Goal: Information Seeking & Learning: Compare options

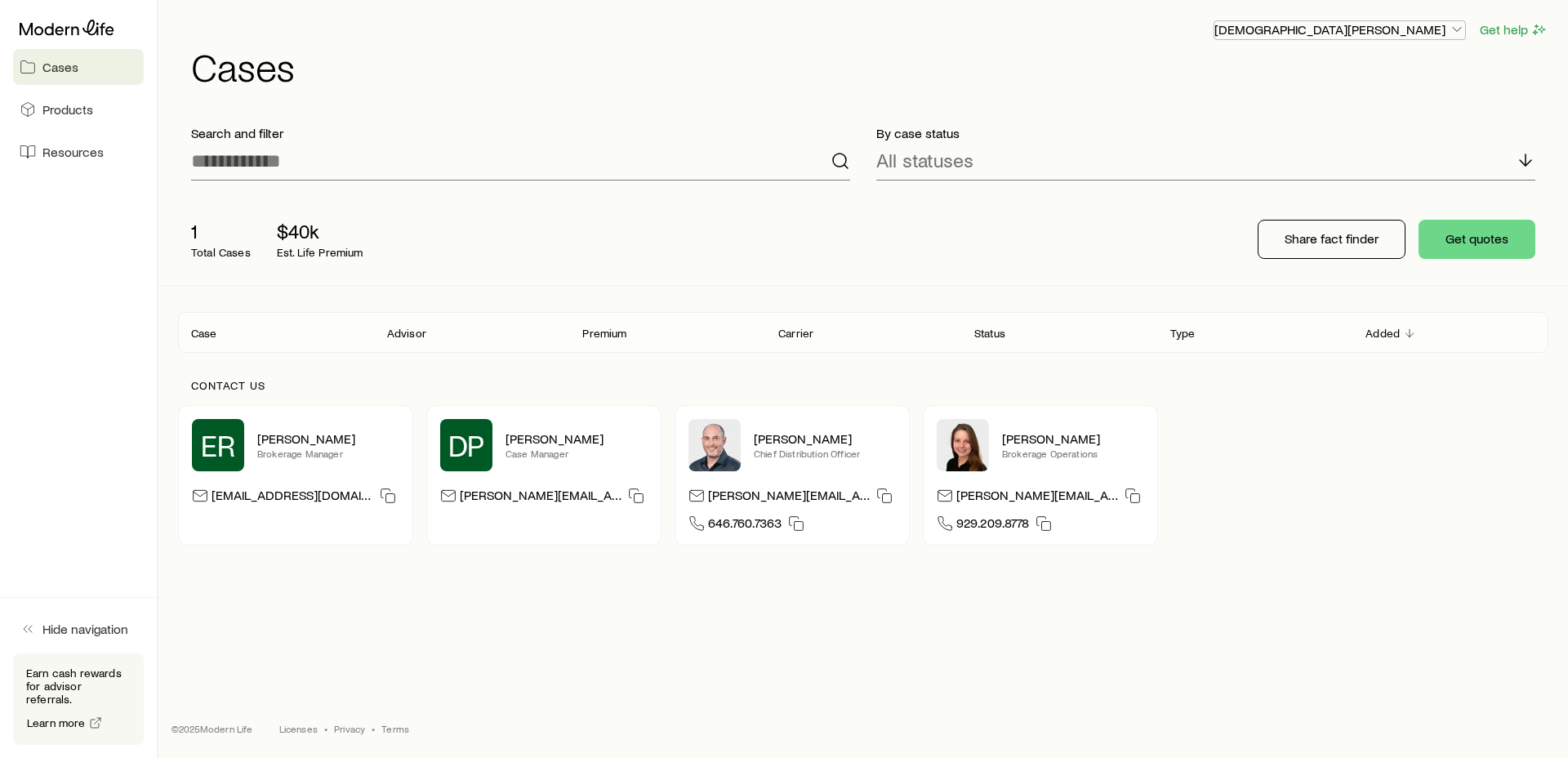
click at [1416, 28] on p "[DEMOGRAPHIC_DATA][PERSON_NAME]" at bounding box center [1340, 30] width 251 height 16
click at [1359, 78] on span "Licenses and contracts" at bounding box center [1373, 74] width 134 height 16
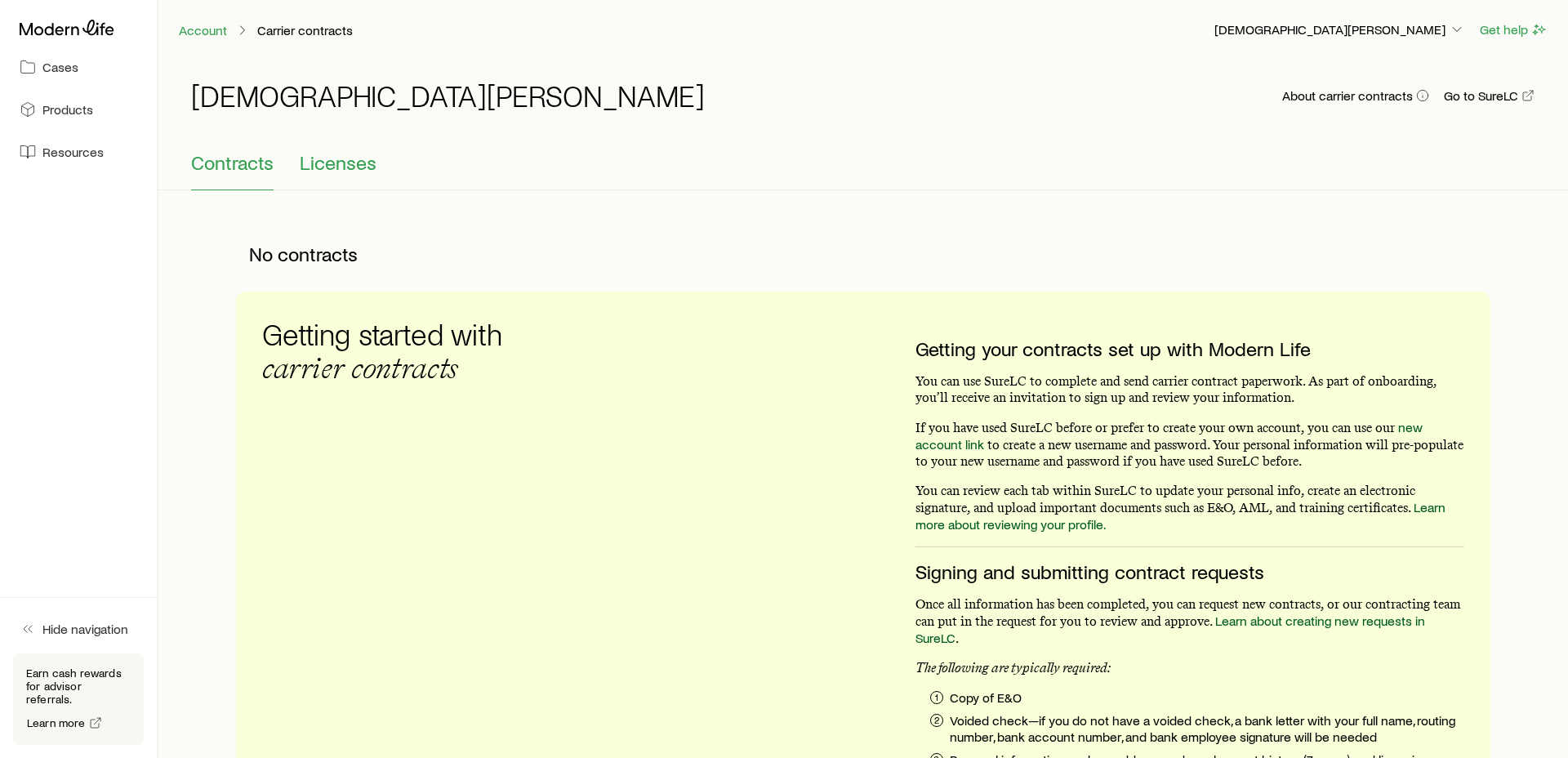
click at [352, 175] on button "Licenses" at bounding box center [338, 171] width 77 height 39
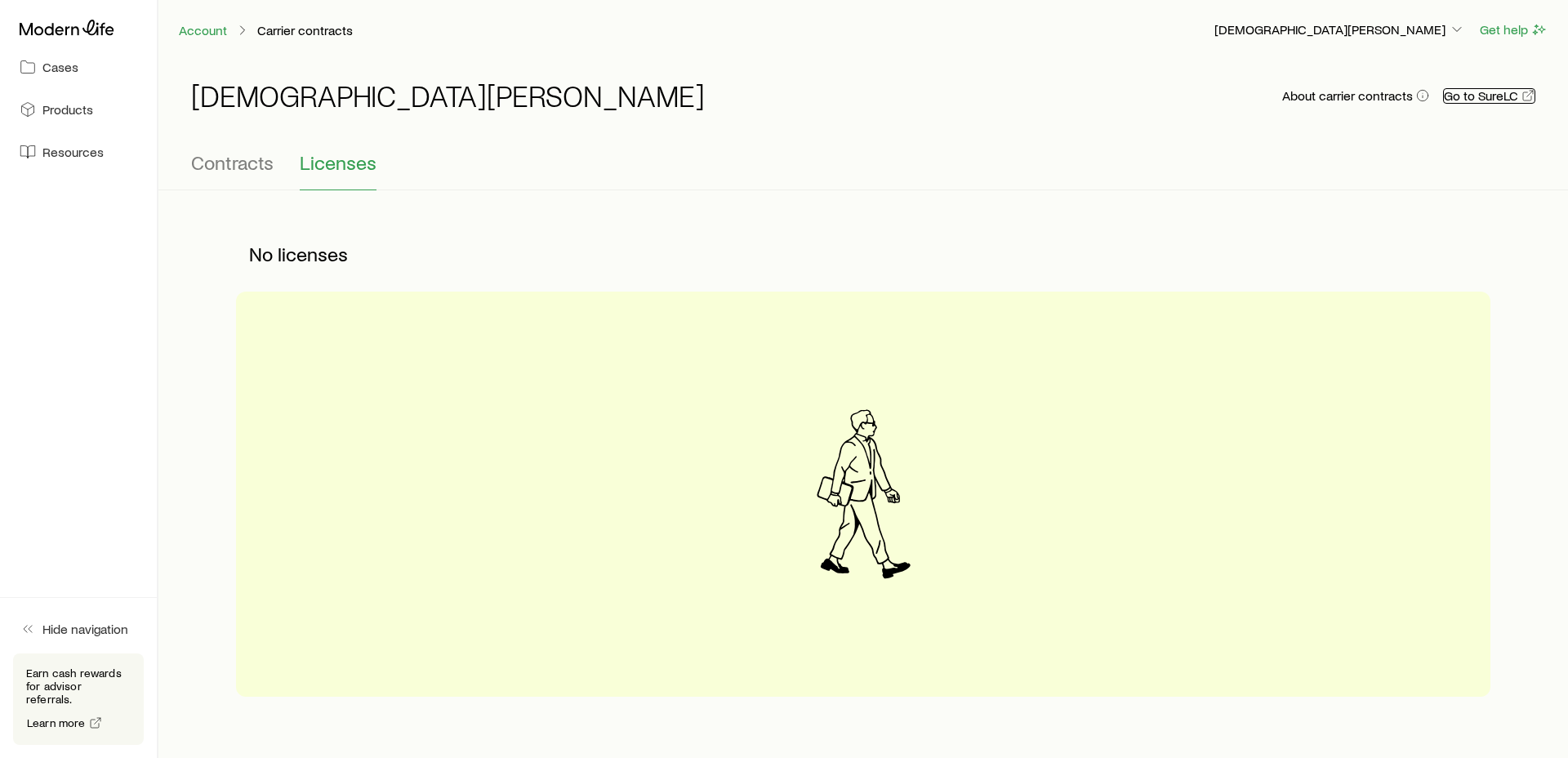
click at [1498, 96] on link "Go to SureLC" at bounding box center [1489, 95] width 92 height 15
click at [248, 160] on span "Contracts" at bounding box center [232, 163] width 82 height 23
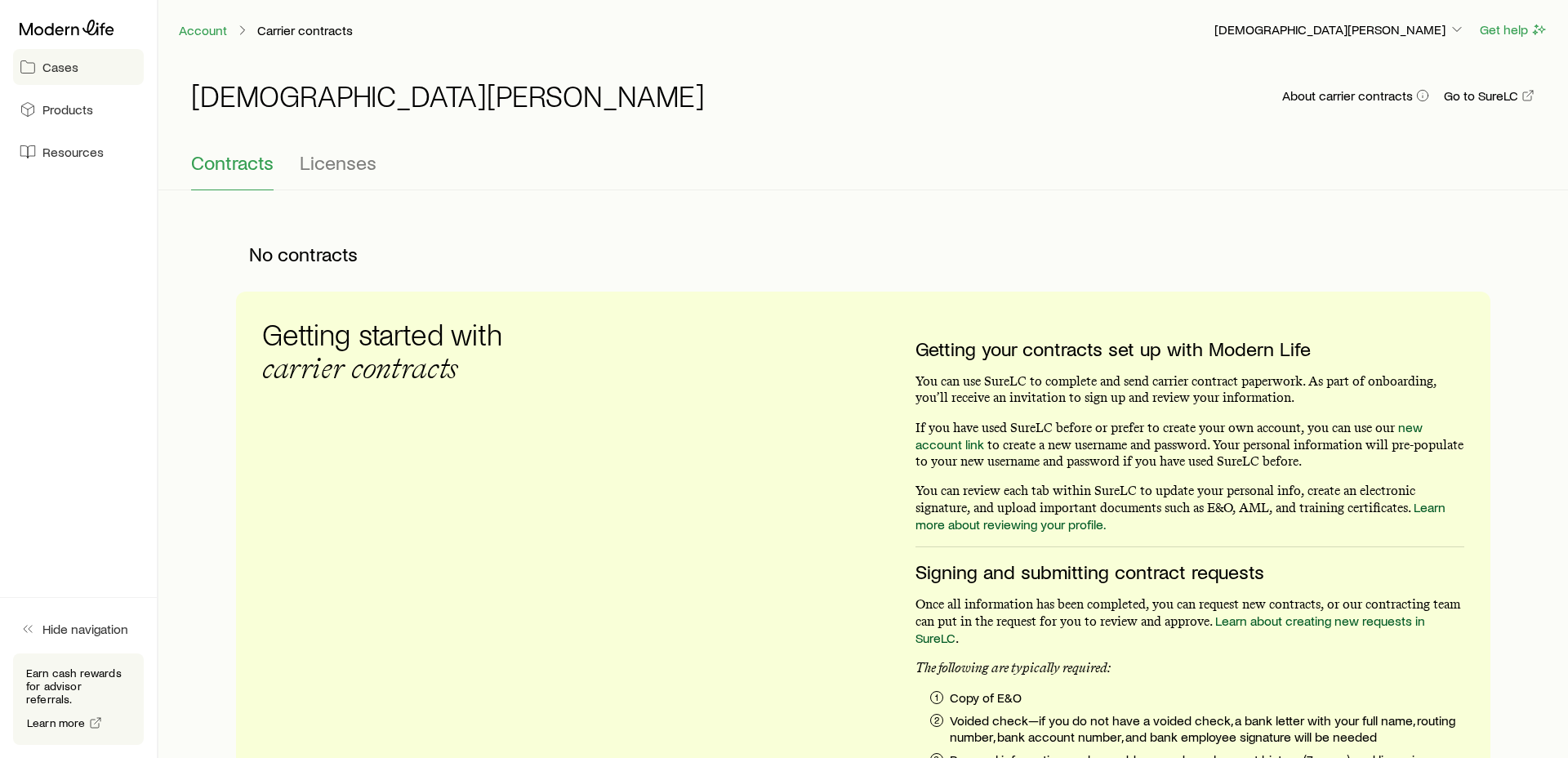
click at [69, 67] on span "Cases" at bounding box center [60, 67] width 36 height 16
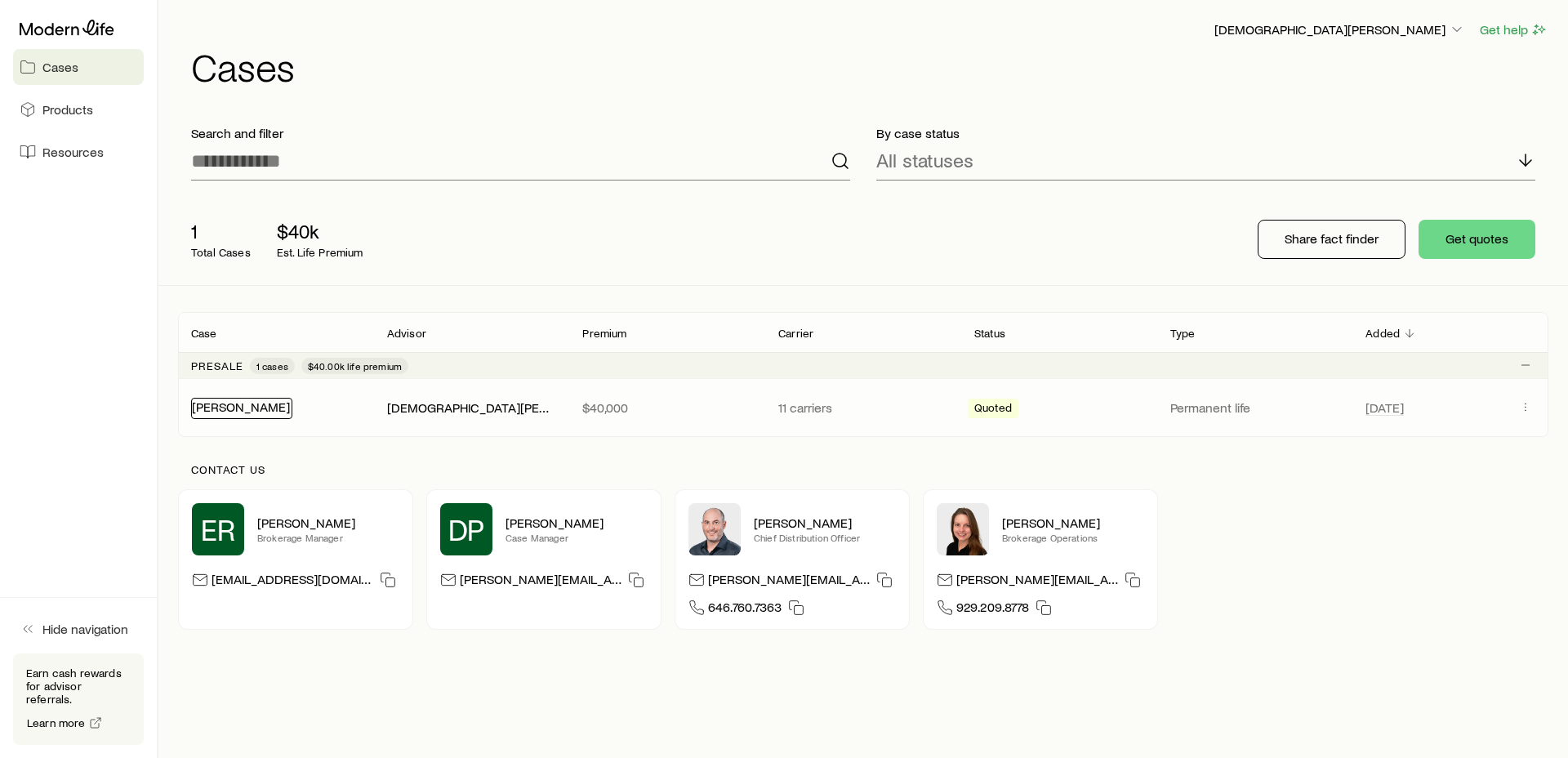
click at [230, 411] on link "[PERSON_NAME]" at bounding box center [240, 406] width 98 height 15
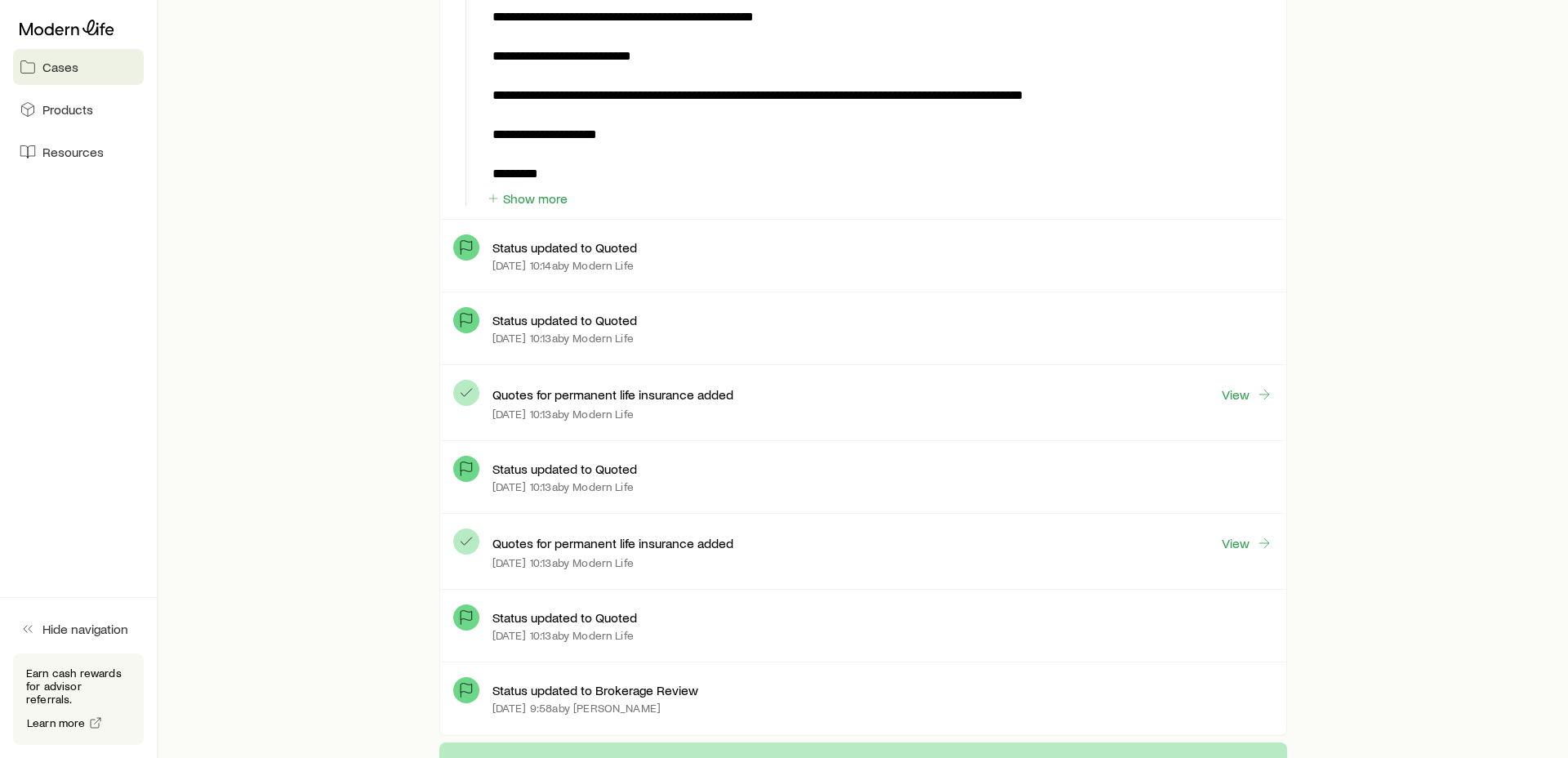
scroll to position [718, 0]
click at [1246, 390] on link "View" at bounding box center [1247, 393] width 52 height 19
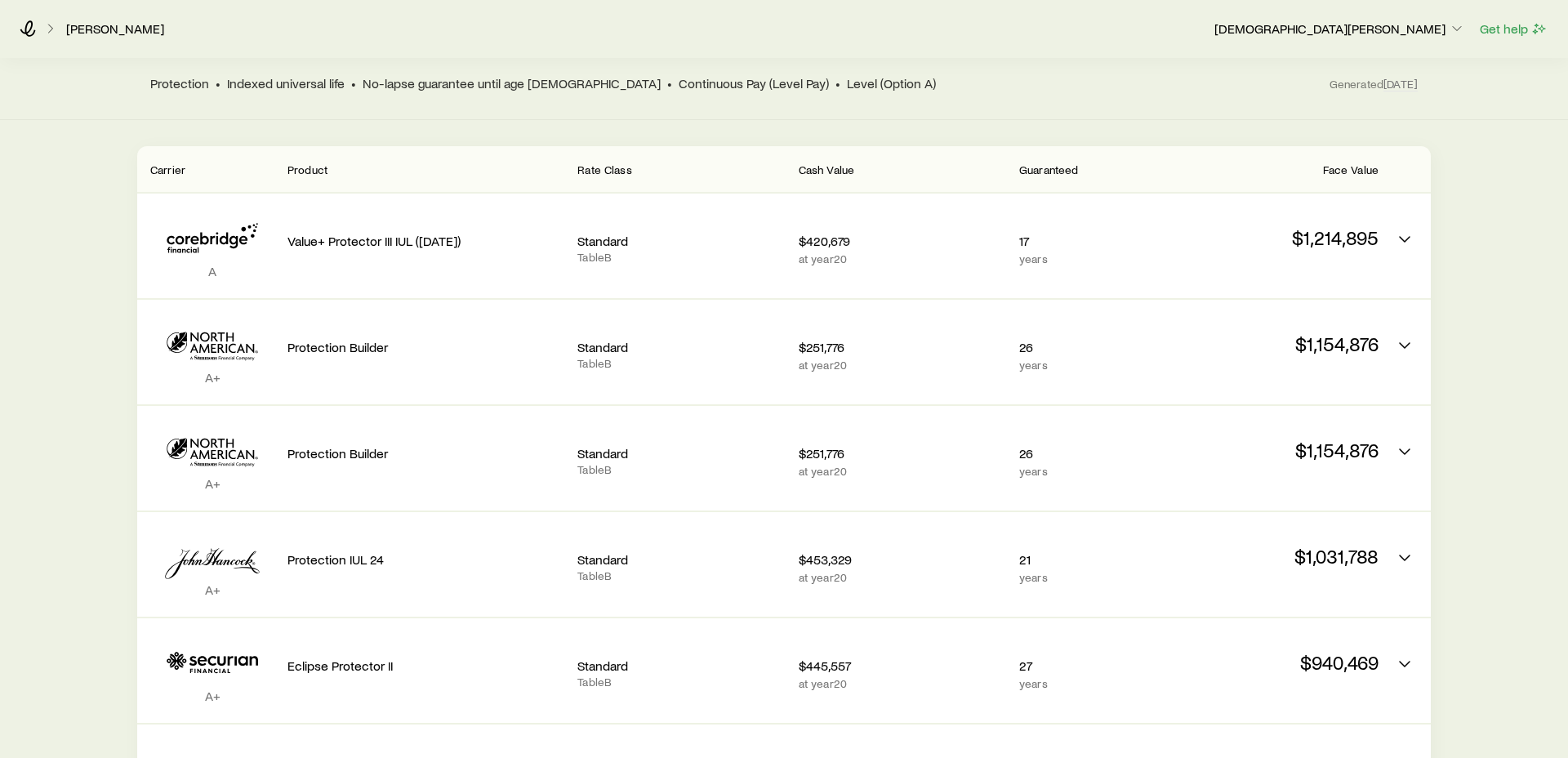
scroll to position [276, 0]
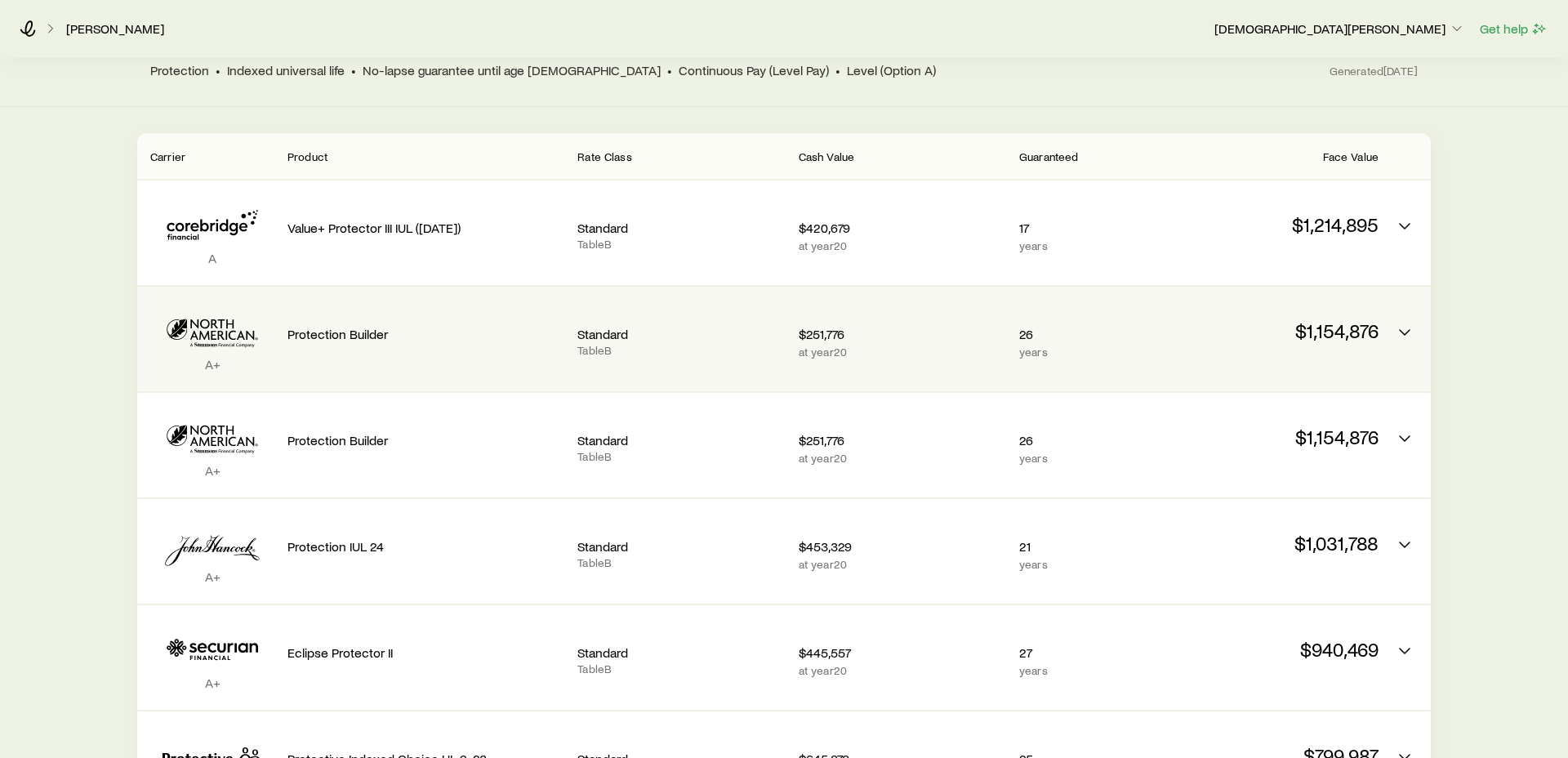
click at [1213, 341] on div "$1,154,876" at bounding box center [1274, 338] width 207 height 78
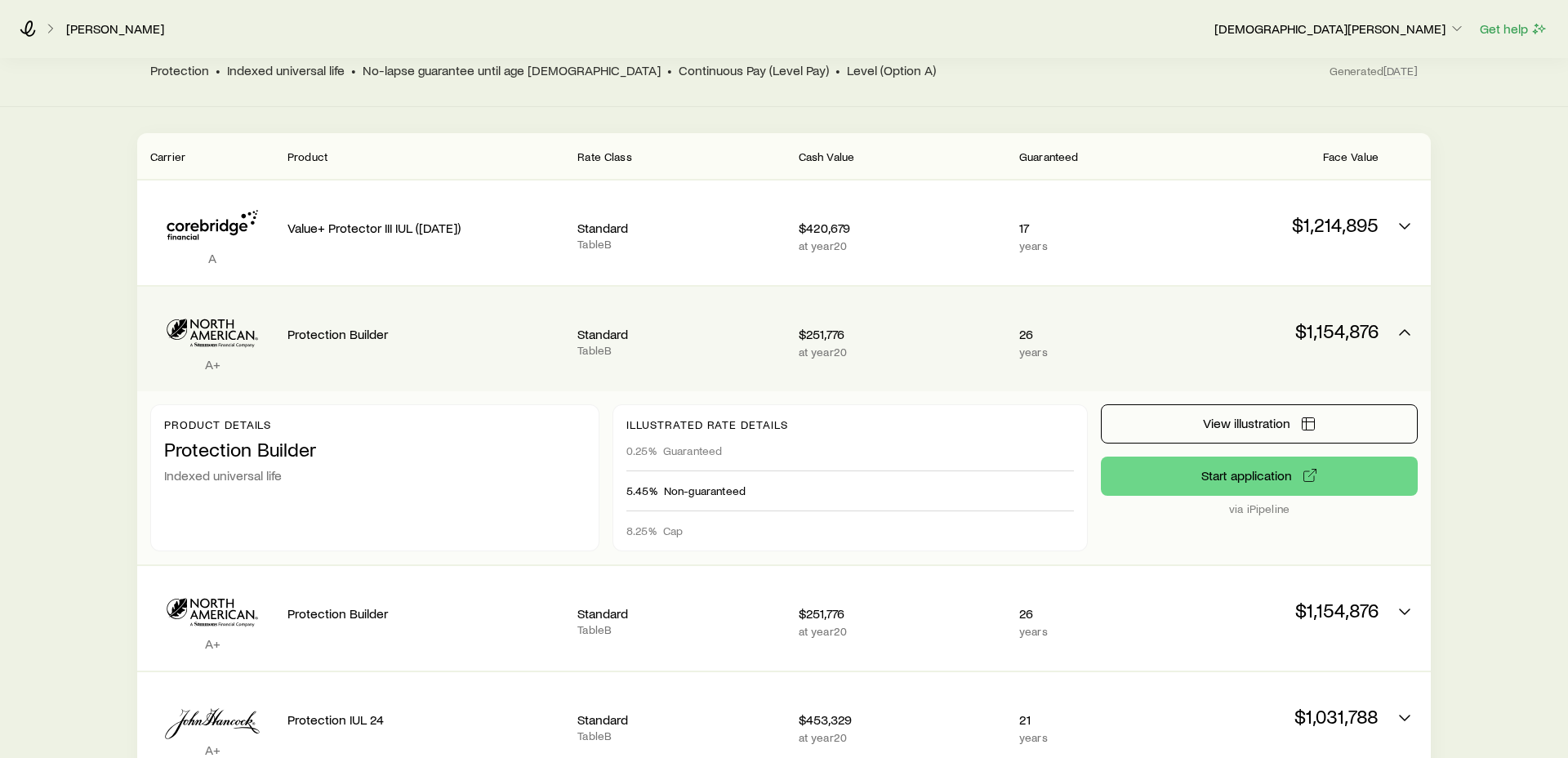
click at [1213, 341] on div "$1,154,876" at bounding box center [1274, 338] width 207 height 78
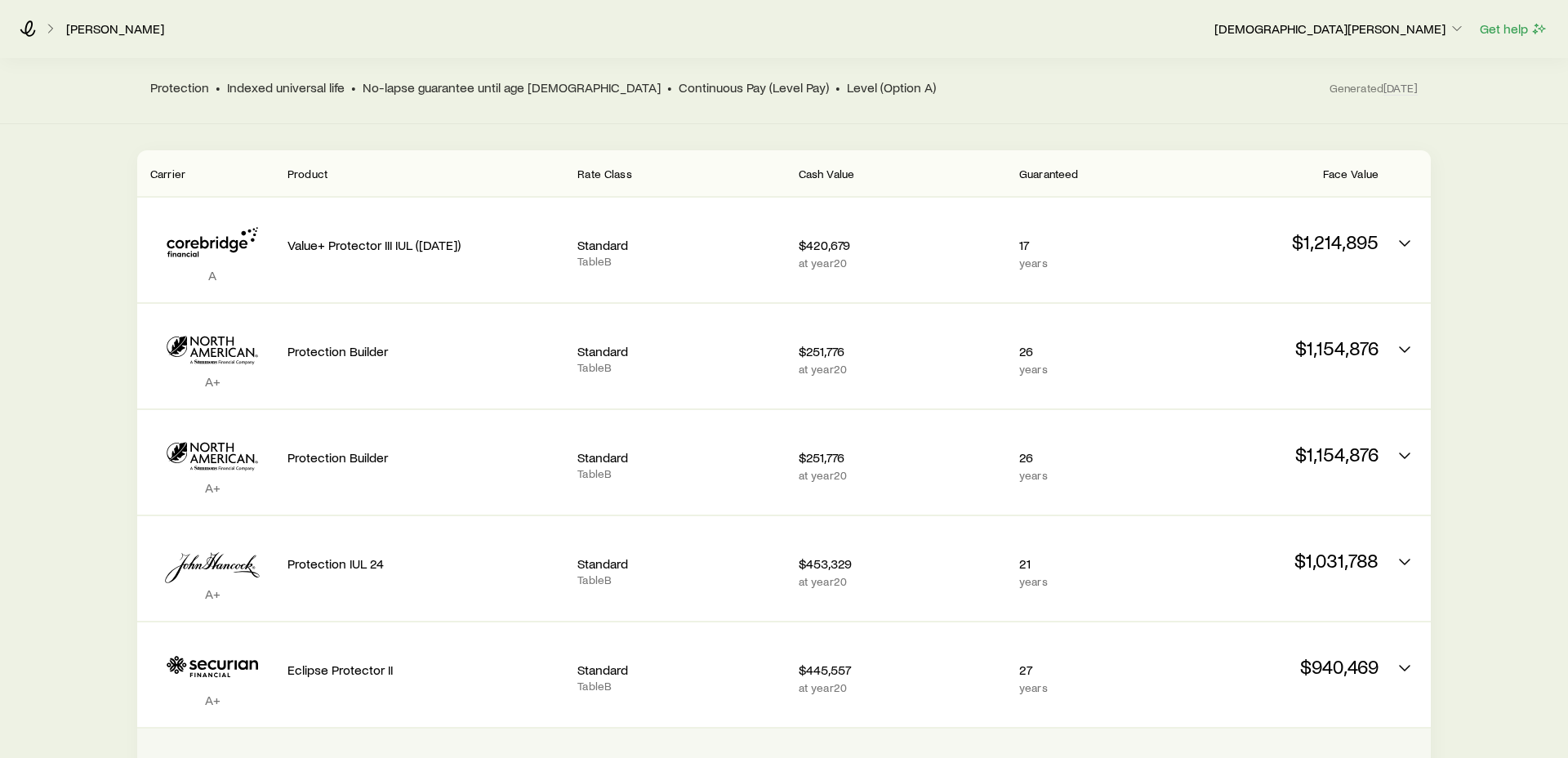
scroll to position [258, 0]
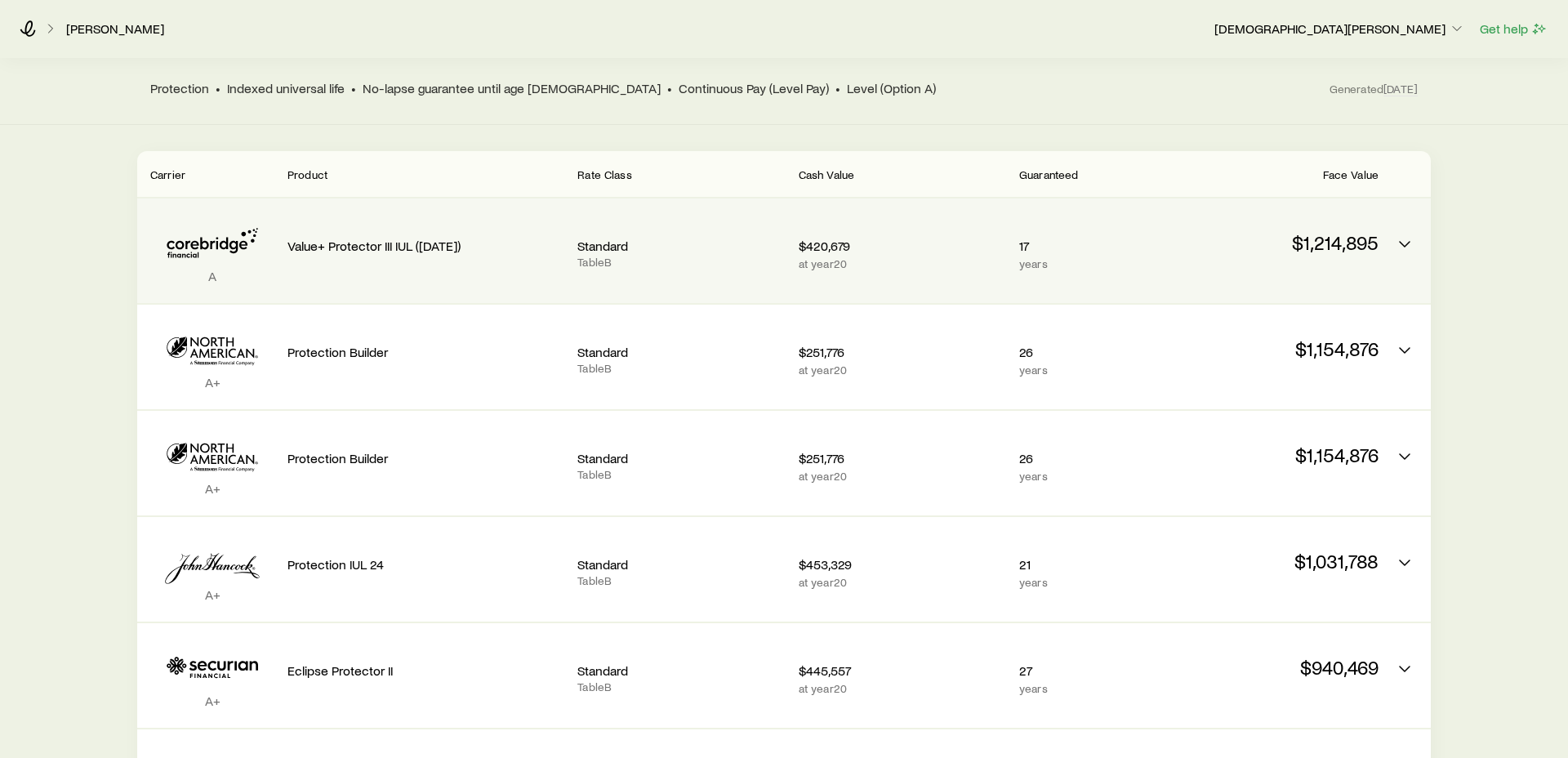
click at [1227, 231] on p "$1,214,895" at bounding box center [1274, 243] width 207 height 23
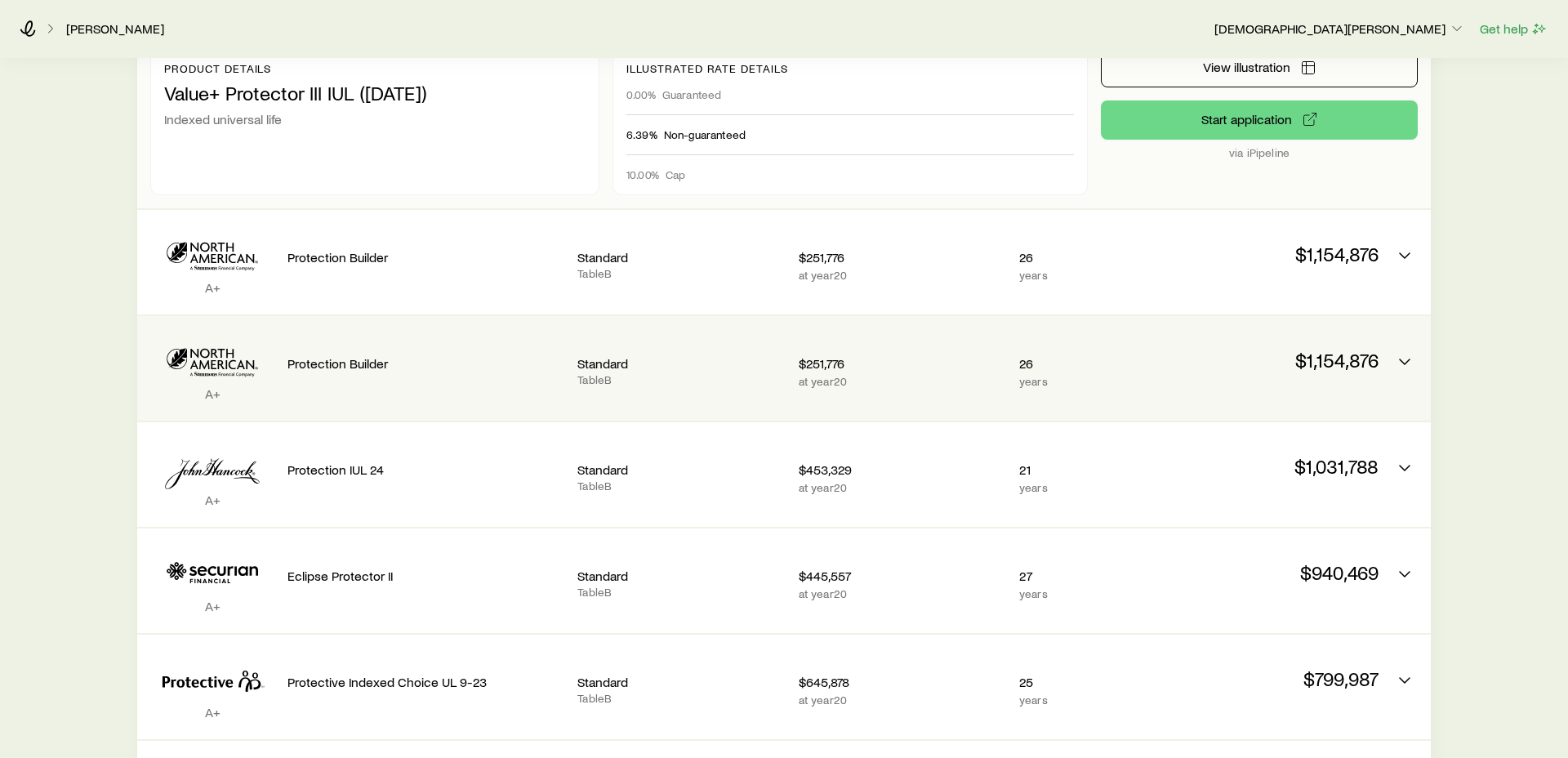
scroll to position [534, 0]
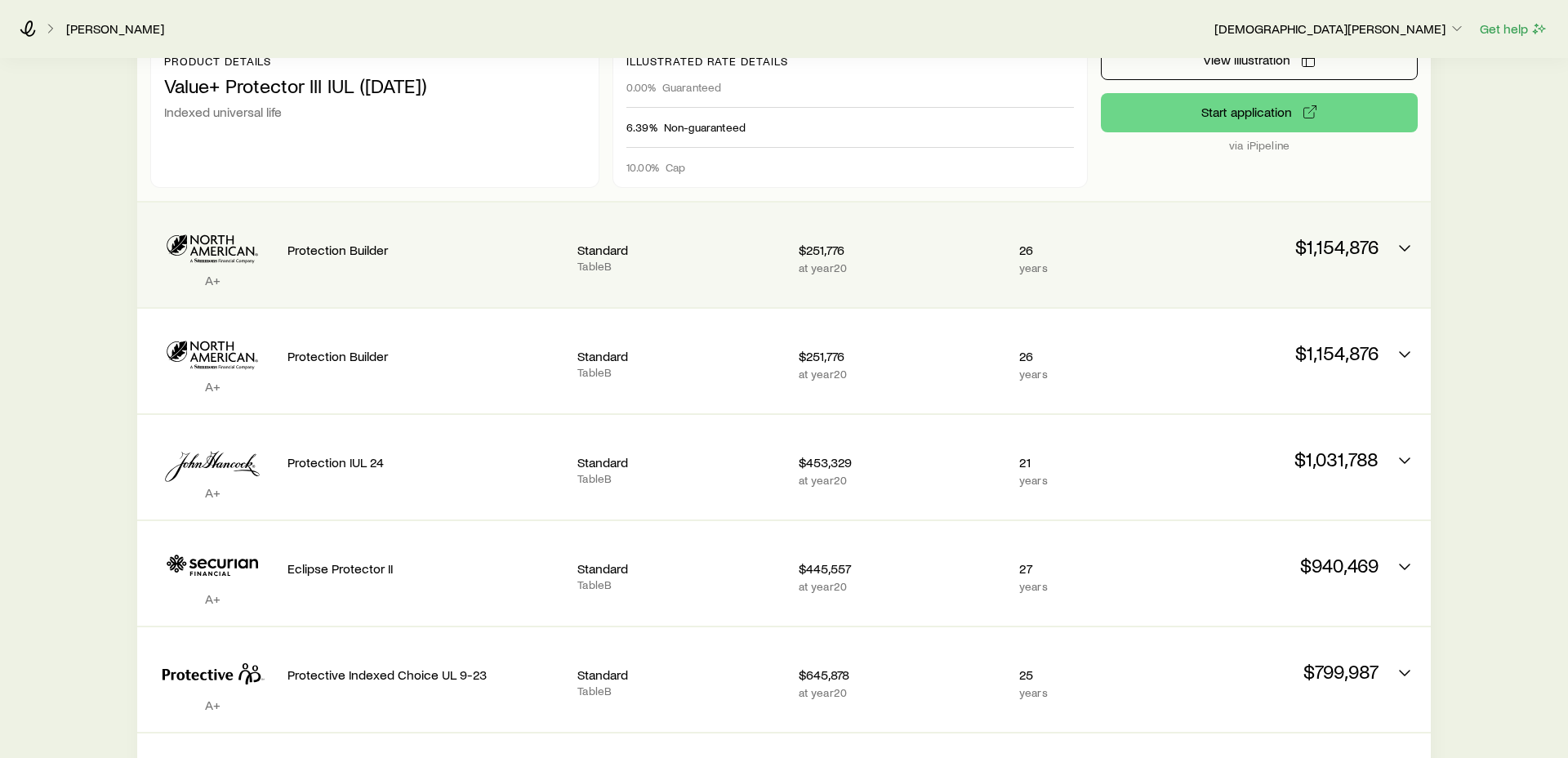
click at [1235, 235] on p "$1,154,876" at bounding box center [1274, 247] width 207 height 23
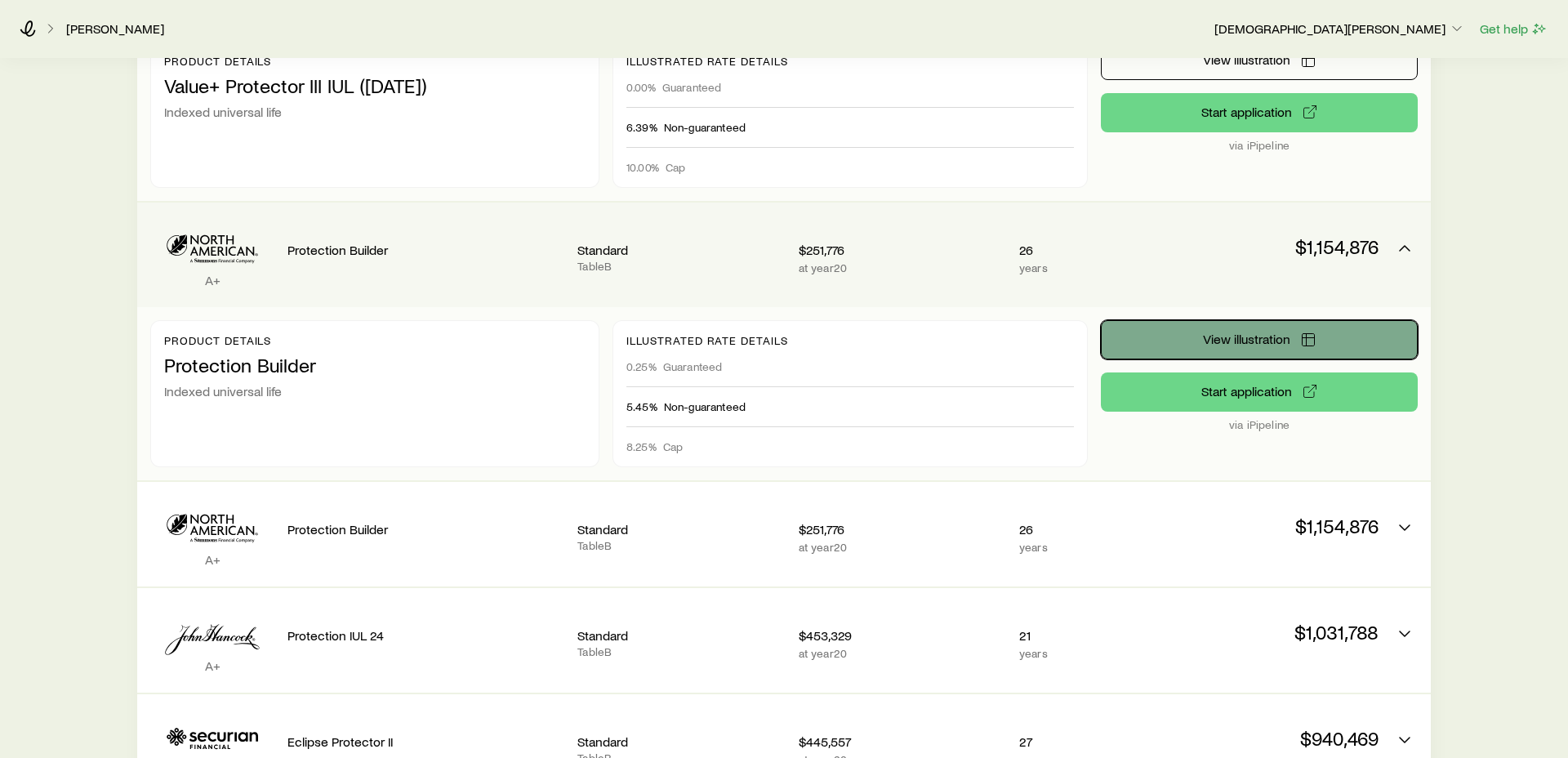
click at [1254, 333] on span "View illustration" at bounding box center [1246, 339] width 87 height 13
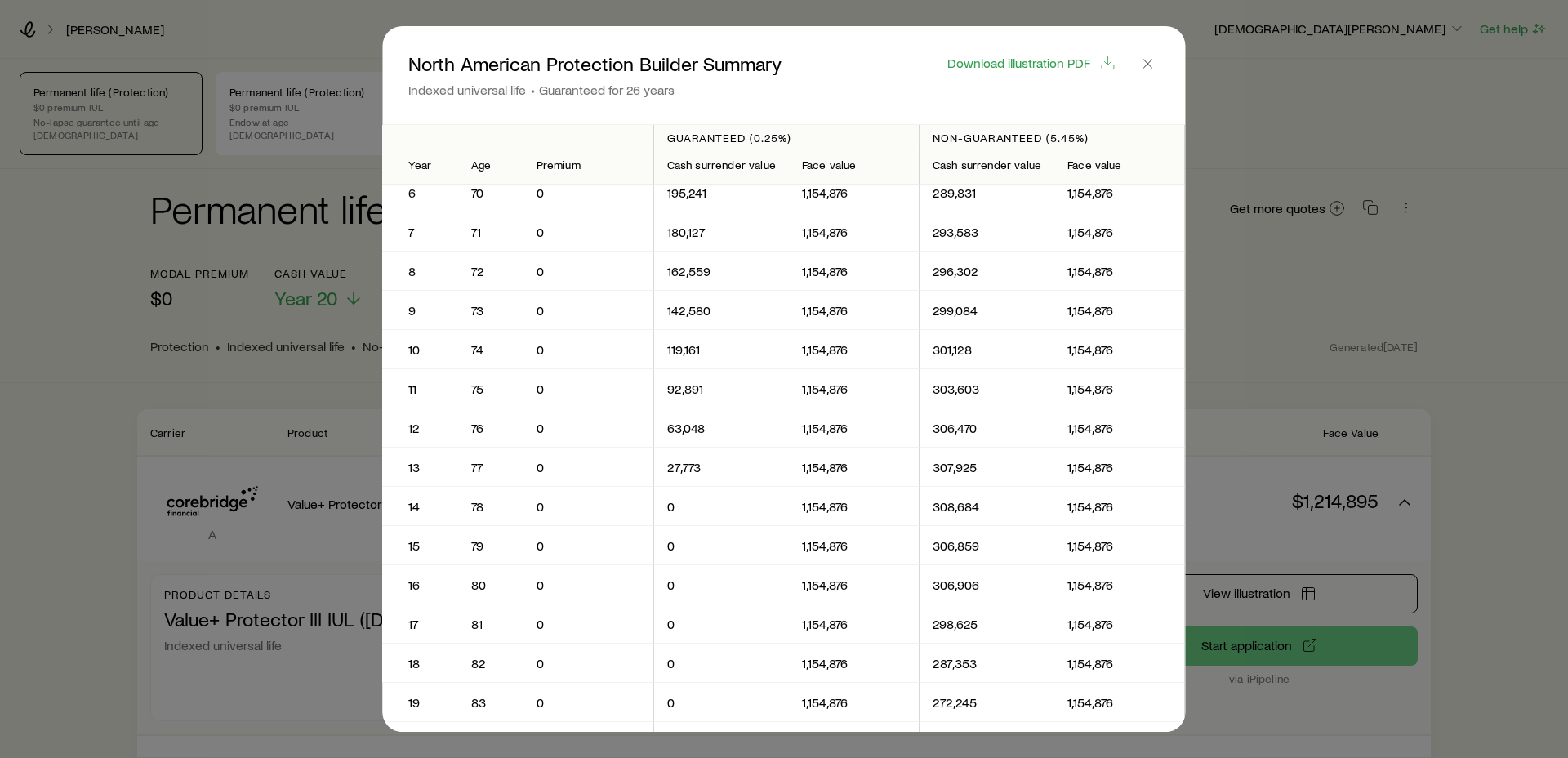
scroll to position [0, 0]
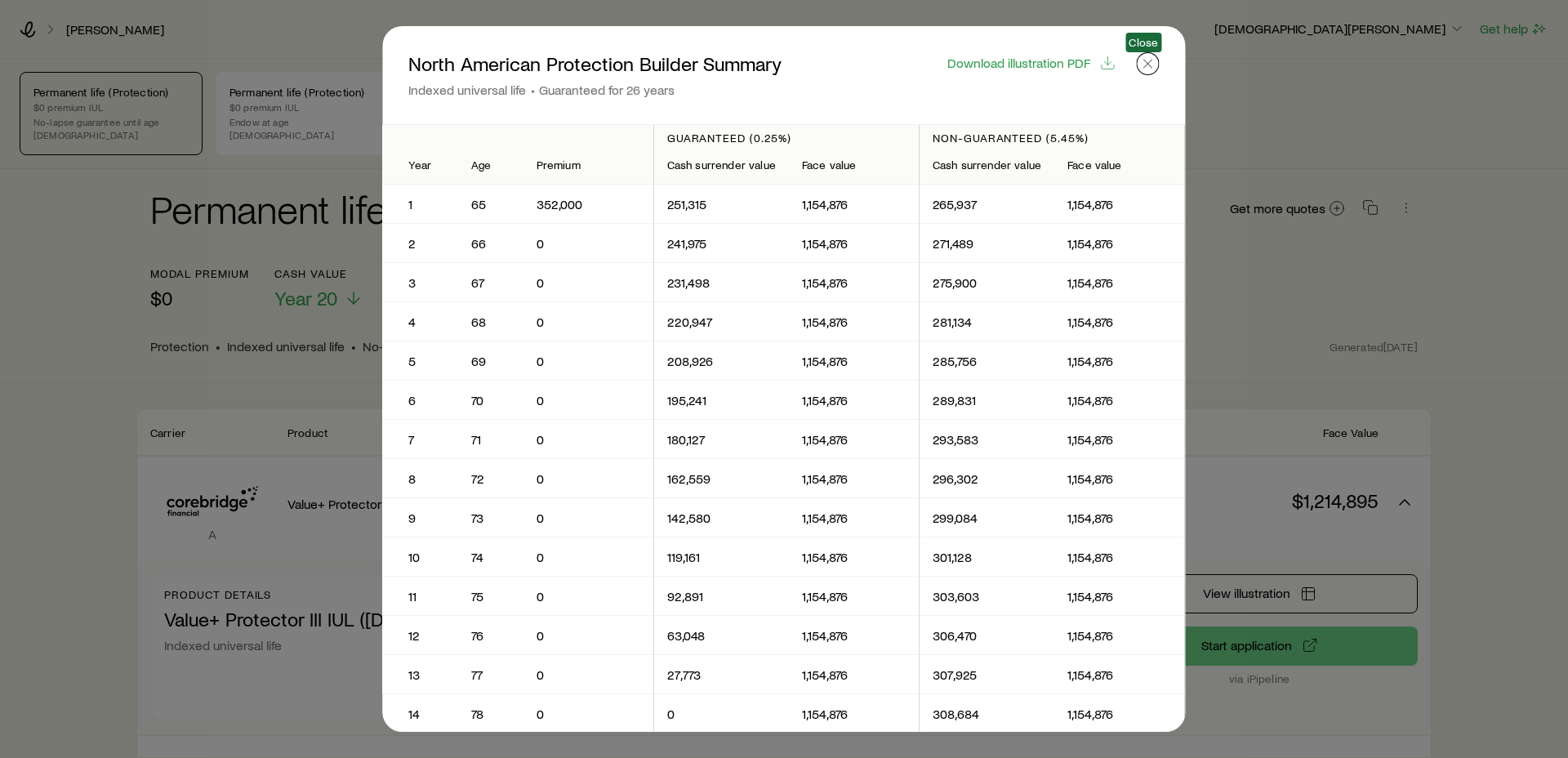
click at [1147, 58] on icon "button" at bounding box center [1148, 64] width 16 height 16
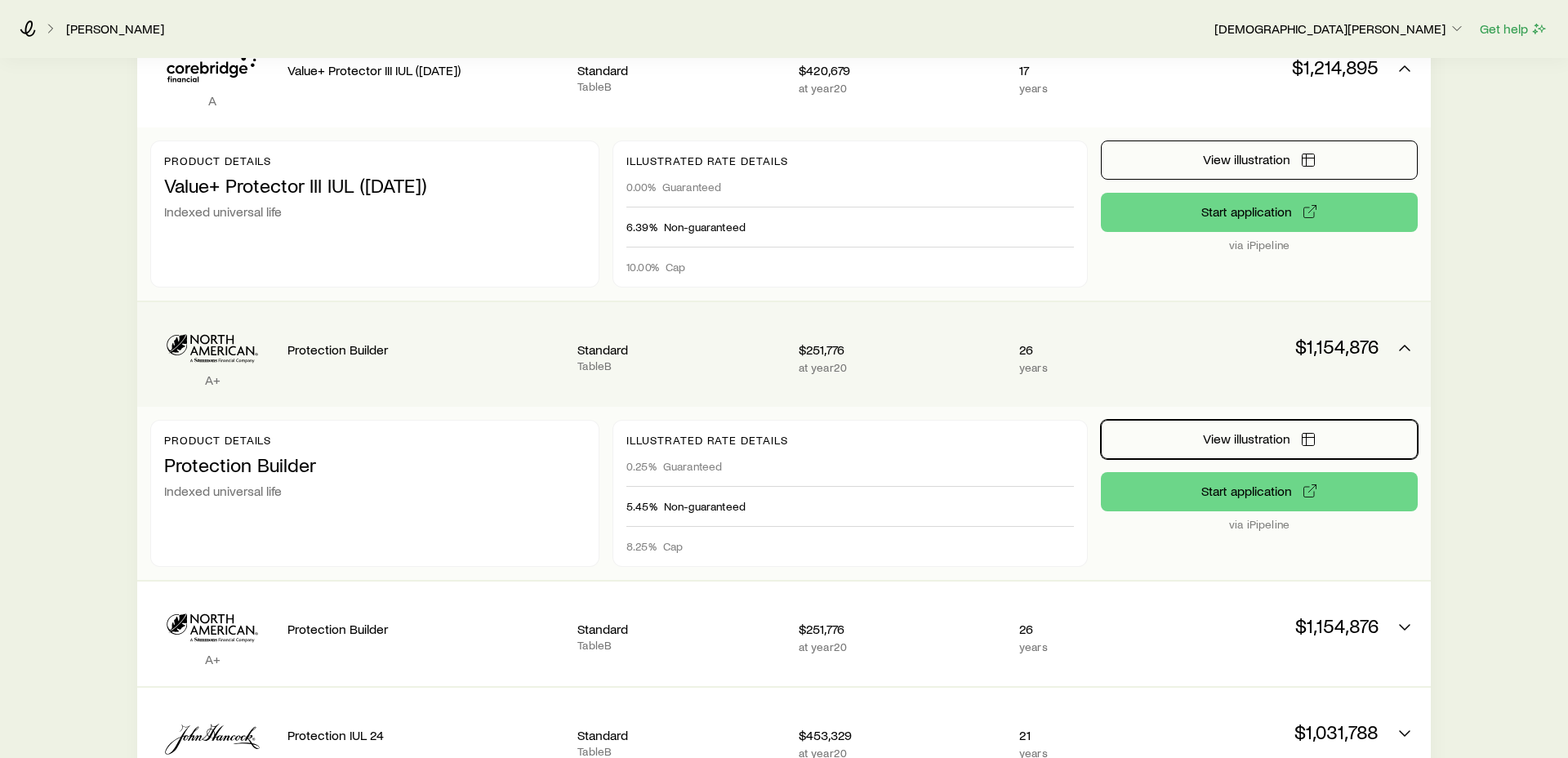
scroll to position [285, 0]
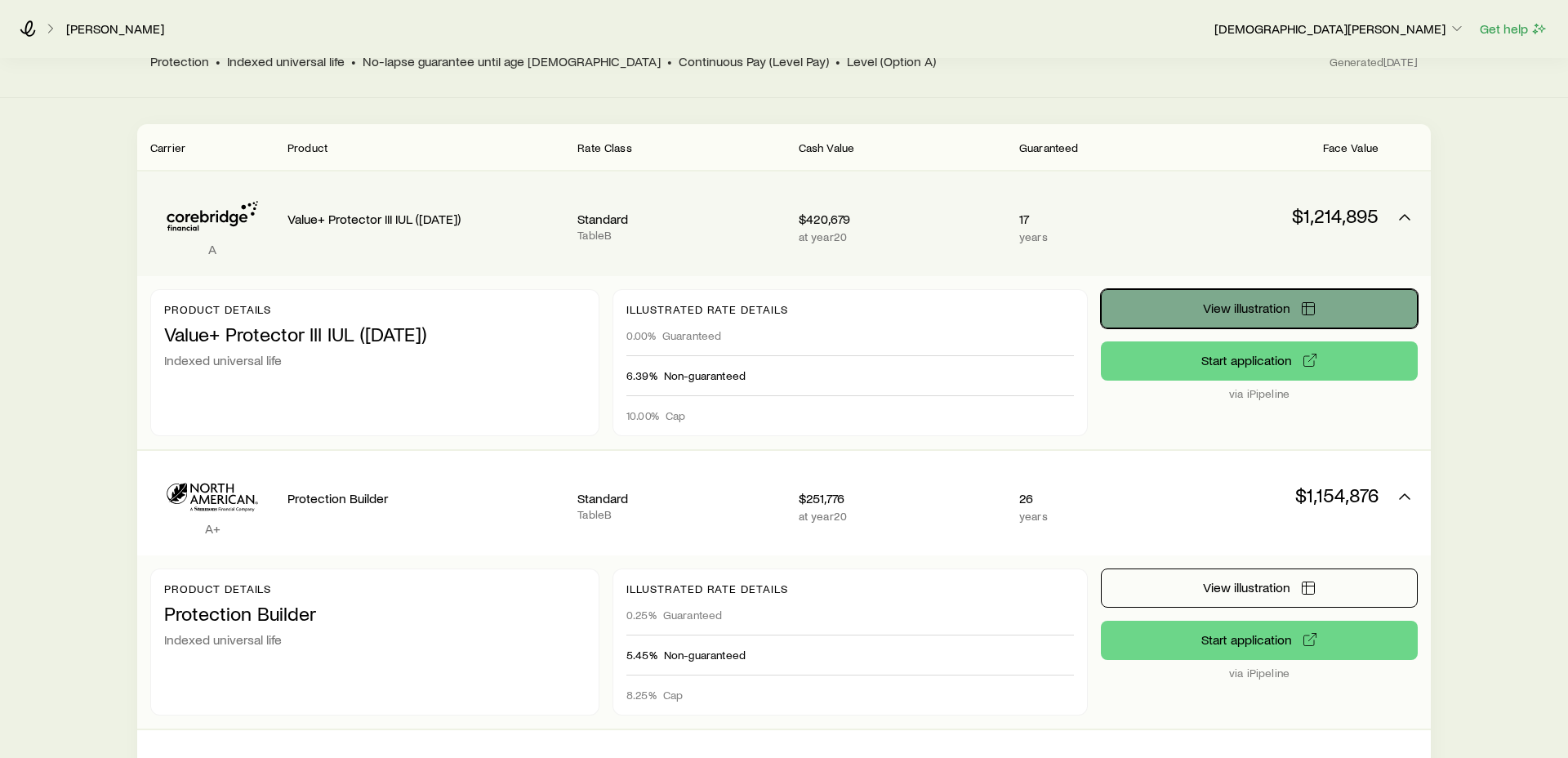
click at [1257, 301] on span "View illustration" at bounding box center [1246, 308] width 87 height 13
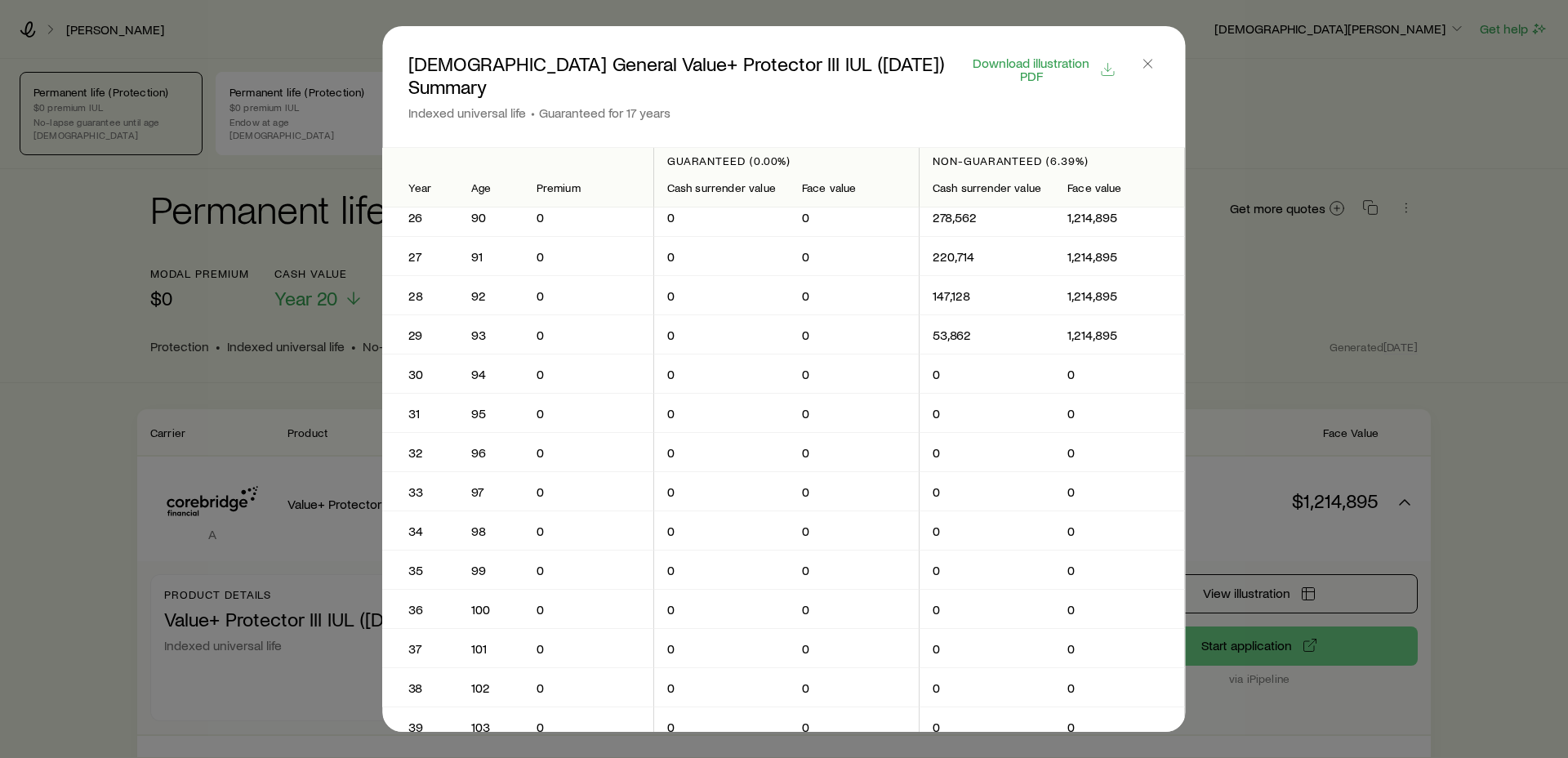
scroll to position [996, 0]
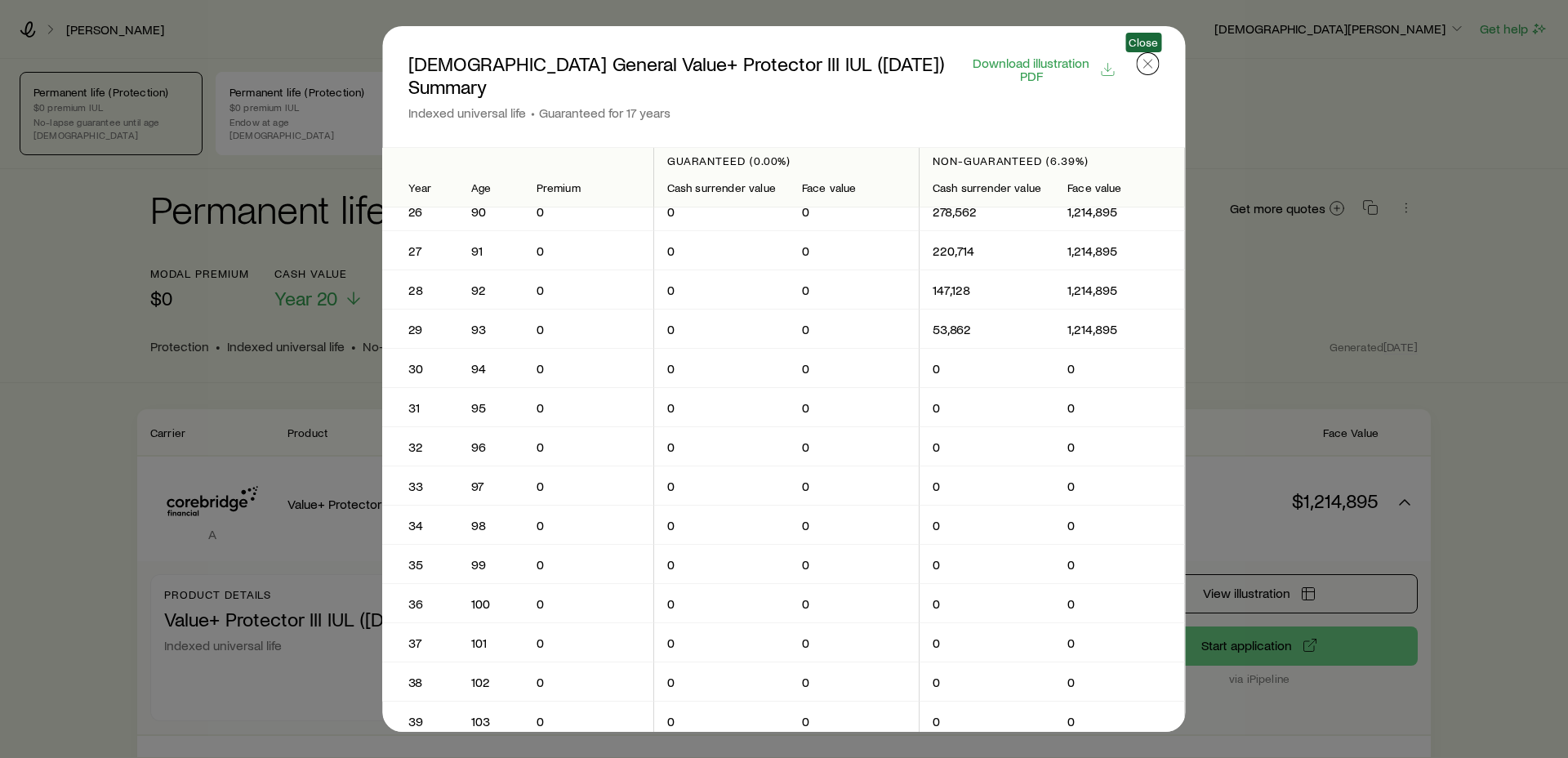
click at [1153, 59] on icon "button" at bounding box center [1148, 64] width 16 height 16
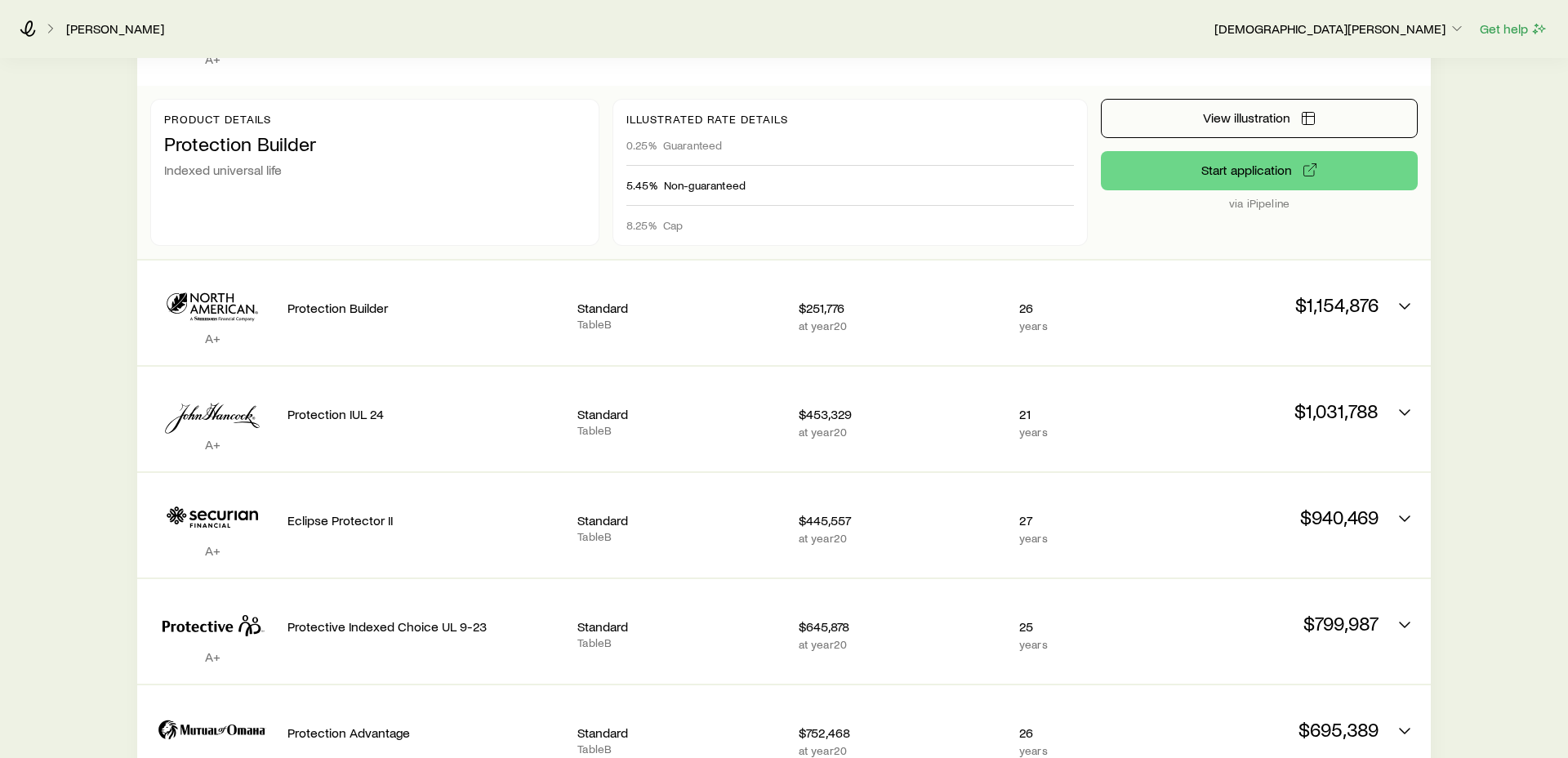
scroll to position [752, 0]
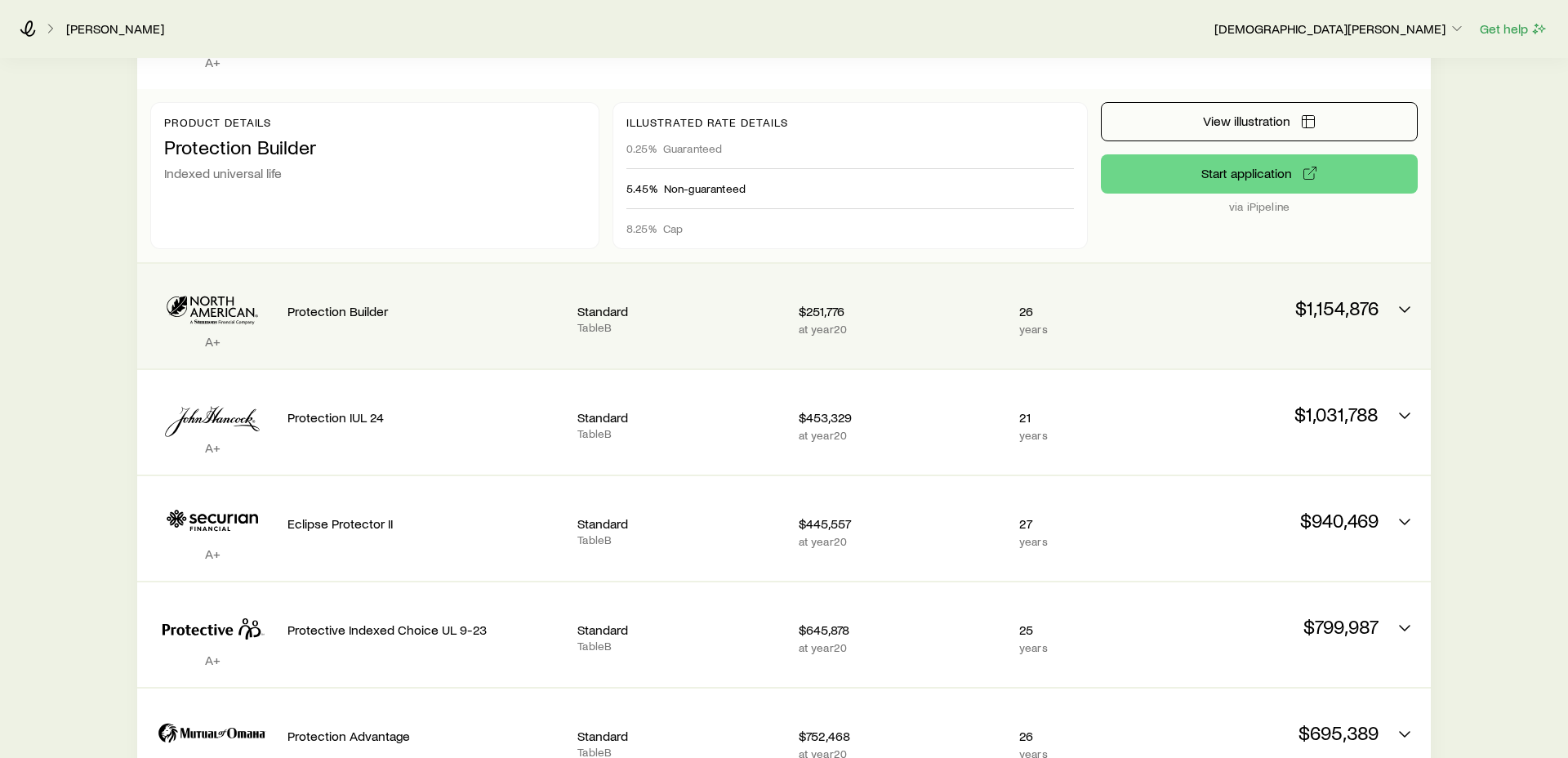
click at [1158, 311] on div "A+ Protection Builder Standard Table B $251,776 at year 20 26 years $1,154,876" at bounding box center [784, 316] width 1294 height 105
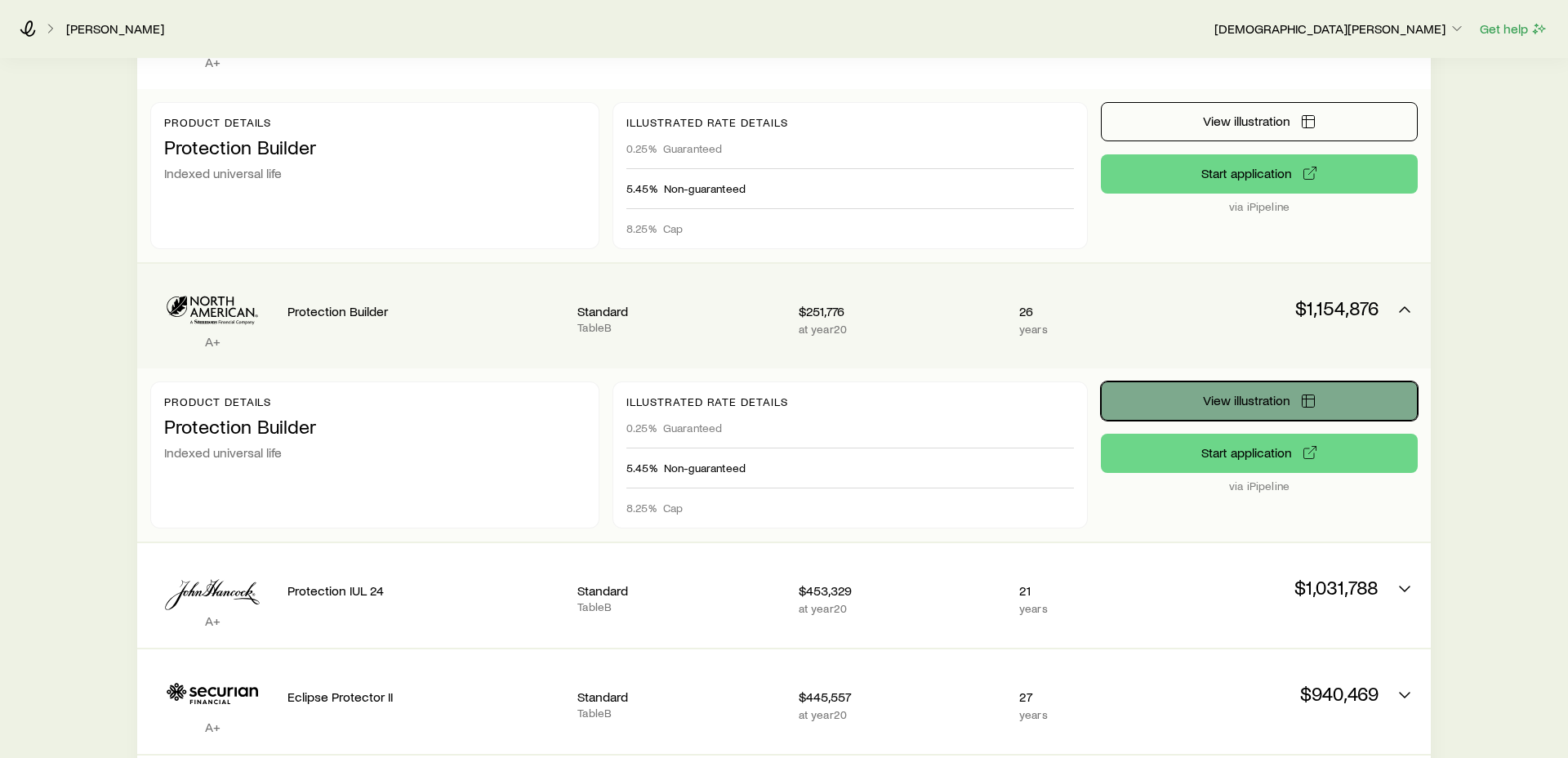
click at [1194, 386] on button "View illustration" at bounding box center [1259, 401] width 316 height 39
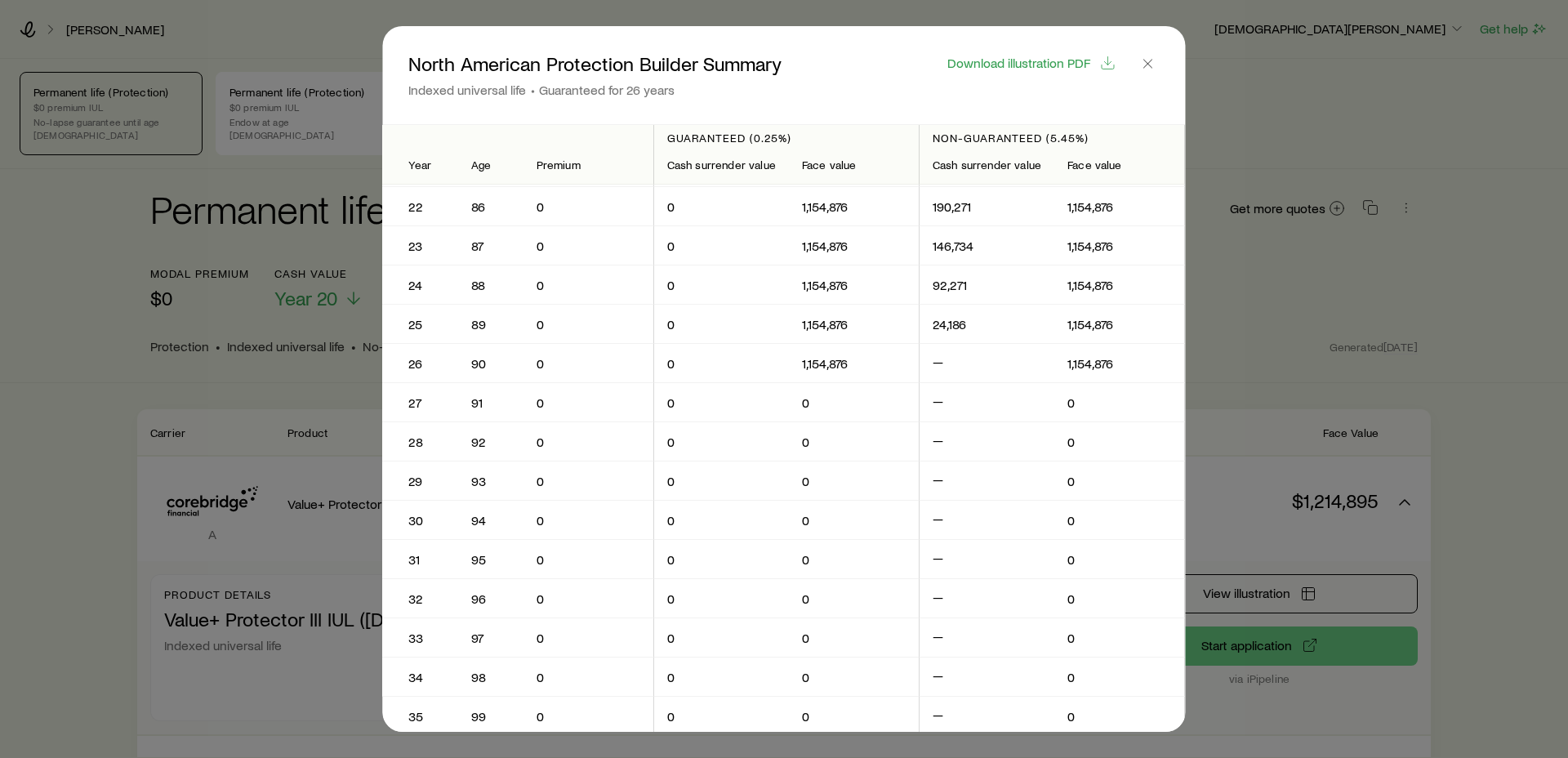
scroll to position [817, 0]
click at [1144, 57] on icon "button" at bounding box center [1148, 64] width 16 height 16
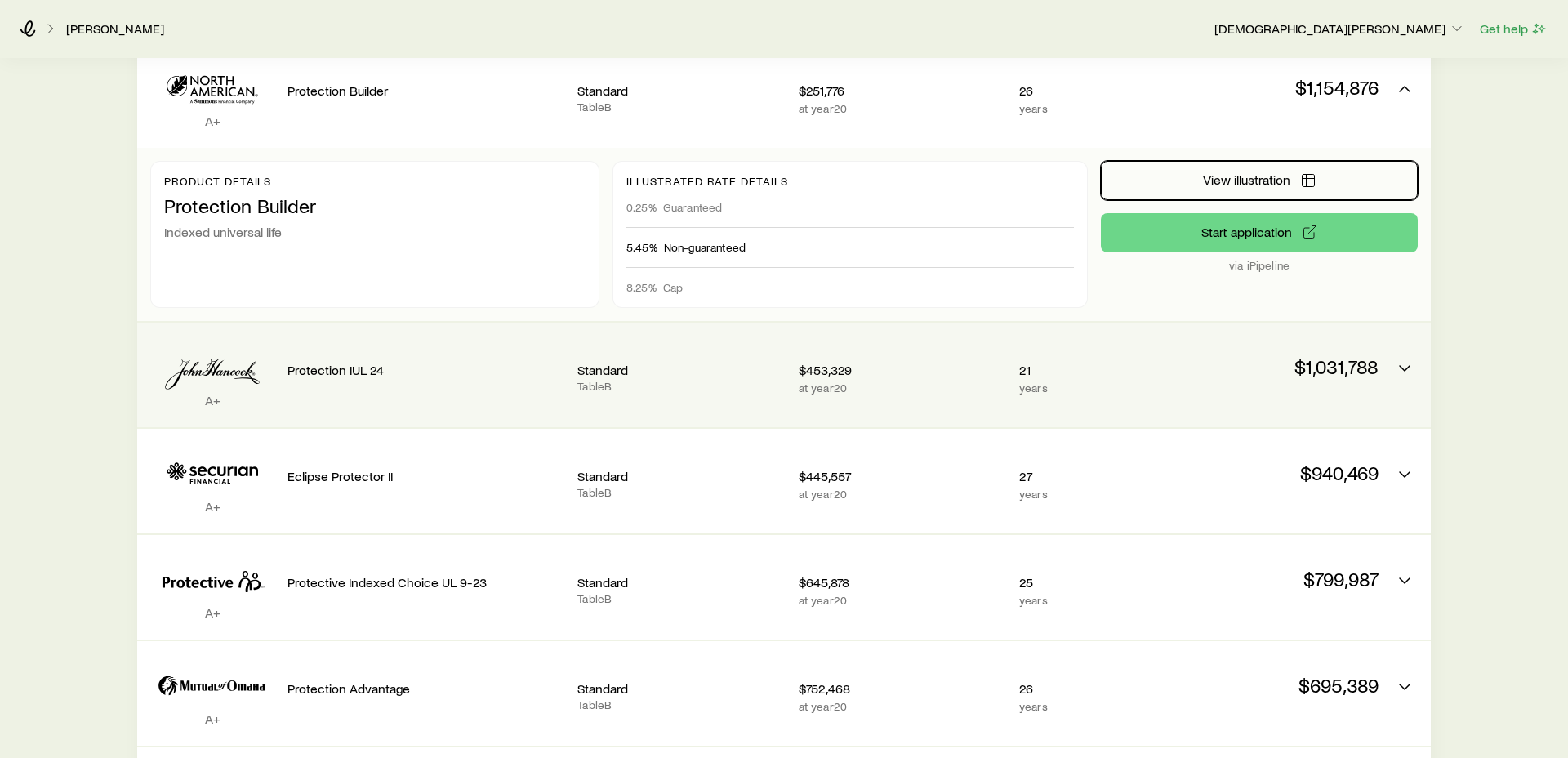
scroll to position [975, 0]
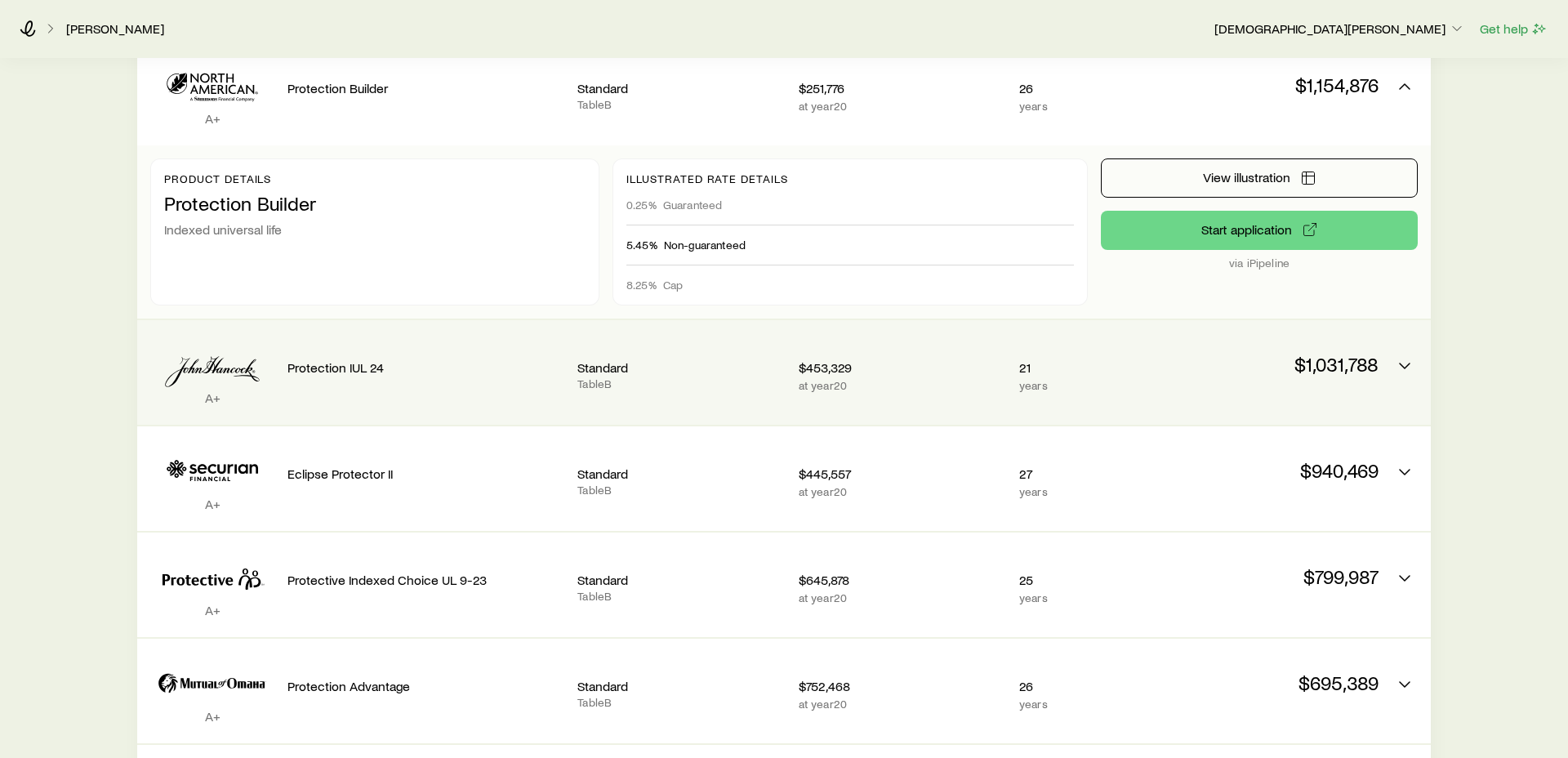
click at [1181, 362] on div "$1,031,788" at bounding box center [1274, 372] width 207 height 78
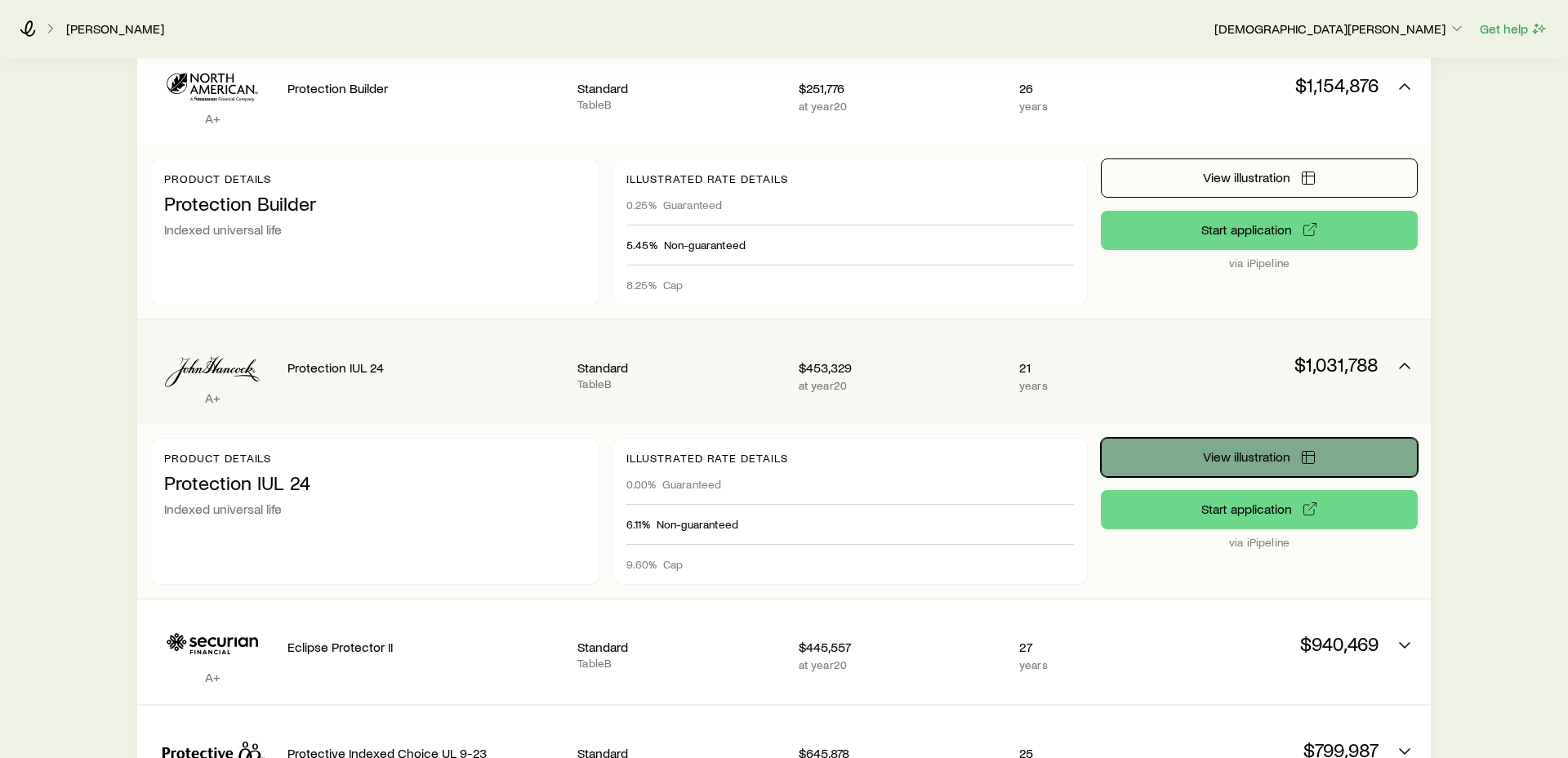
click at [1243, 450] on span "View illustration" at bounding box center [1246, 457] width 87 height 13
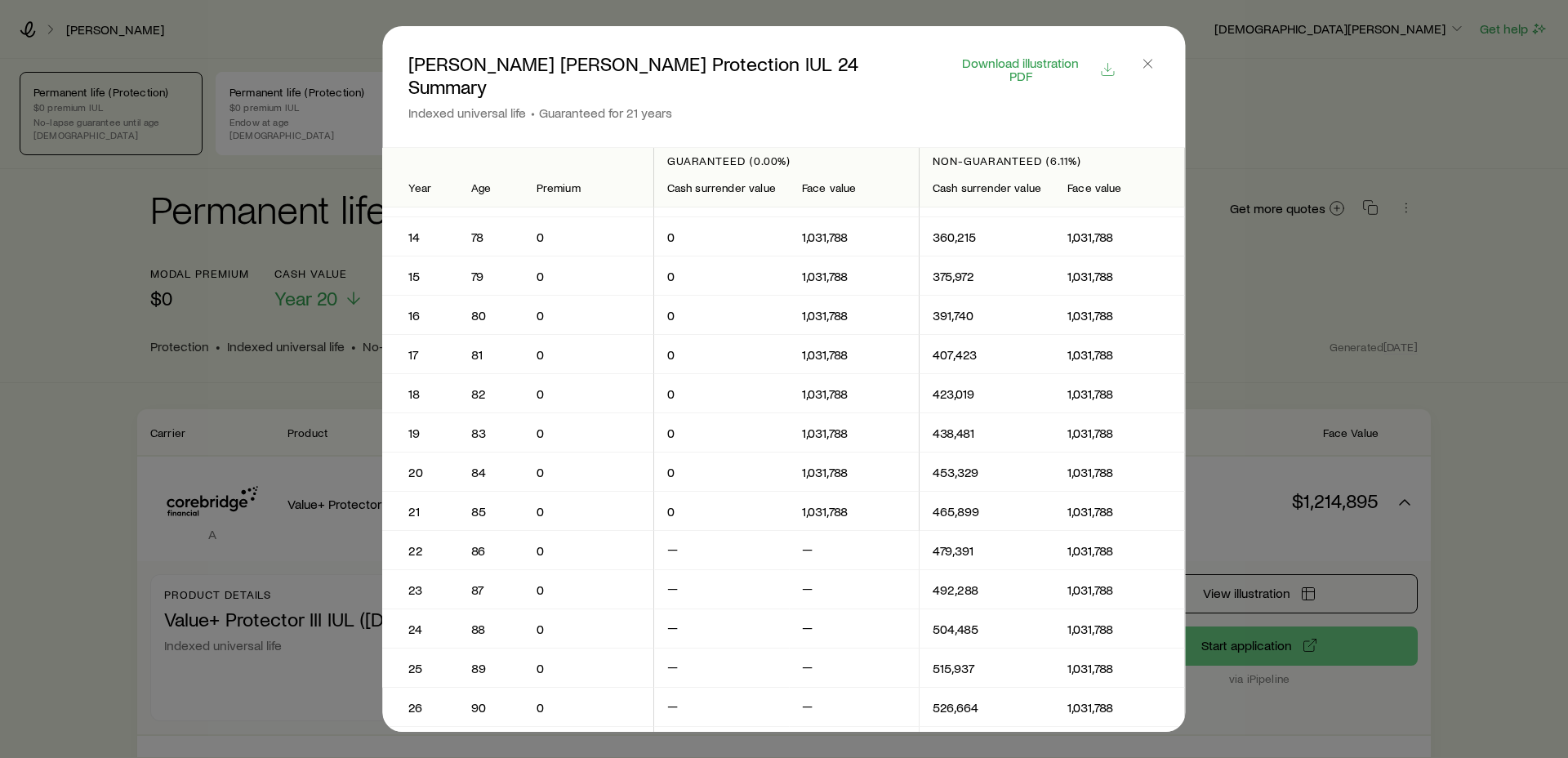
scroll to position [488, 0]
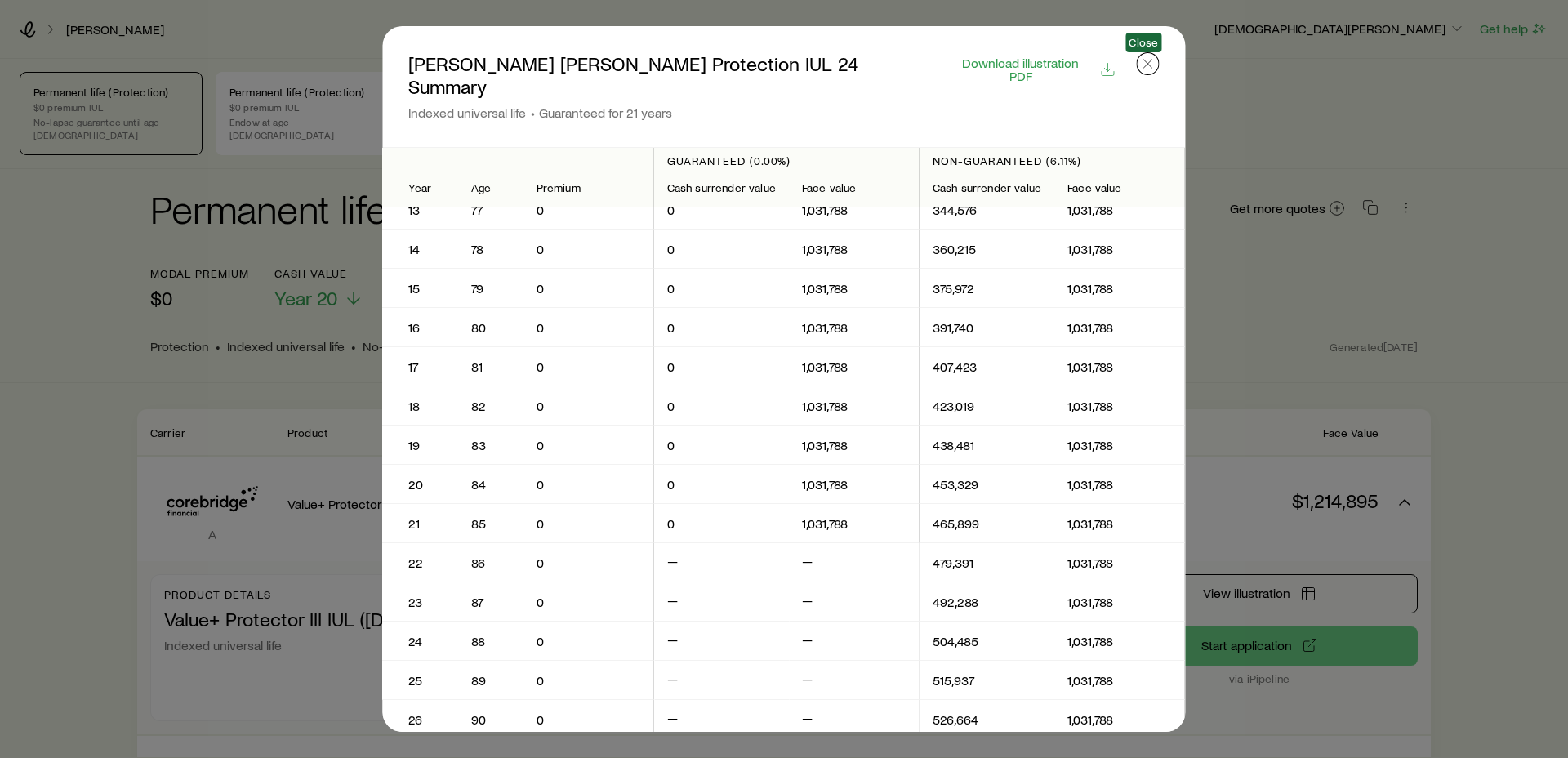
click at [1152, 68] on icon "button" at bounding box center [1148, 64] width 16 height 16
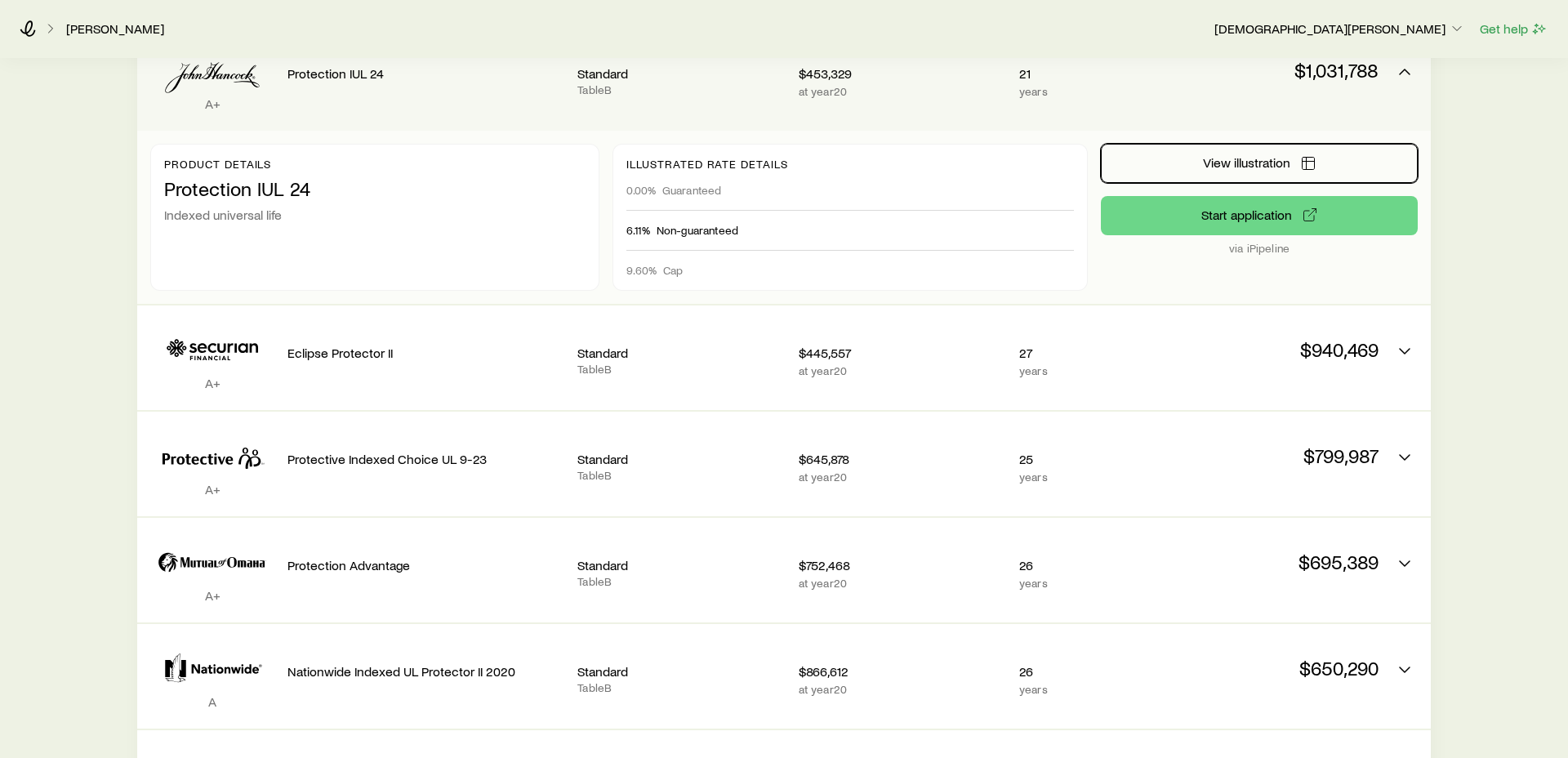
scroll to position [1289, 0]
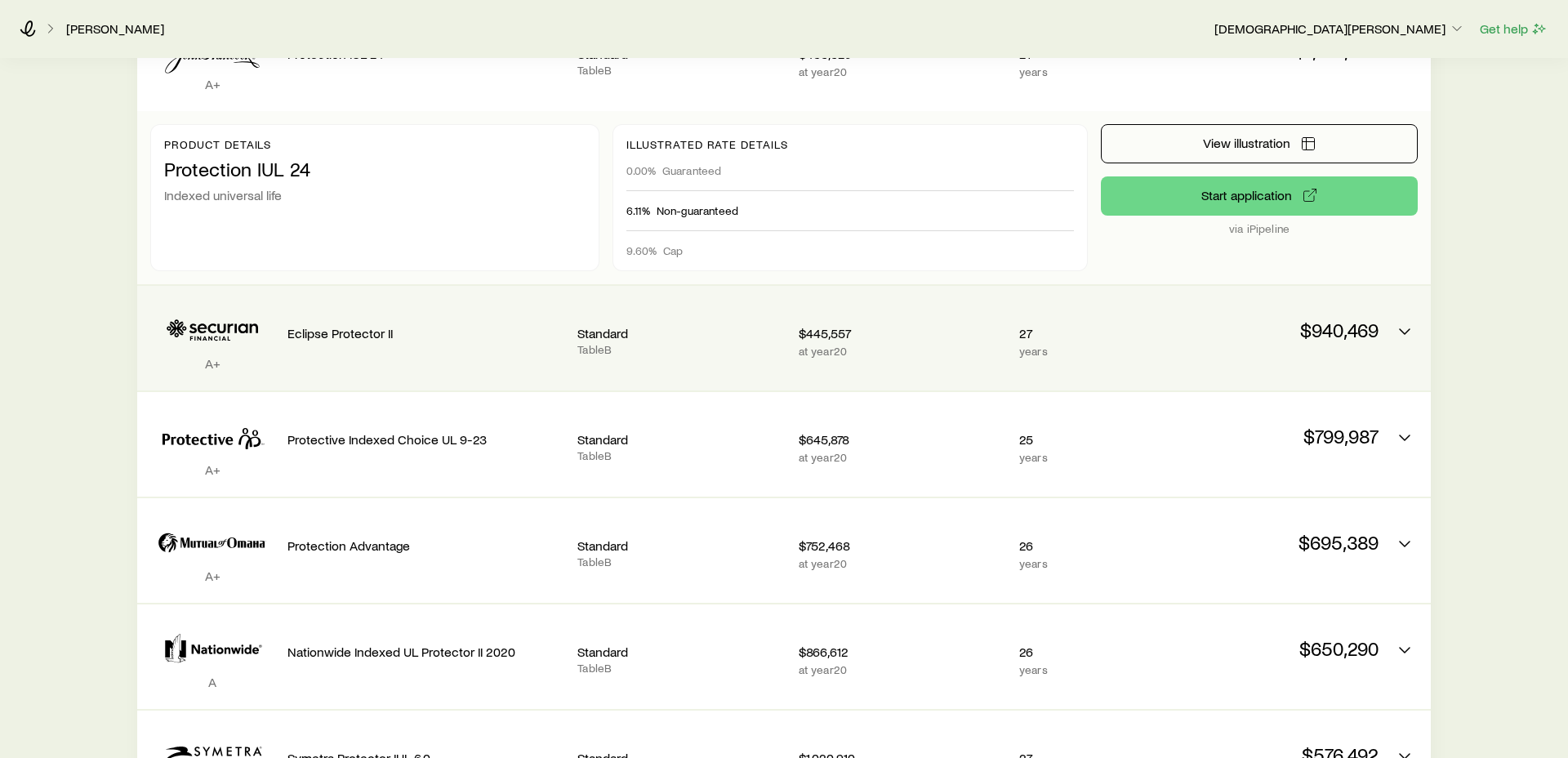
click at [1100, 327] on p "27" at bounding box center [1088, 334] width 139 height 16
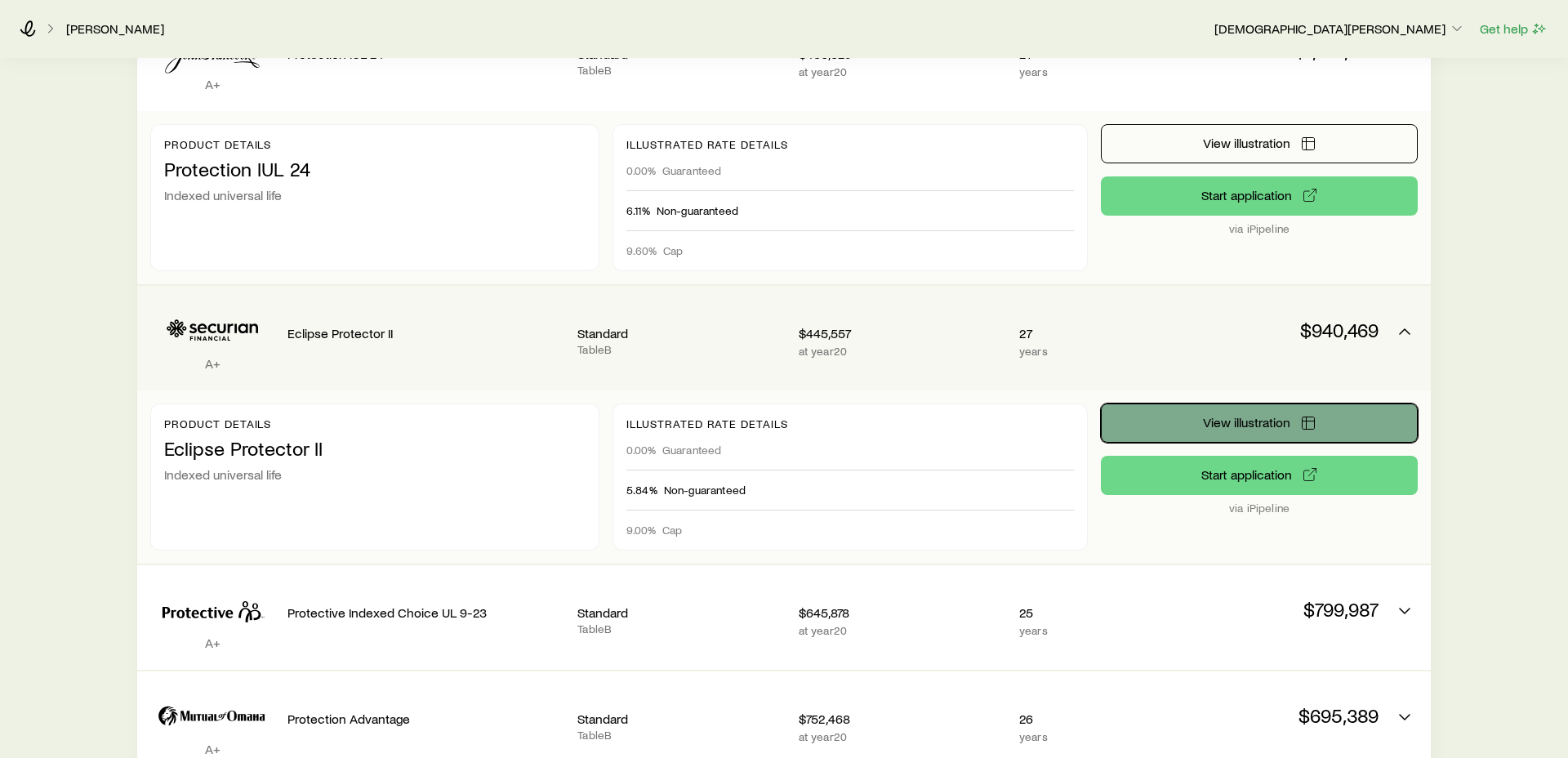
click at [1225, 417] on button "View illustration" at bounding box center [1259, 423] width 316 height 39
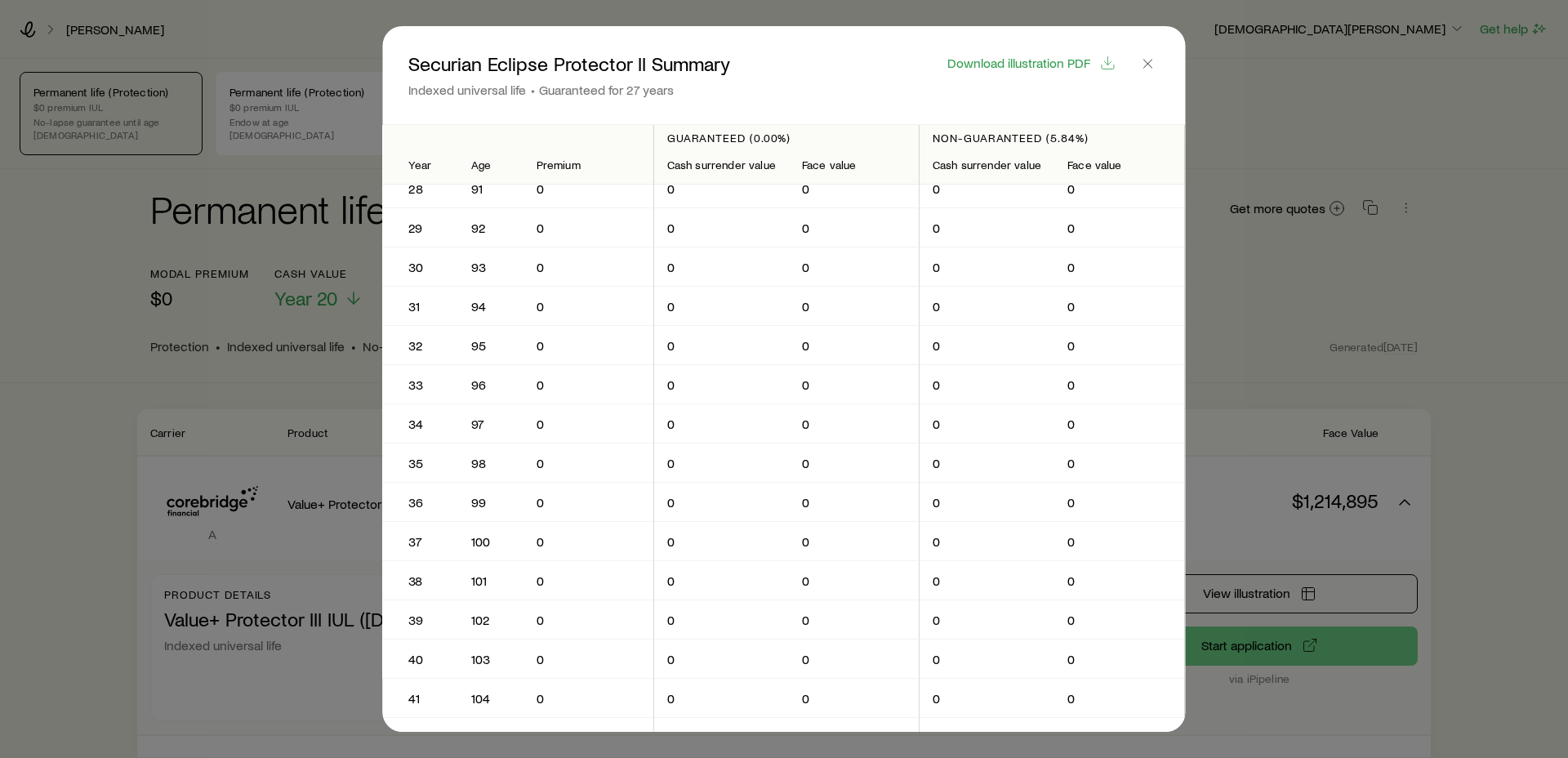
scroll to position [1086, 0]
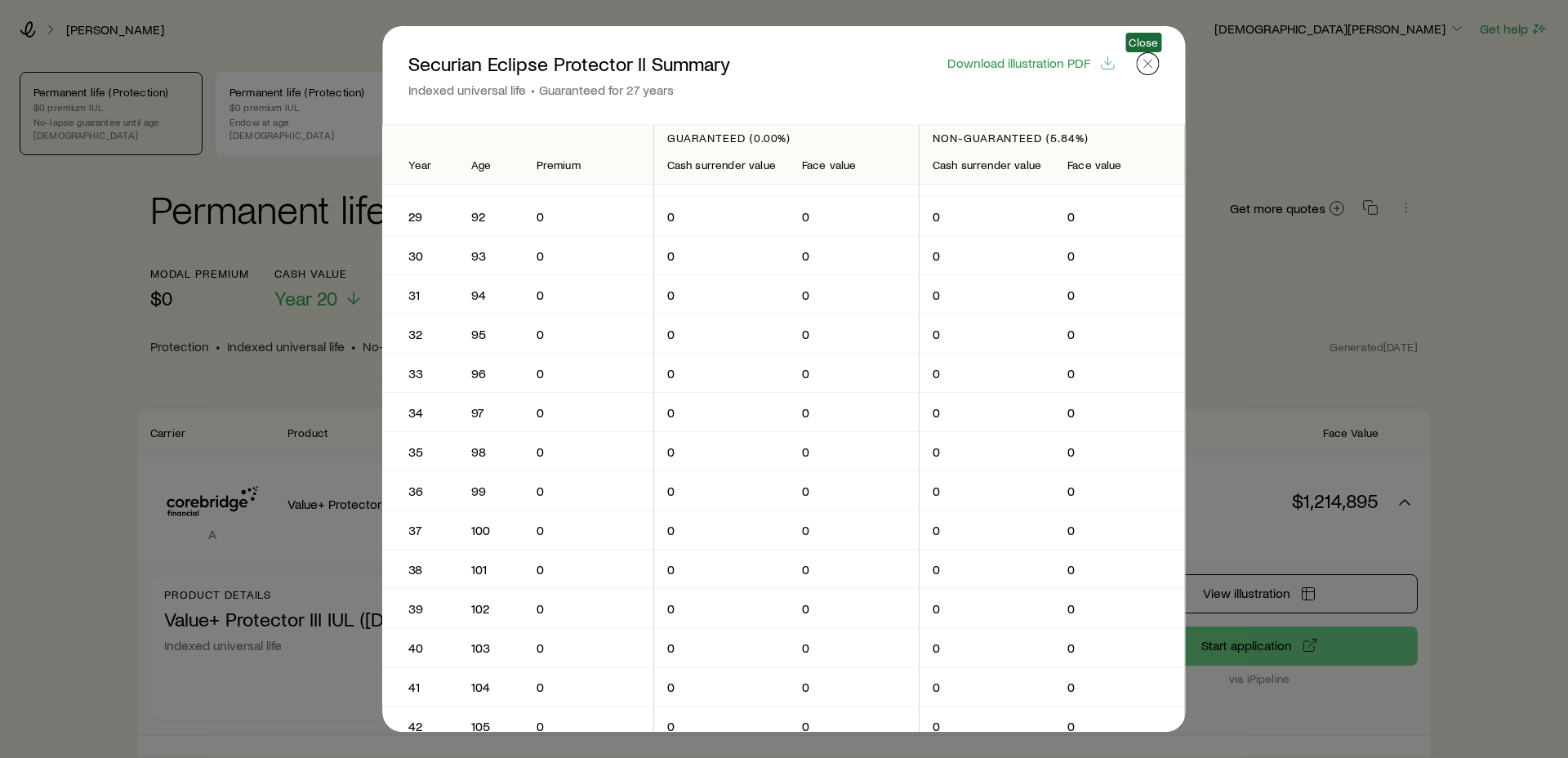
click at [1147, 59] on icon "button" at bounding box center [1148, 64] width 16 height 16
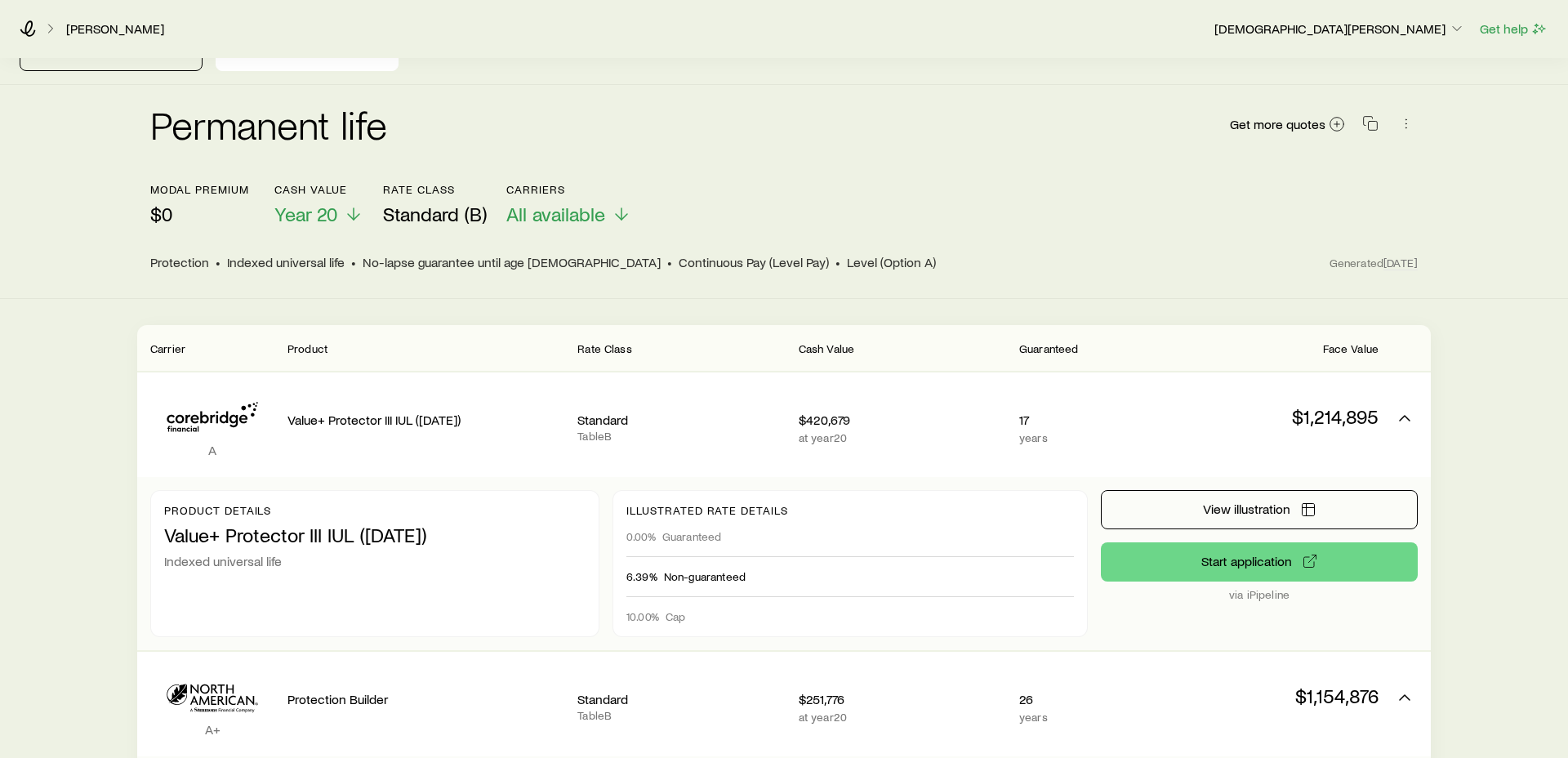
scroll to position [86, 0]
click at [96, 29] on link "[PERSON_NAME]" at bounding box center [115, 29] width 100 height 15
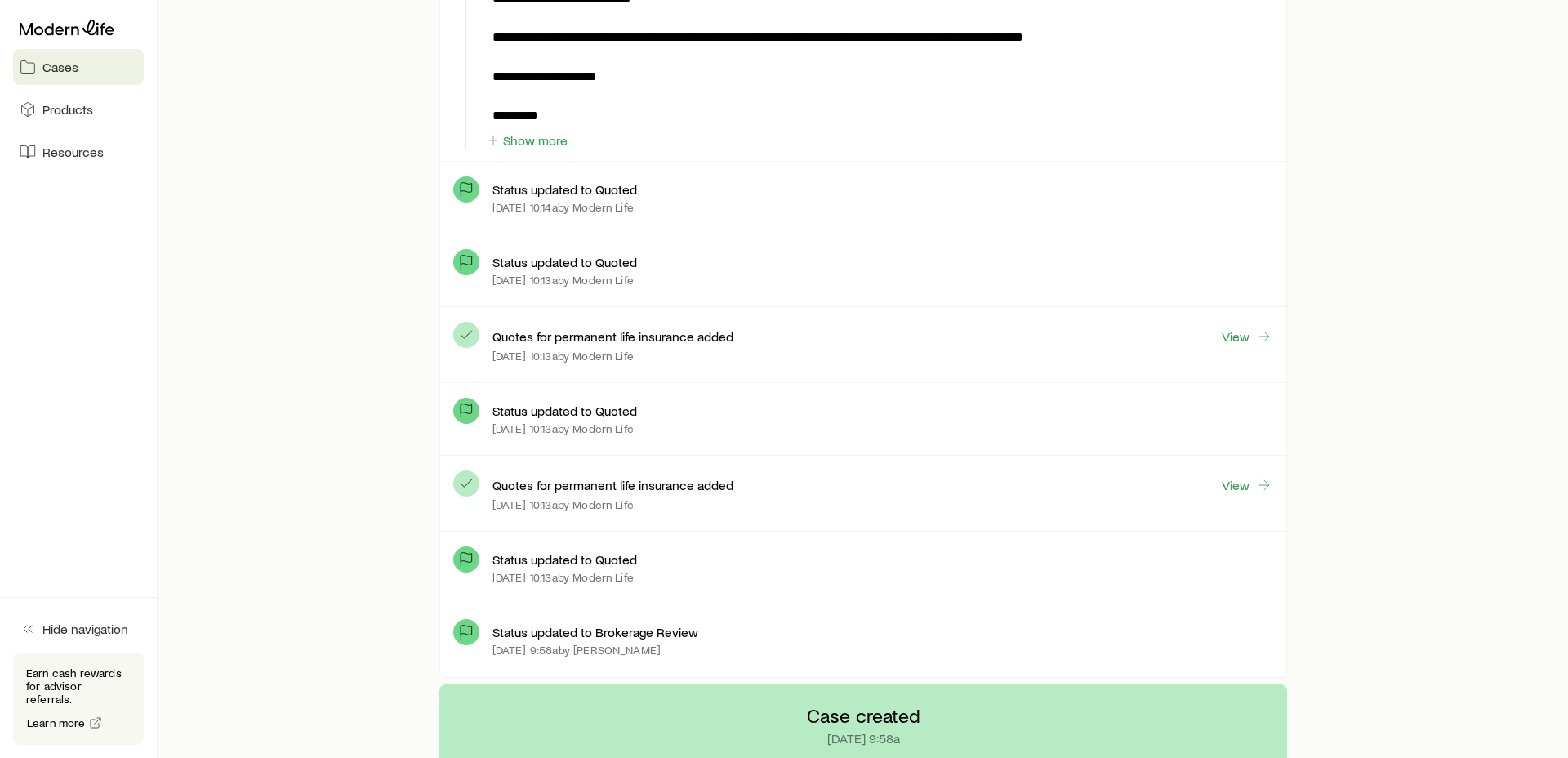
scroll to position [783, 0]
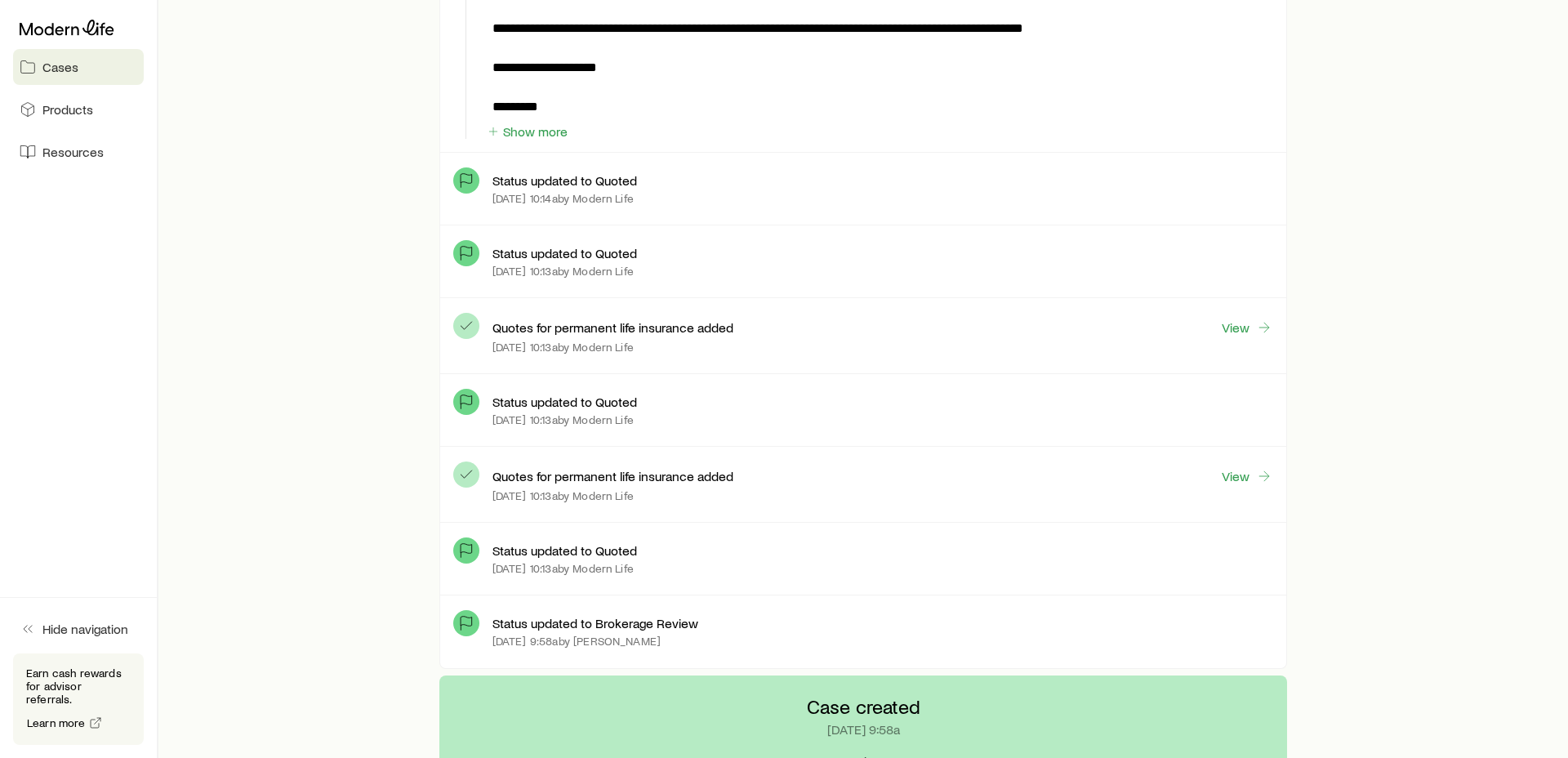
click at [897, 291] on div "Status updated to Quoted [DATE] 10:13a by Modern Life" at bounding box center [863, 261] width 847 height 73
click at [1199, 333] on div "Quotes for permanent life insurance added View" at bounding box center [883, 327] width 782 height 20
click at [1247, 331] on link "View" at bounding box center [1247, 327] width 52 height 19
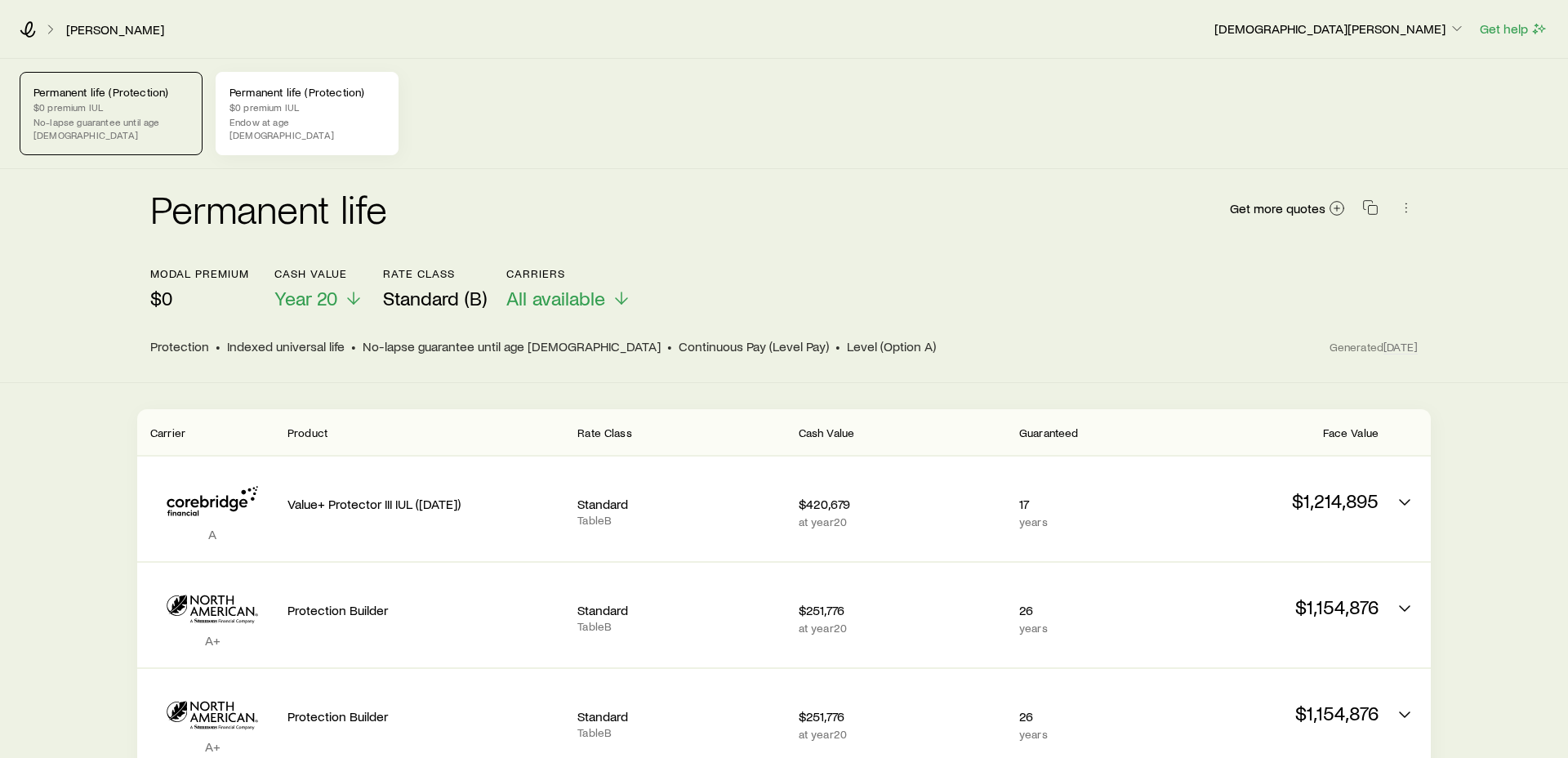
click at [331, 103] on p "$0 premium IUL" at bounding box center [307, 107] width 155 height 13
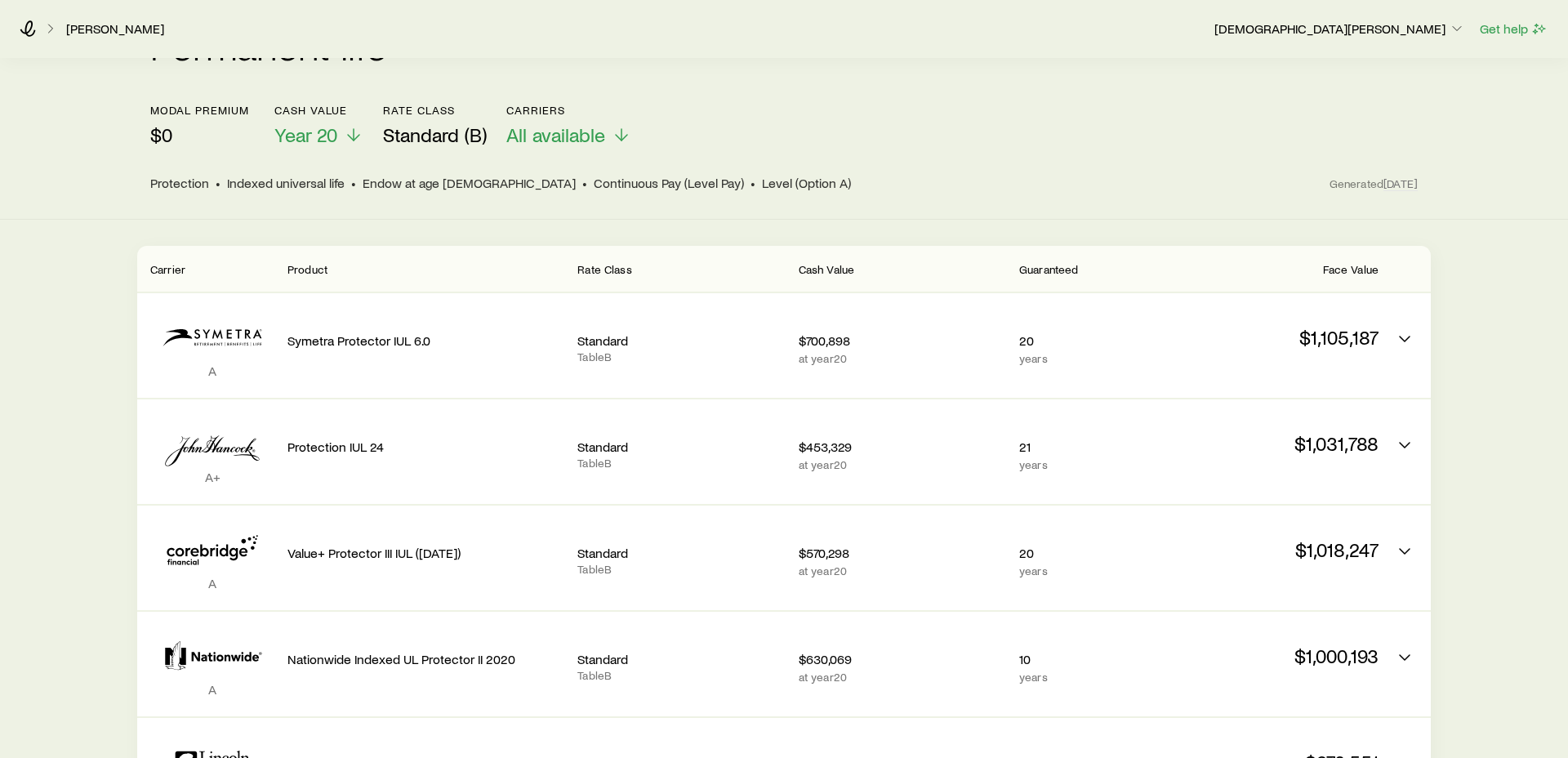
scroll to position [165, 0]
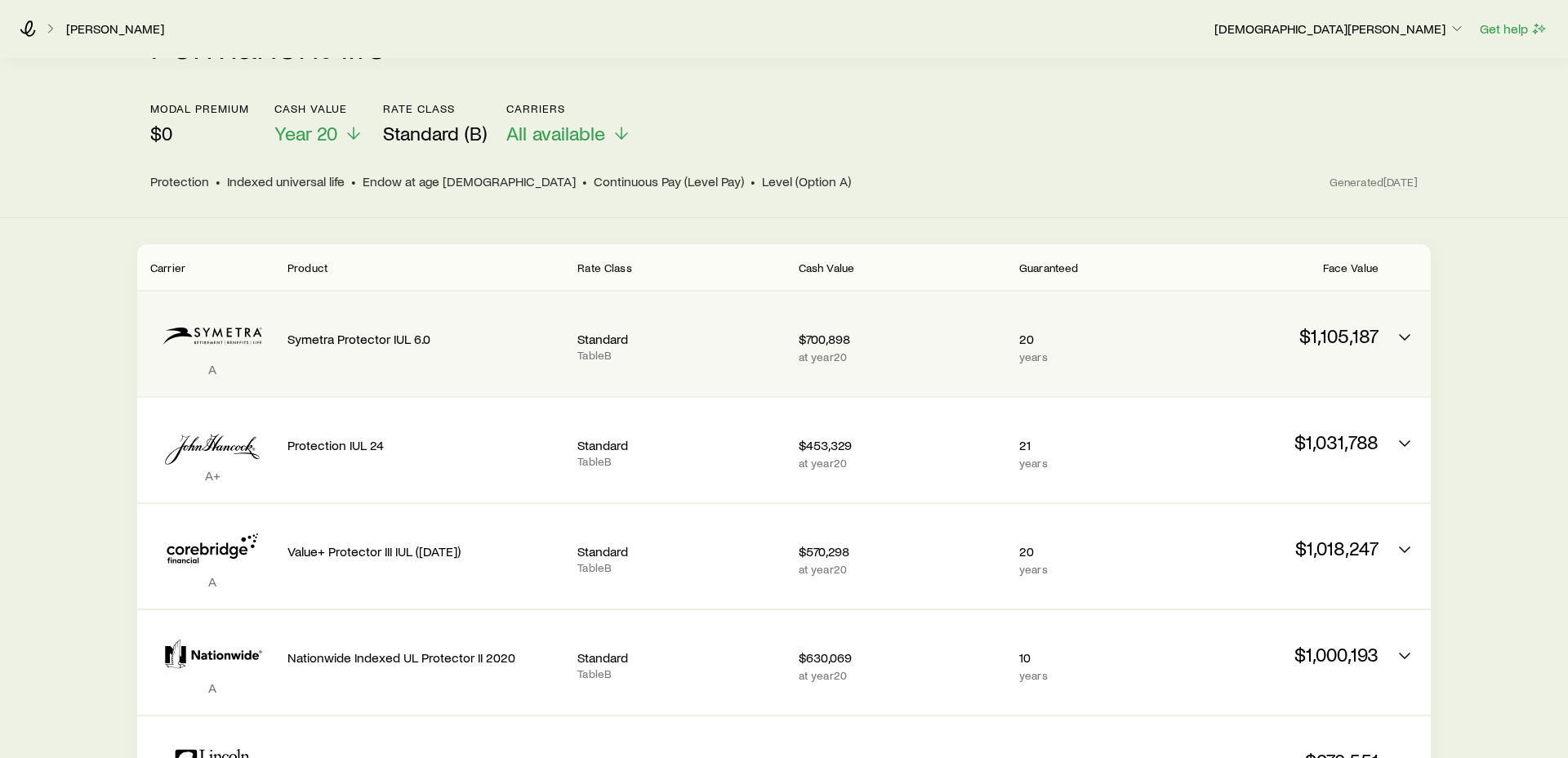
click at [957, 331] on p "$700,898" at bounding box center [902, 339] width 207 height 16
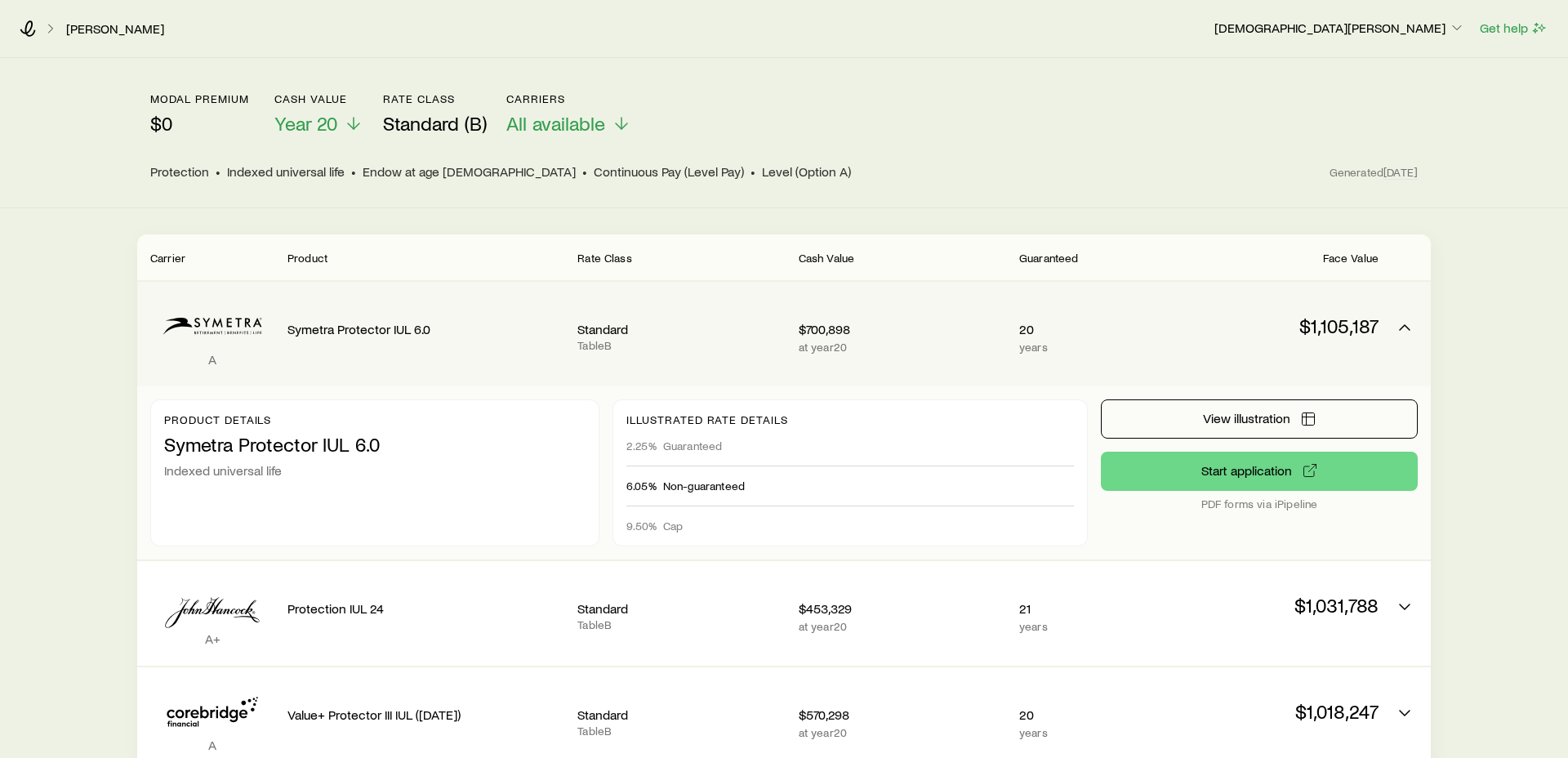
scroll to position [0, 0]
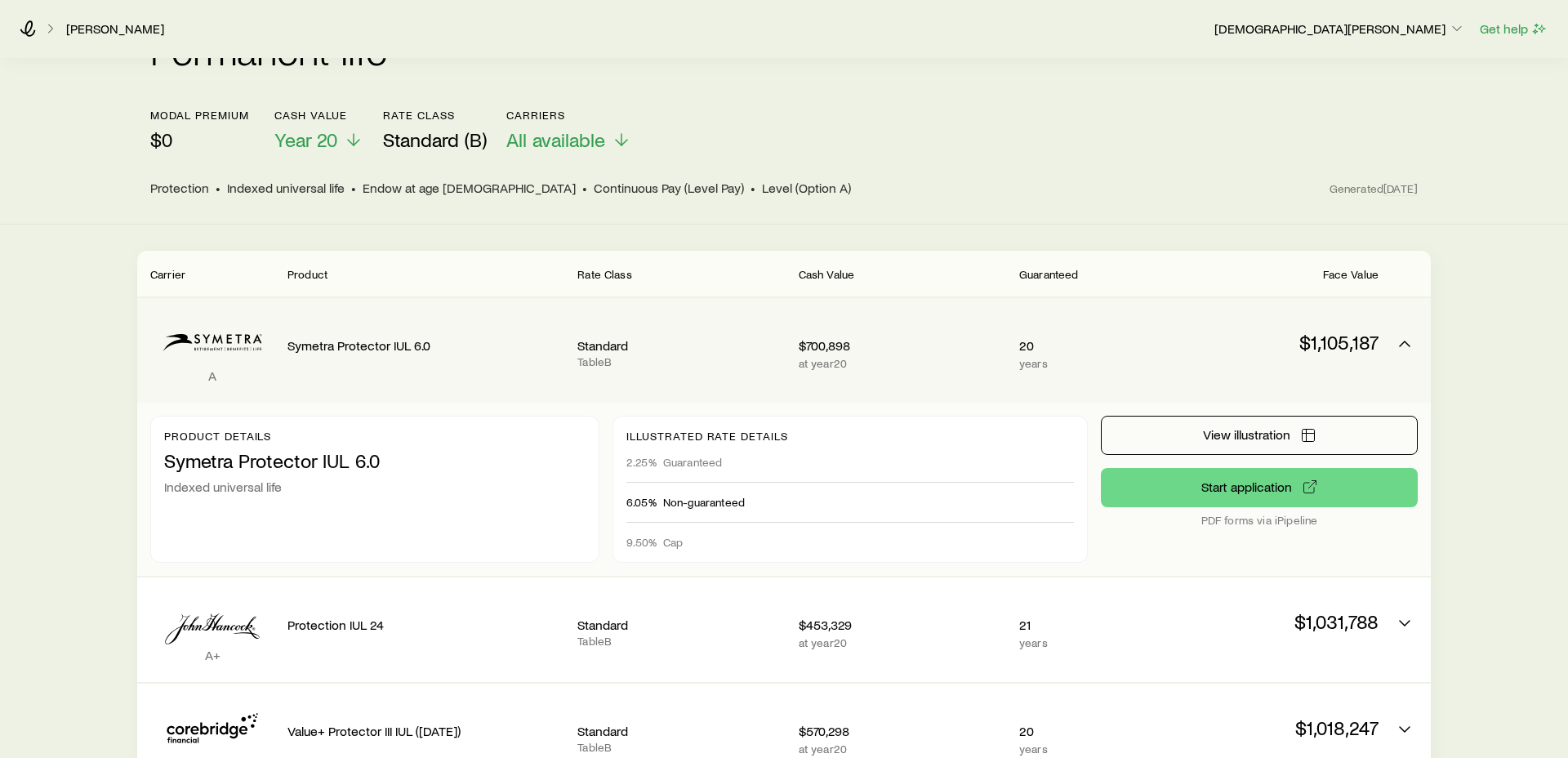
click at [977, 337] on p "$700,898" at bounding box center [902, 345] width 207 height 16
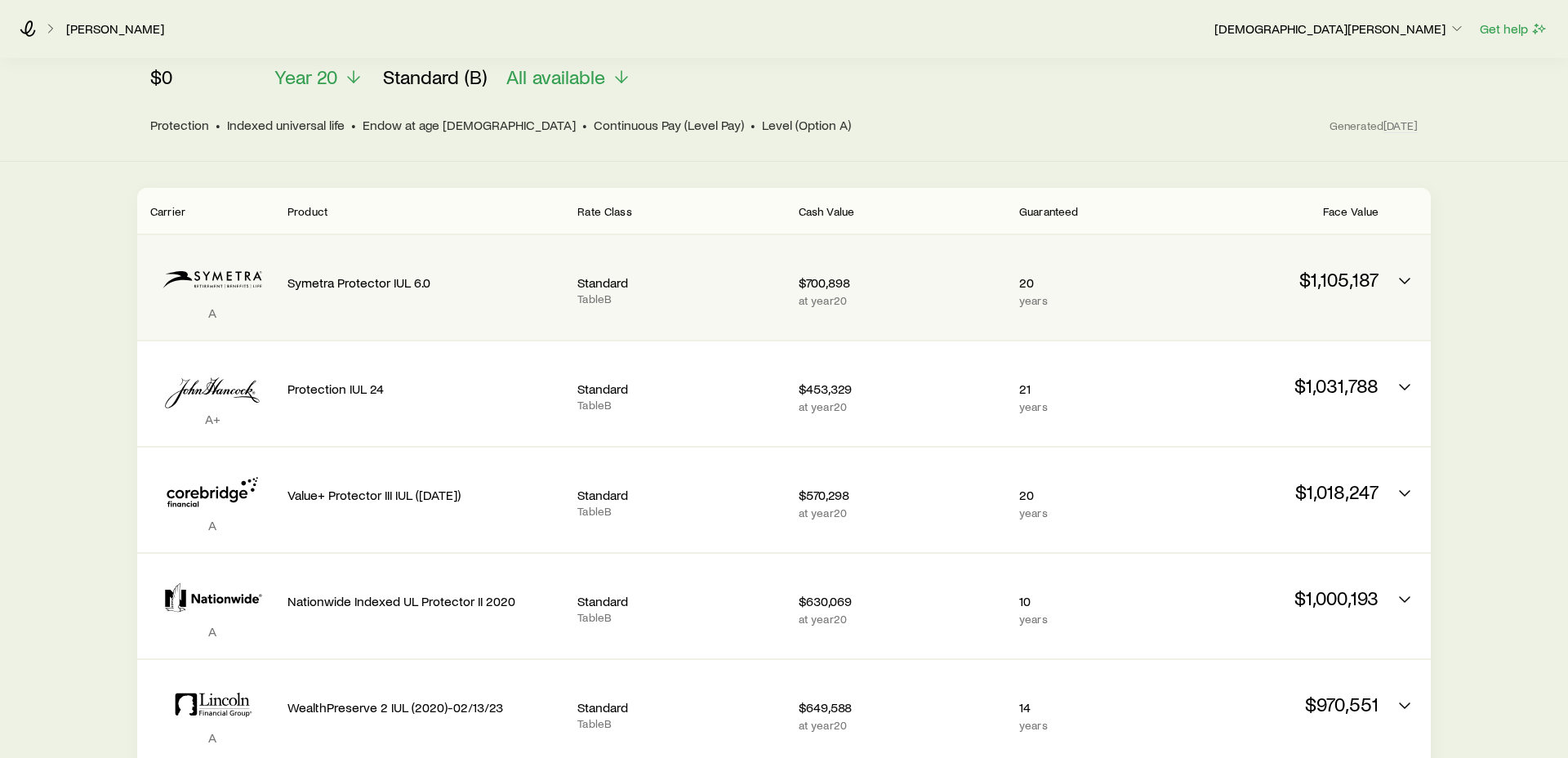
scroll to position [235, 0]
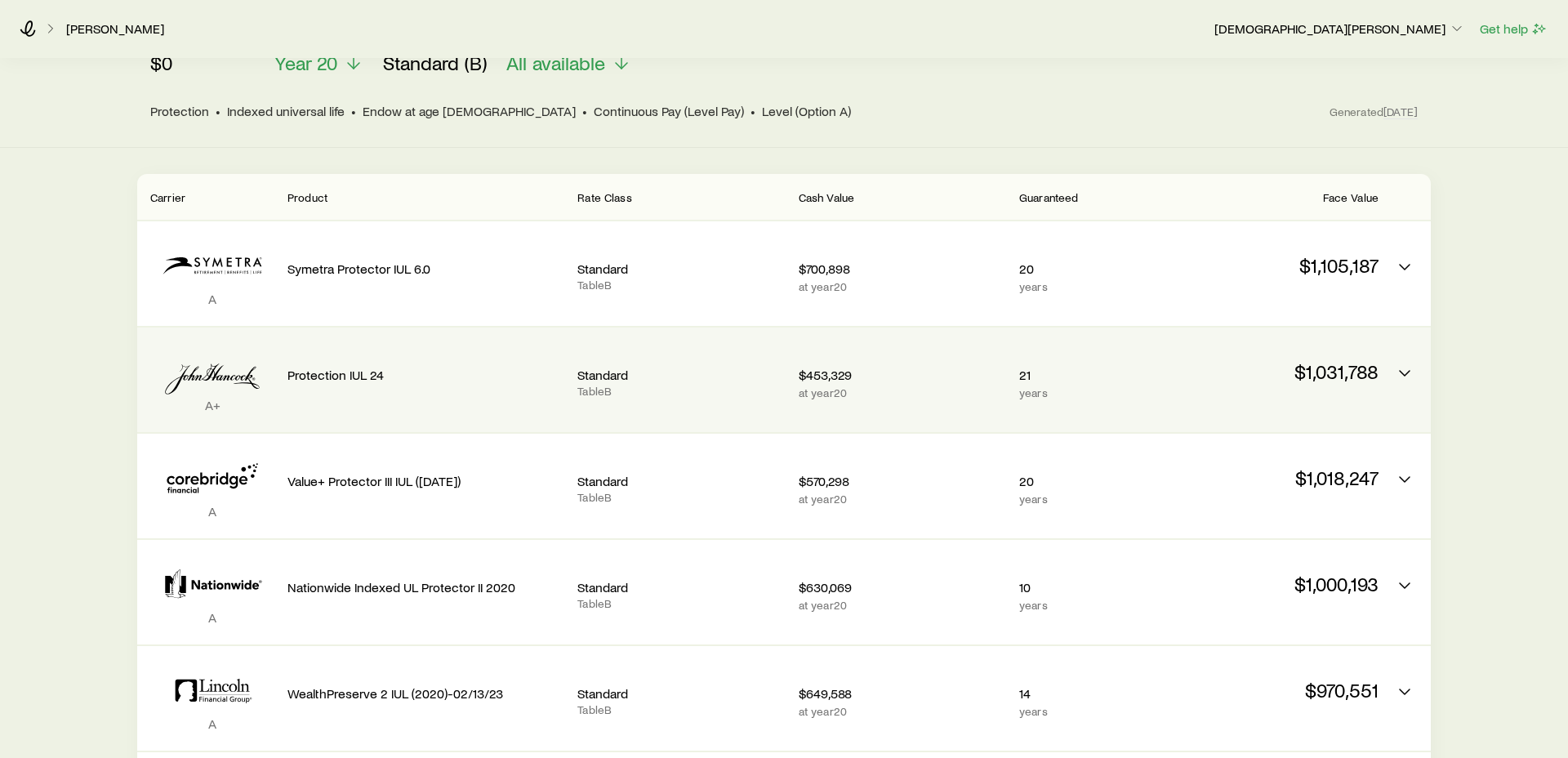
click at [961, 388] on div "$453,329 at year 20" at bounding box center [902, 379] width 207 height 78
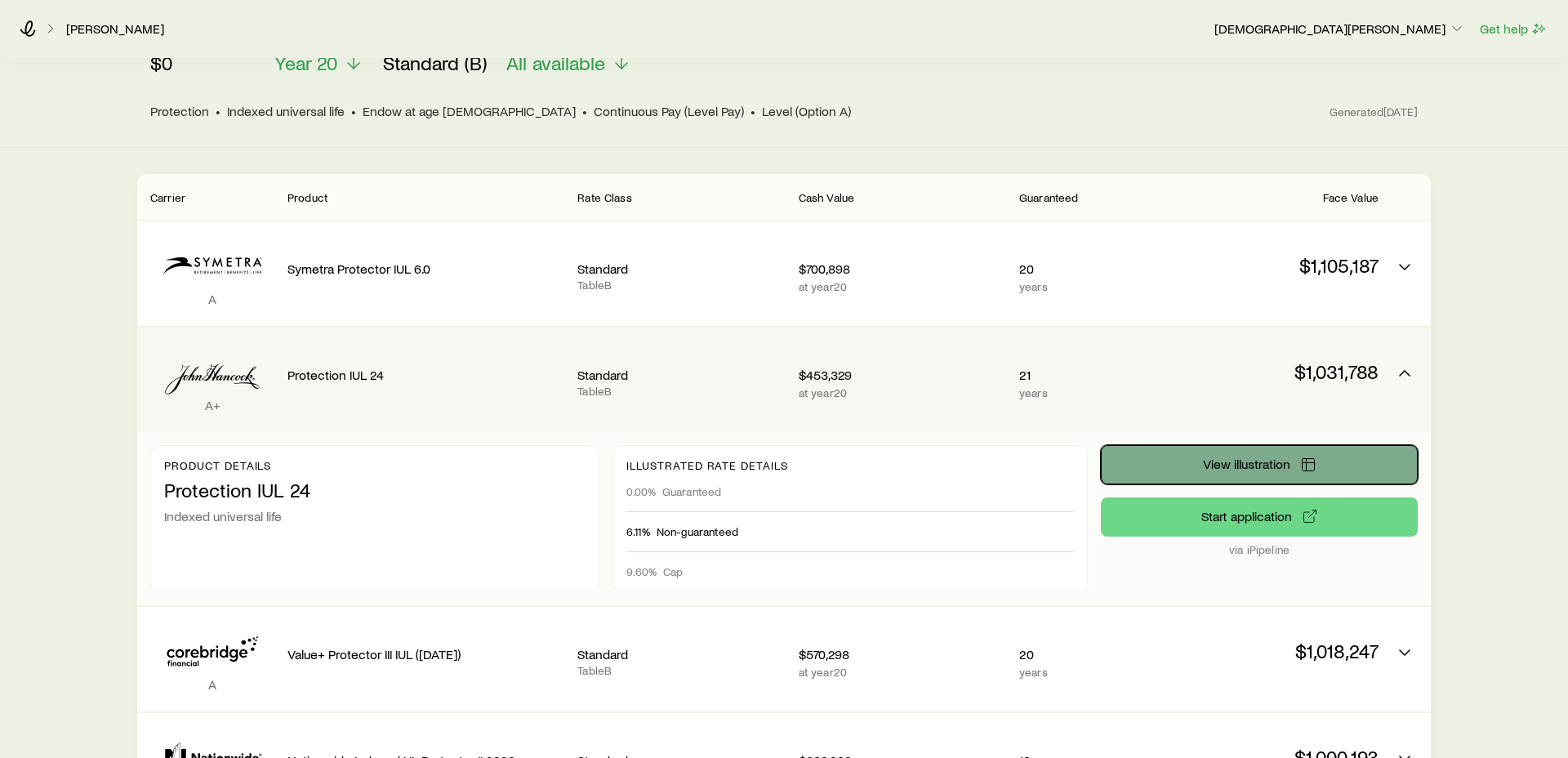
click at [1210, 457] on span "View illustration" at bounding box center [1246, 464] width 87 height 13
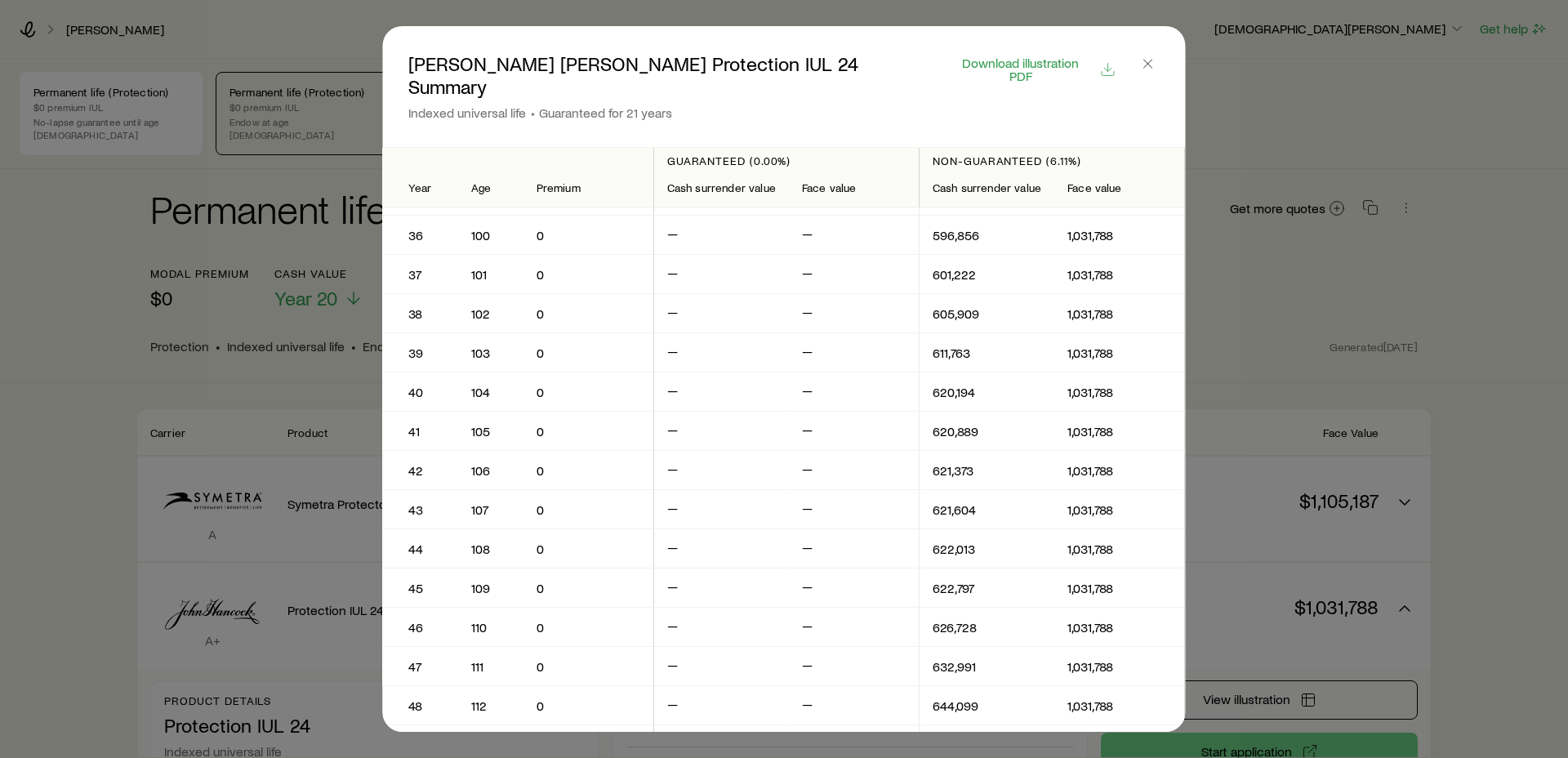
scroll to position [1417, 0]
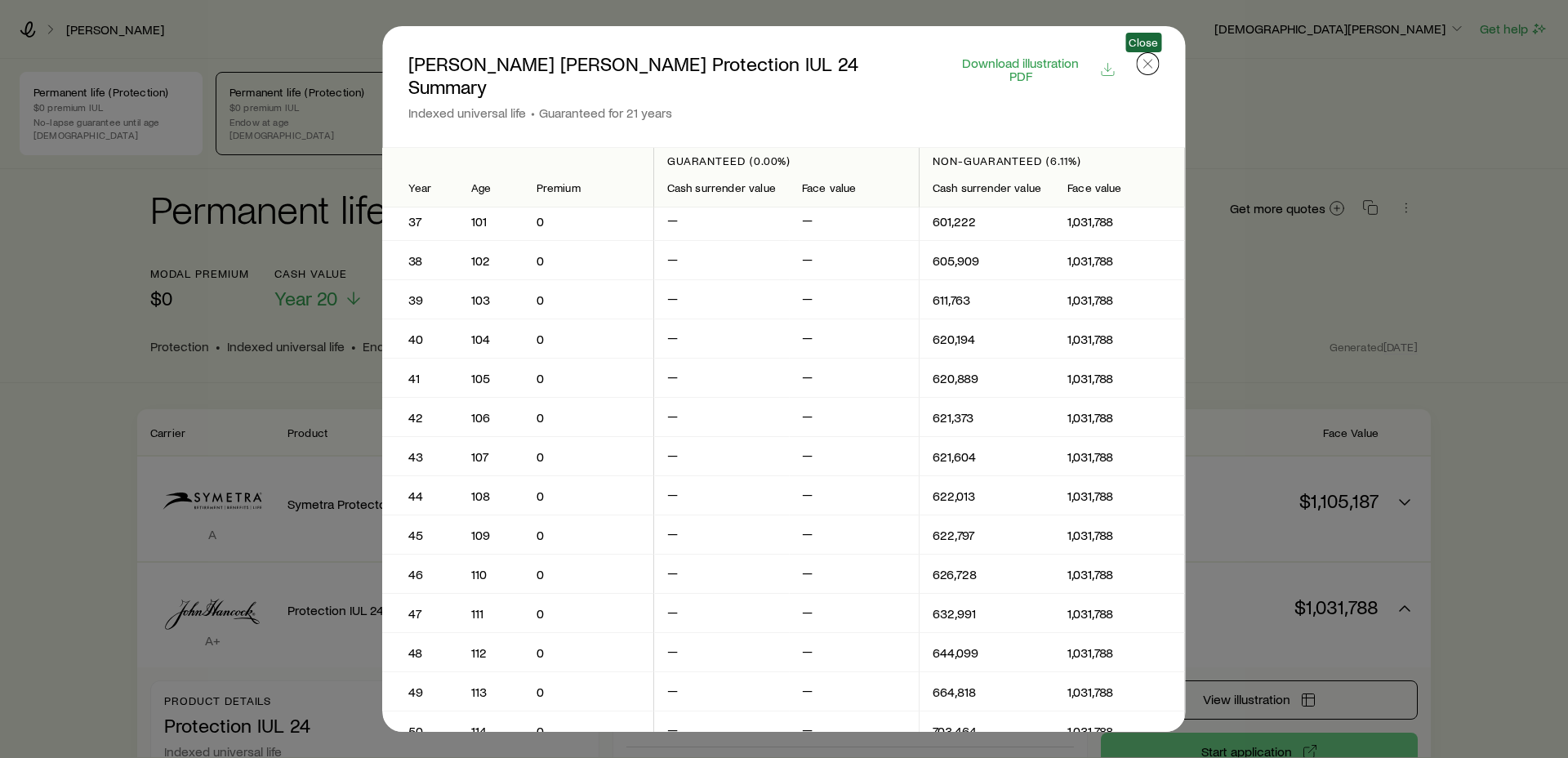
click at [1150, 72] on button "button" at bounding box center [1148, 64] width 23 height 23
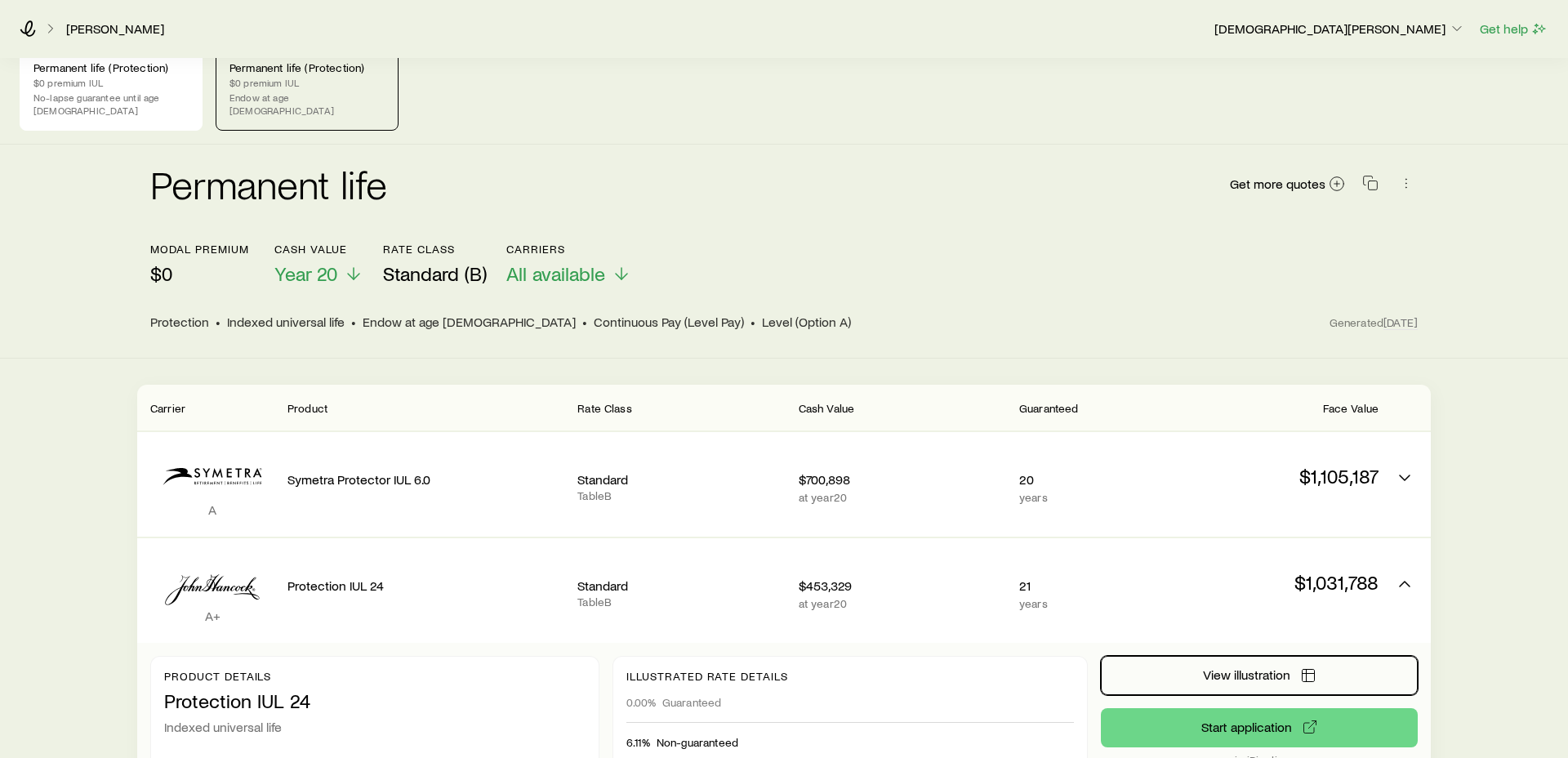
scroll to position [0, 0]
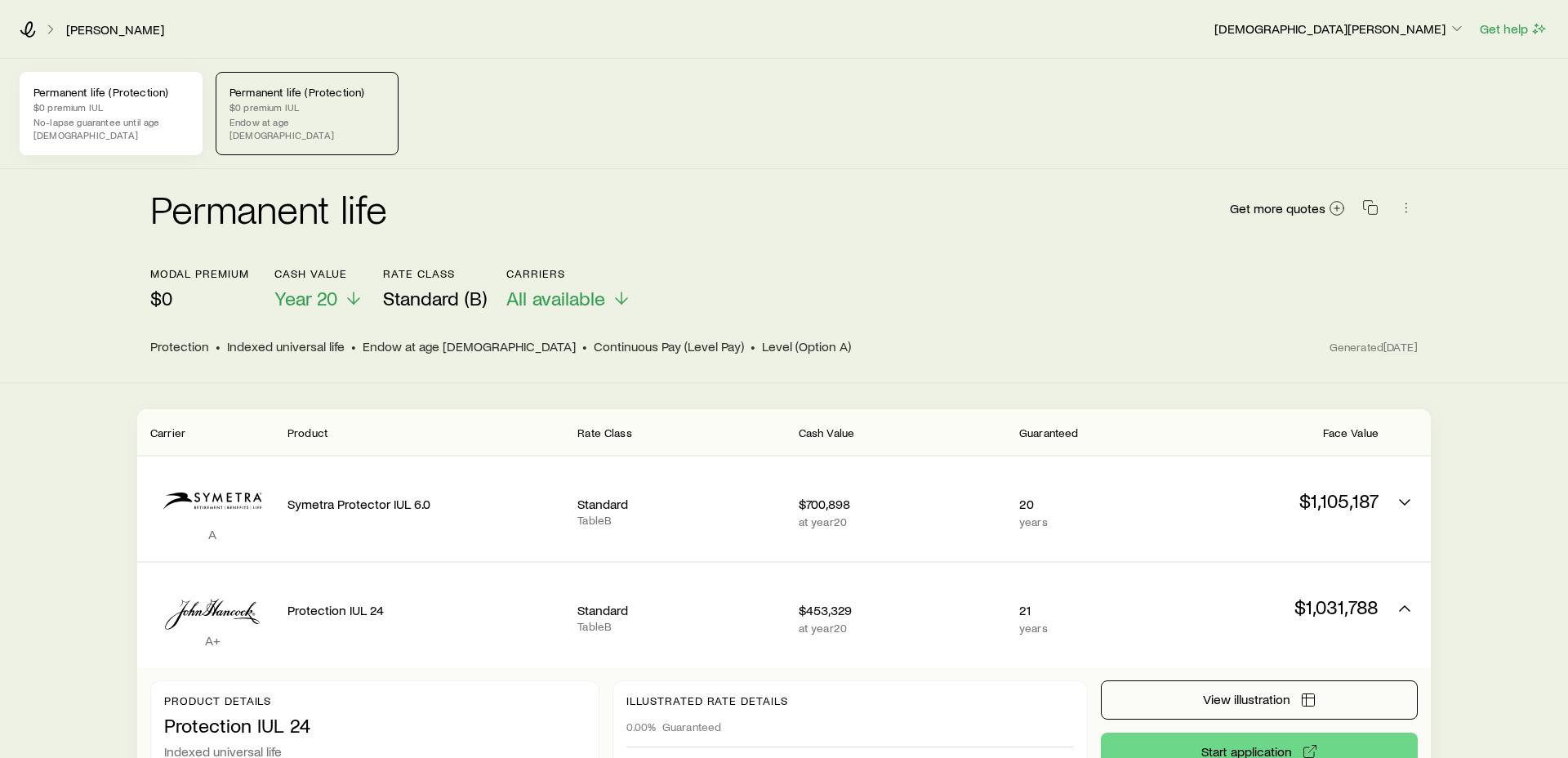
click at [141, 115] on p "No-lapse guarantee until age [DEMOGRAPHIC_DATA]" at bounding box center [110, 127] width 155 height 26
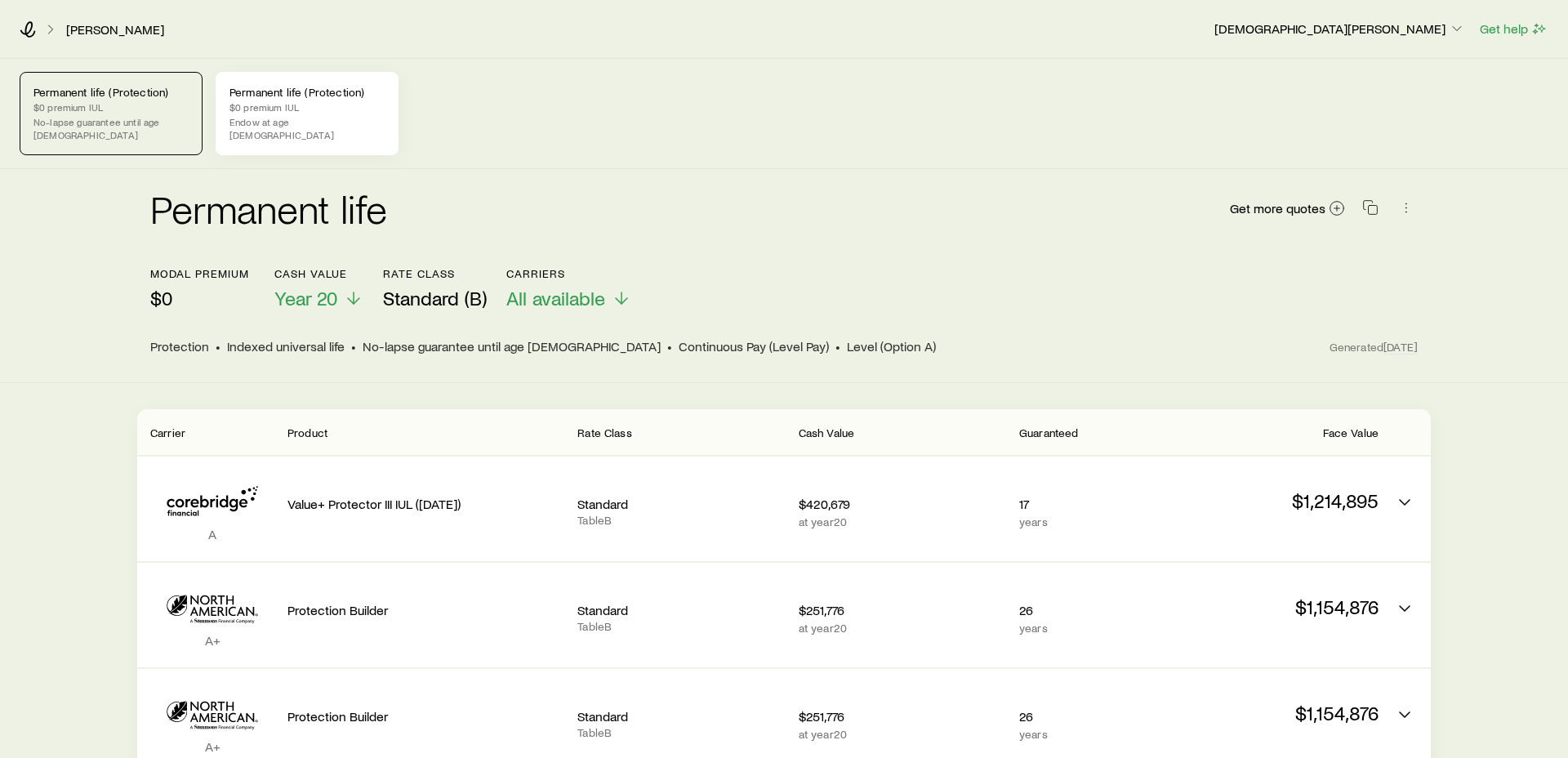
click at [271, 118] on p "Endow at age [DEMOGRAPHIC_DATA]" at bounding box center [307, 127] width 155 height 26
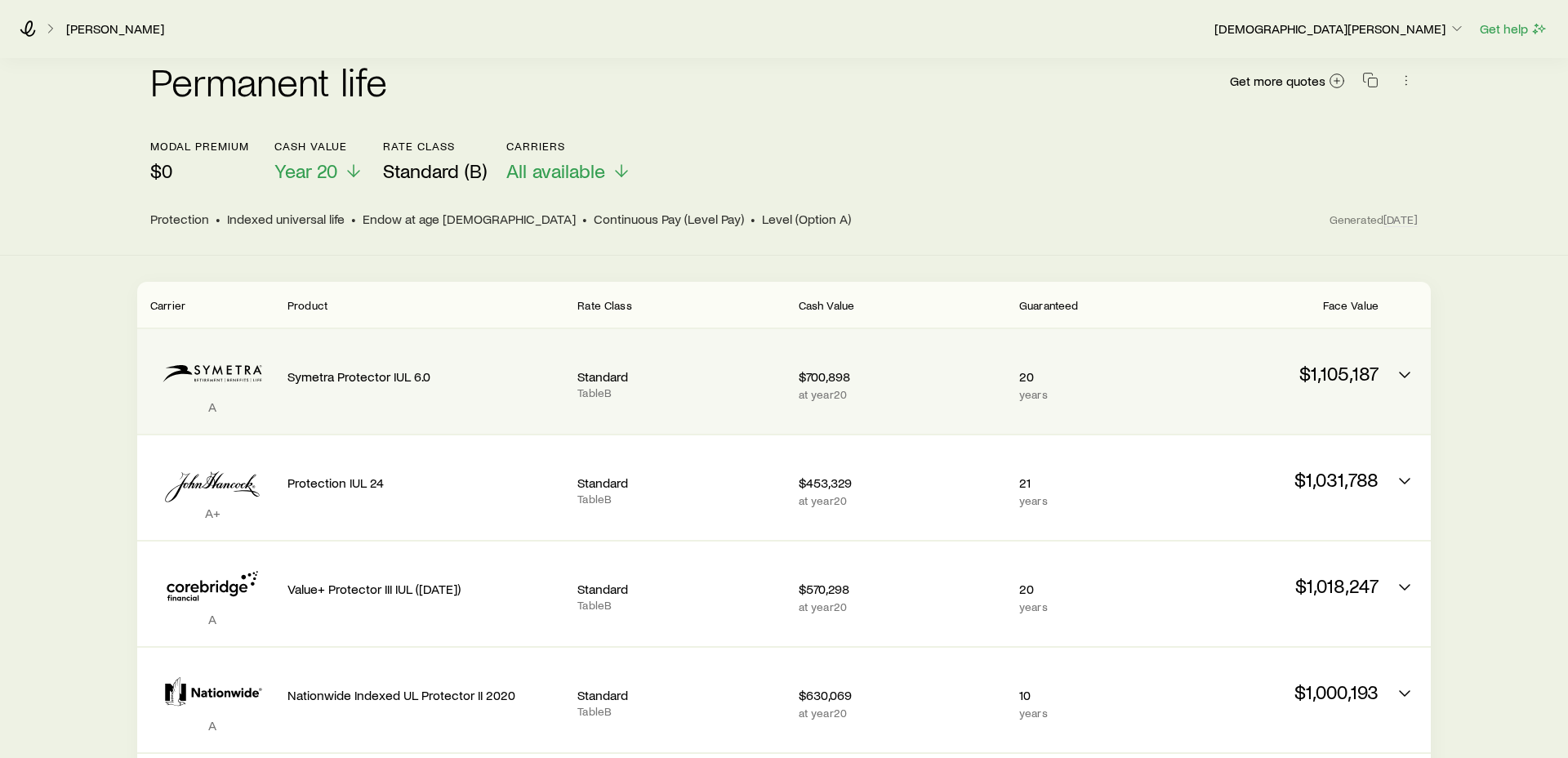
scroll to position [140, 0]
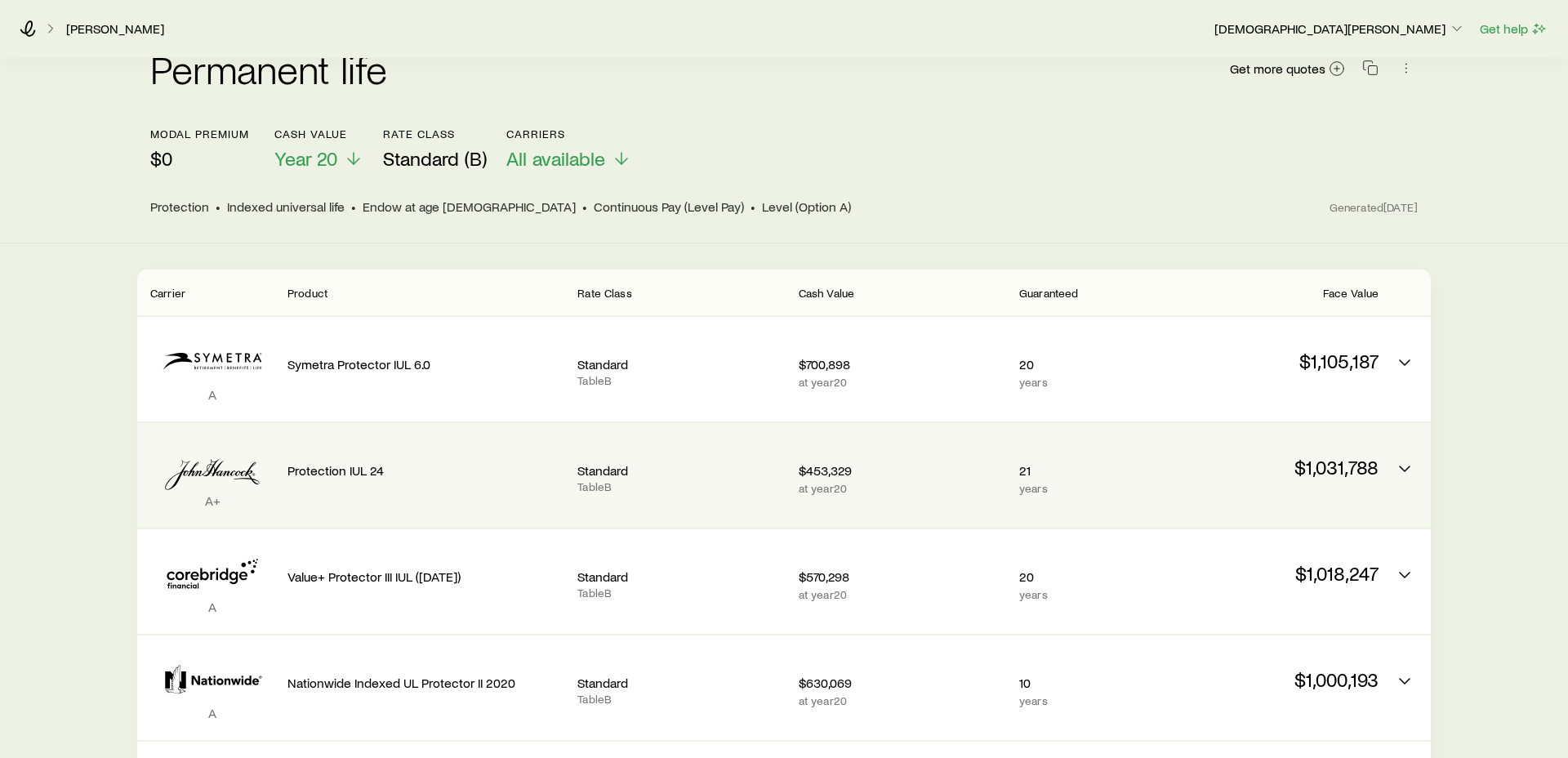
click at [1346, 461] on p "$1,031,788" at bounding box center [1274, 467] width 207 height 23
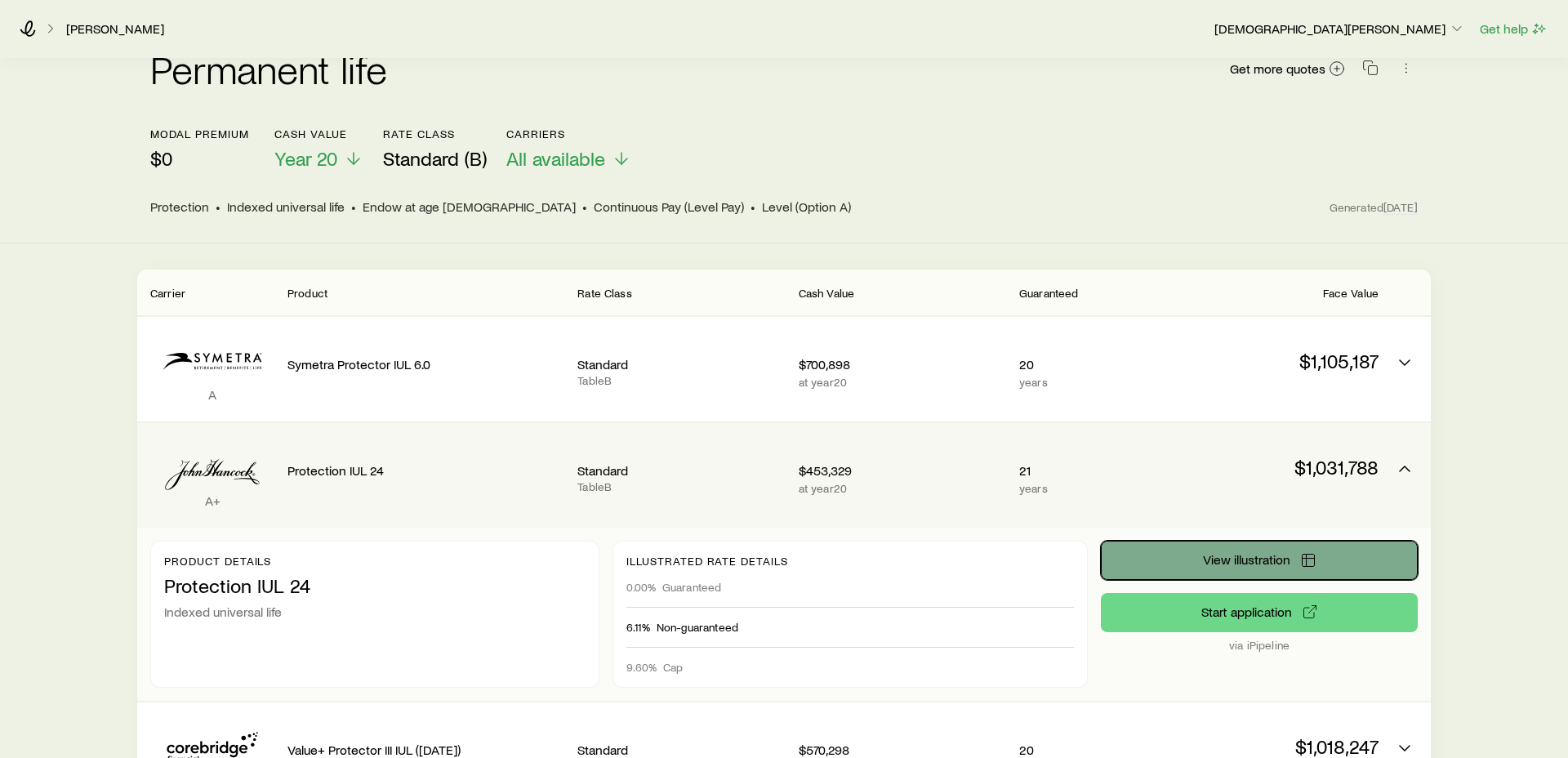
click at [1262, 553] on span "View illustration" at bounding box center [1246, 560] width 87 height 13
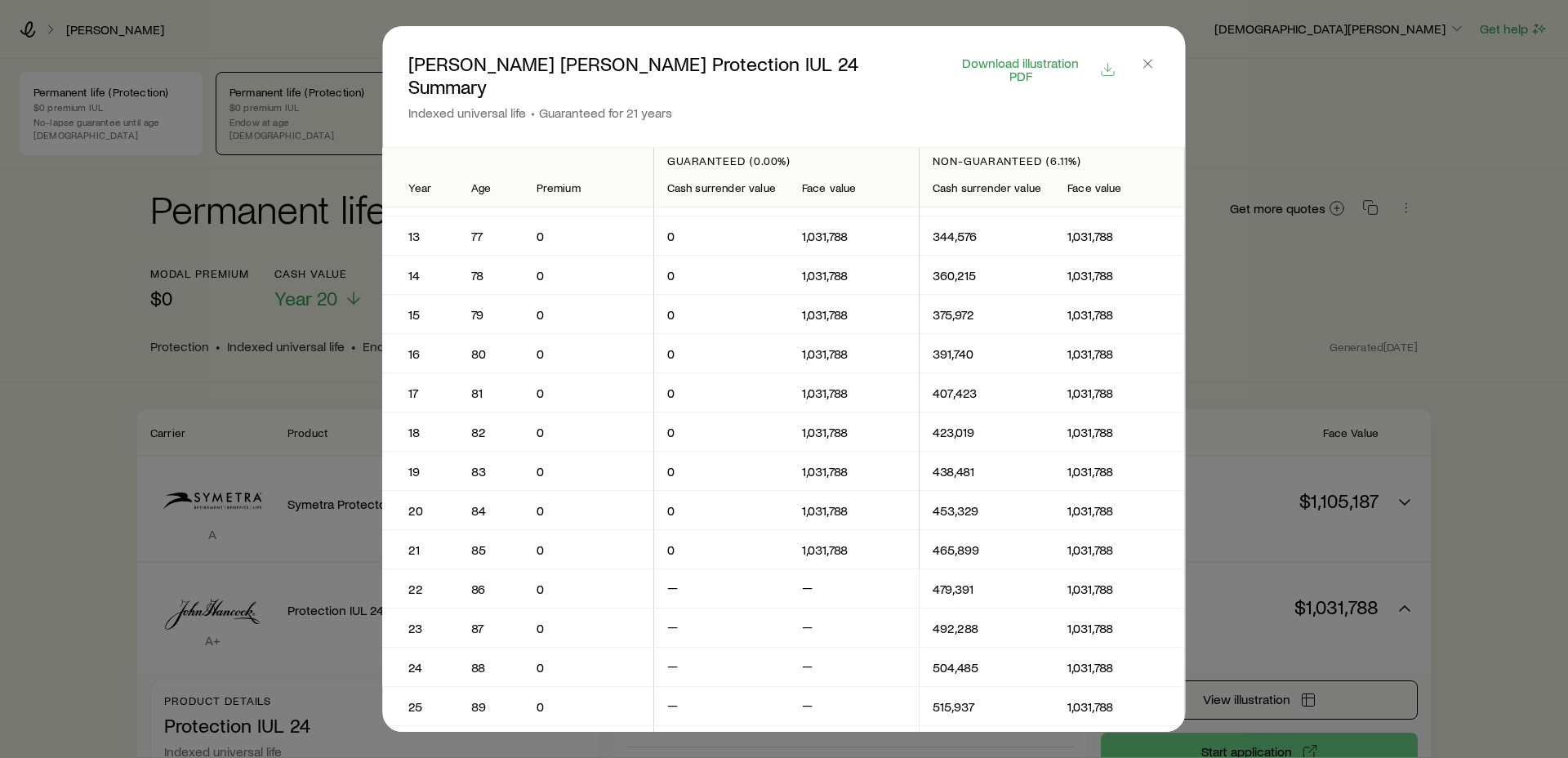
scroll to position [459, 0]
click at [1145, 61] on icon "button" at bounding box center [1148, 64] width 16 height 16
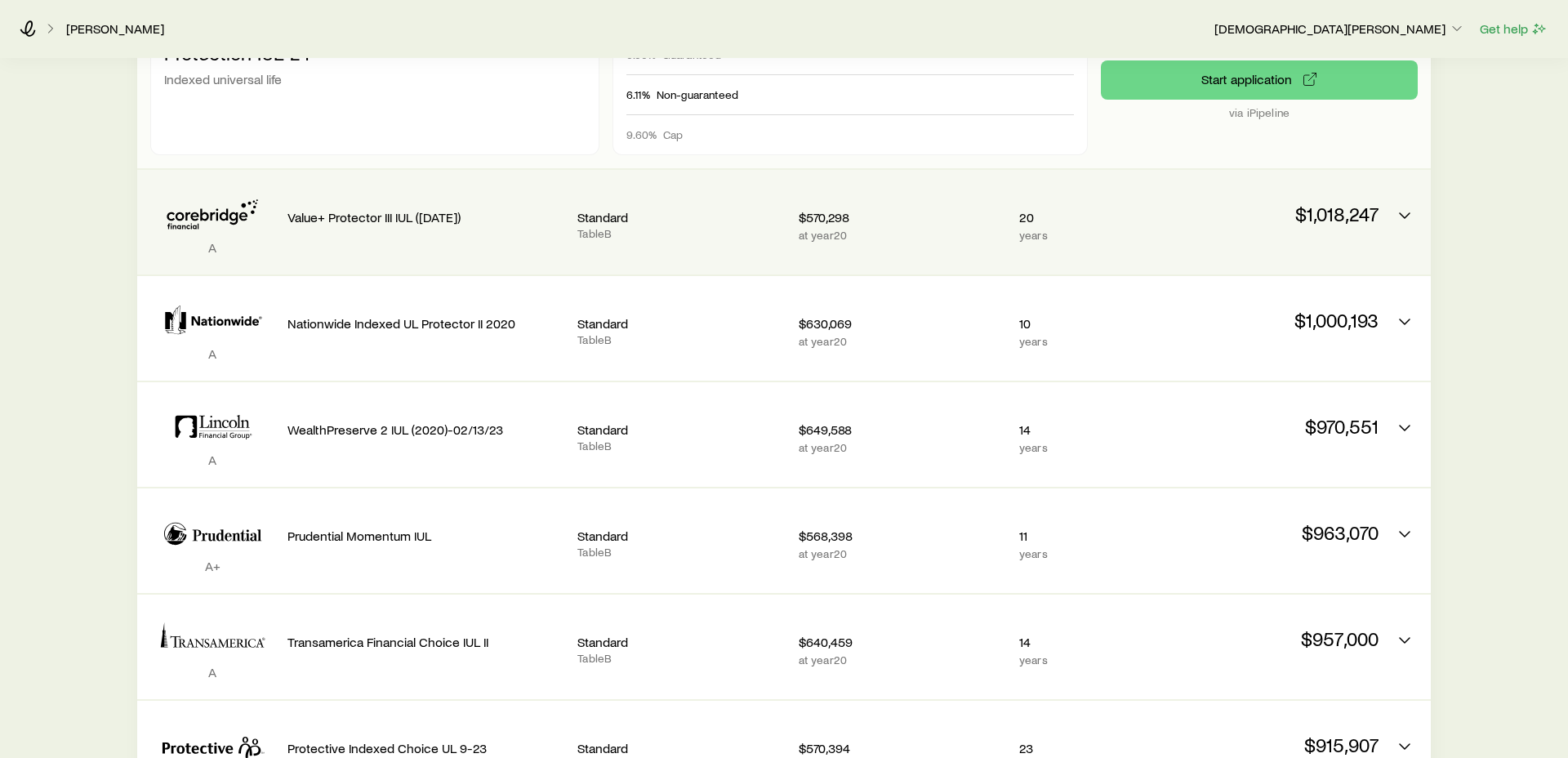
scroll to position [684, 0]
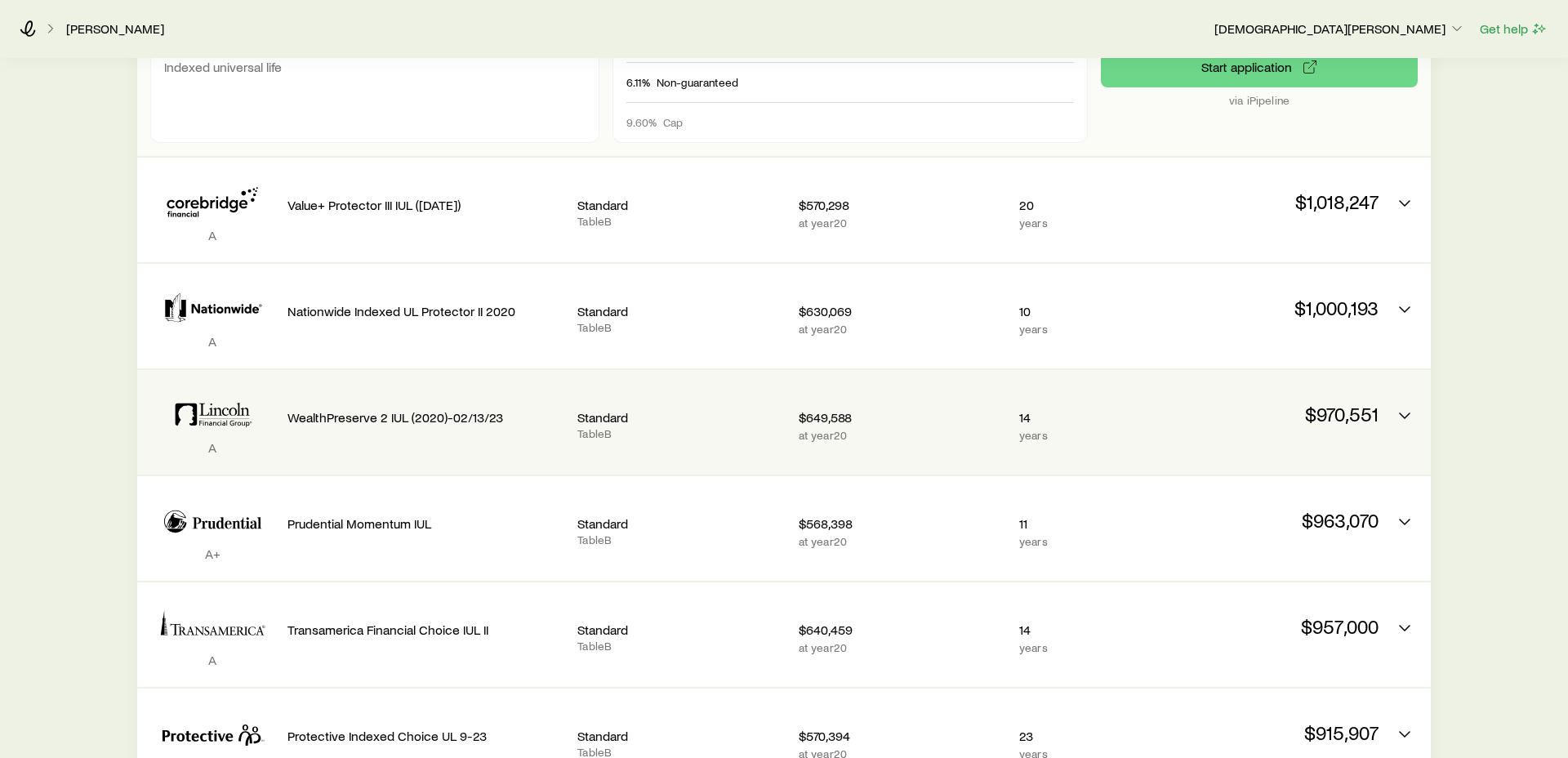
click at [922, 409] on p "$649,588" at bounding box center [902, 417] width 207 height 16
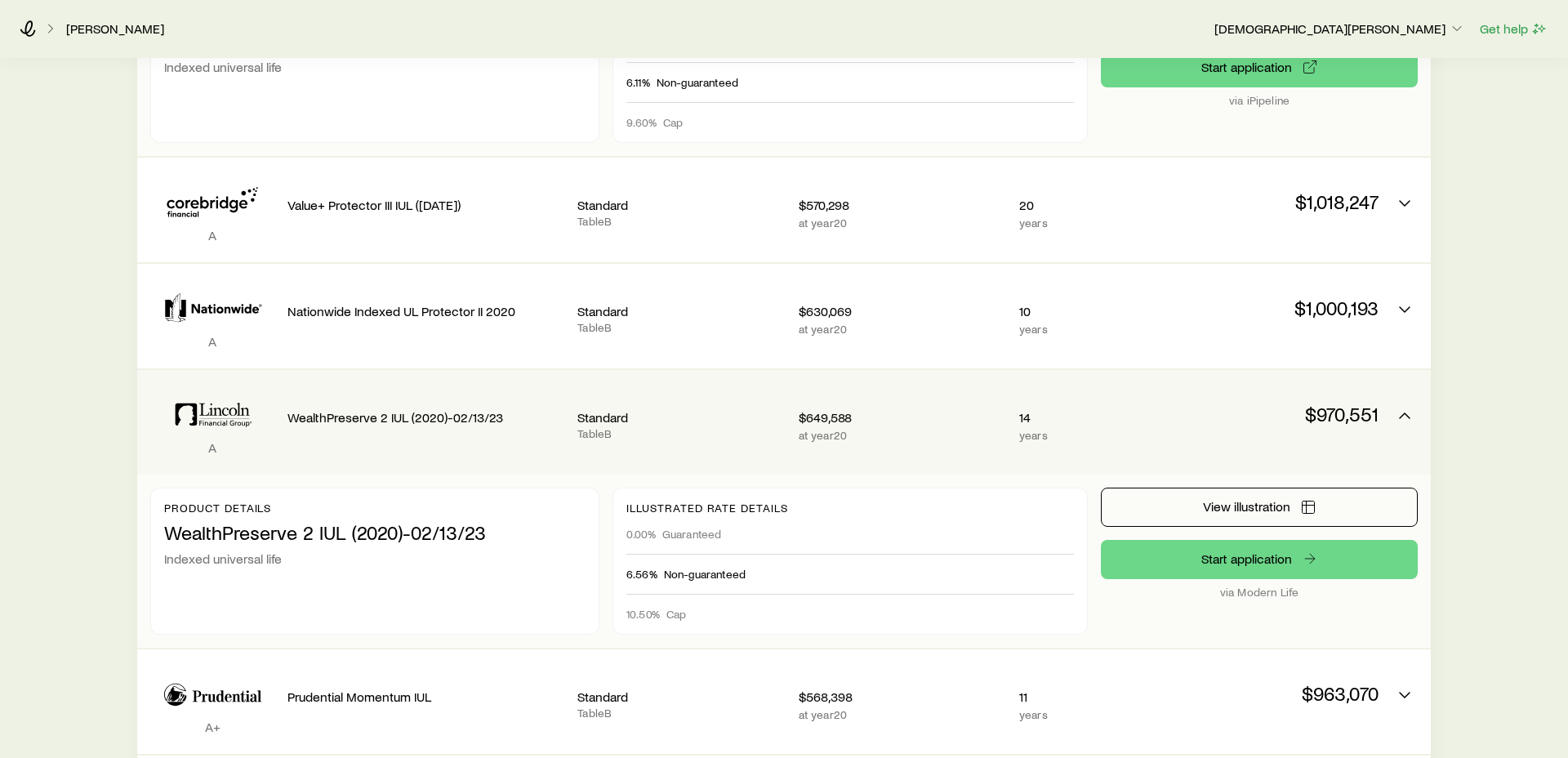
scroll to position [748, 0]
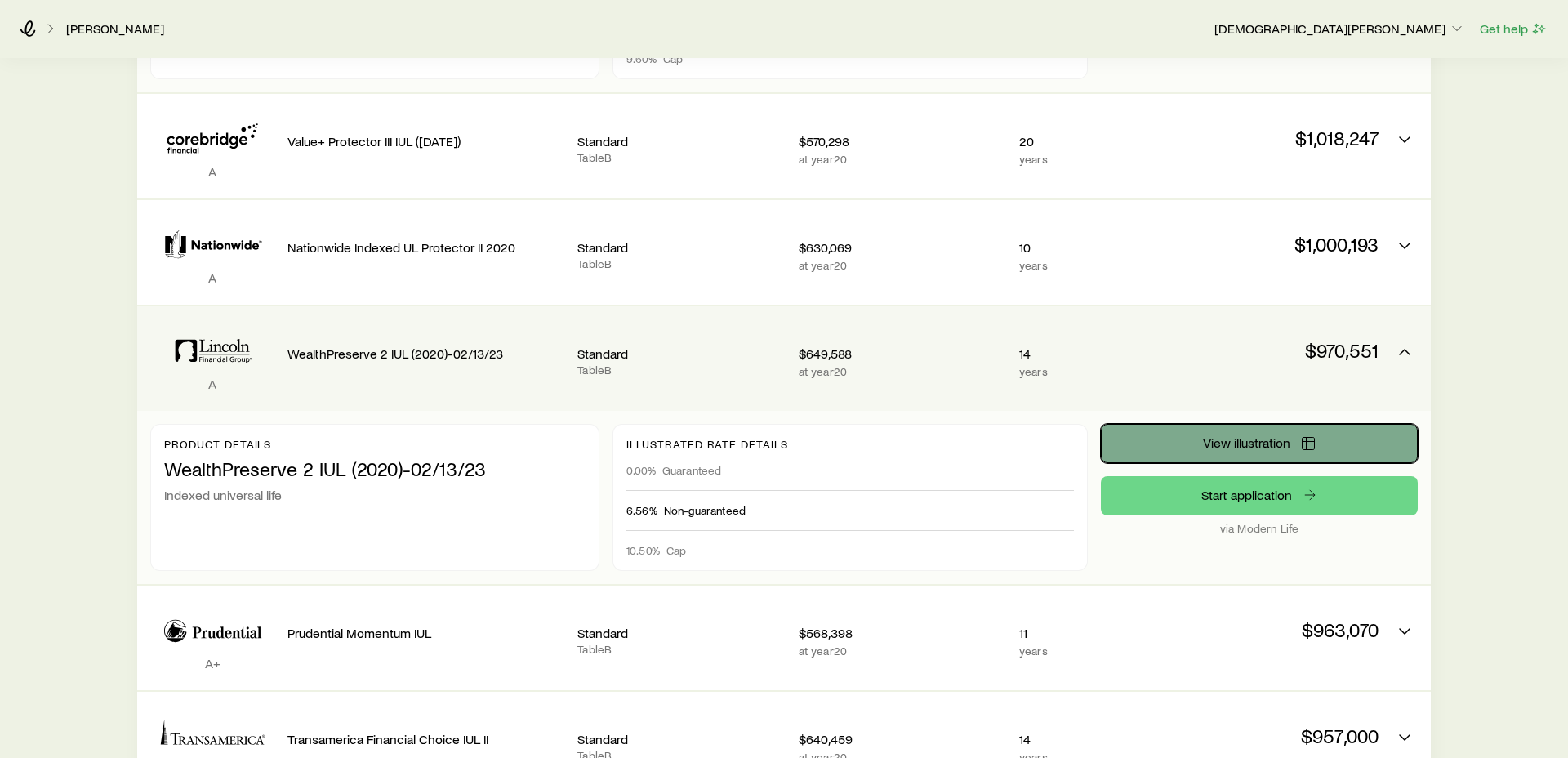
click at [1199, 429] on button "View illustration" at bounding box center [1259, 444] width 316 height 39
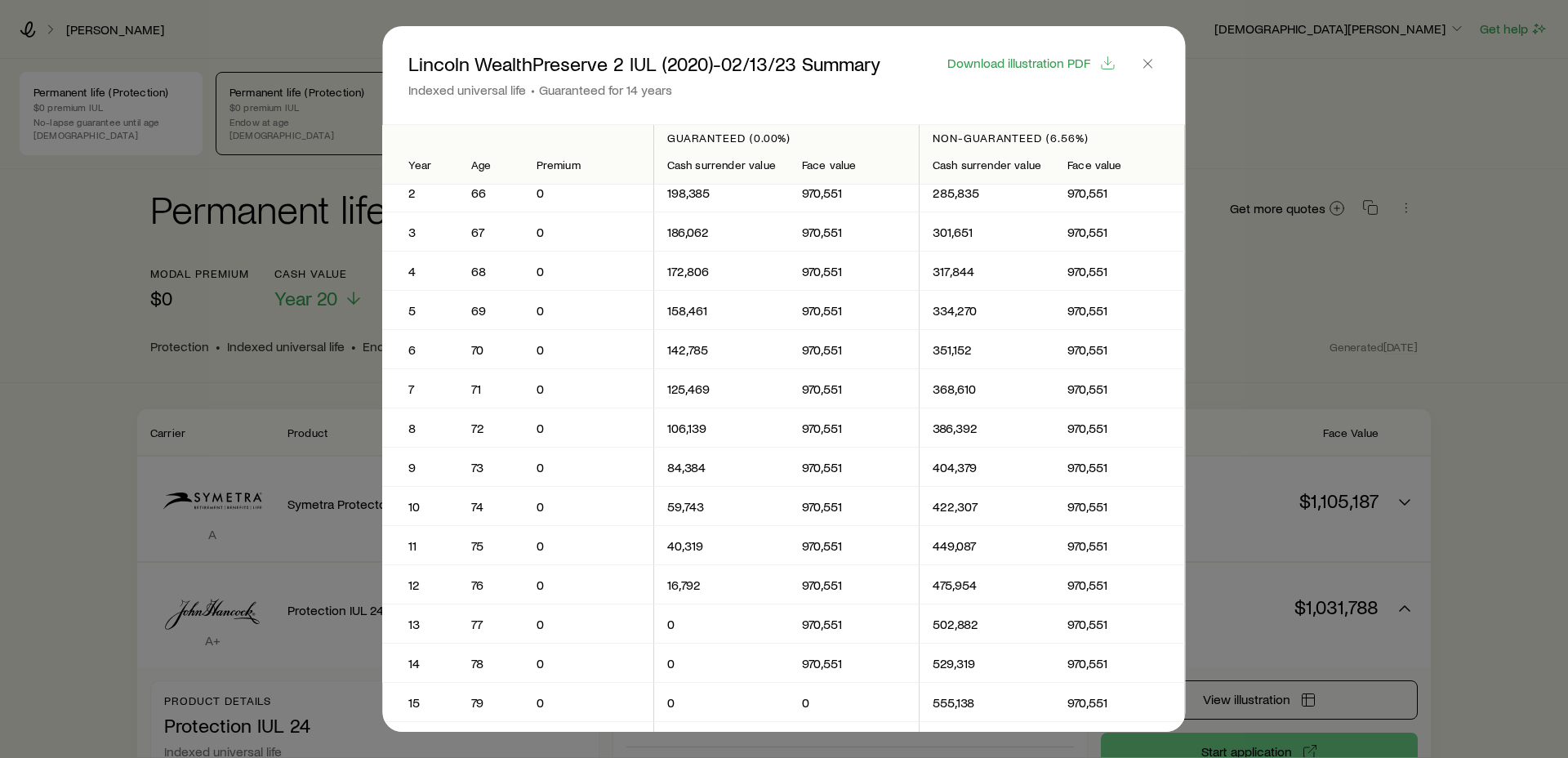
scroll to position [0, 0]
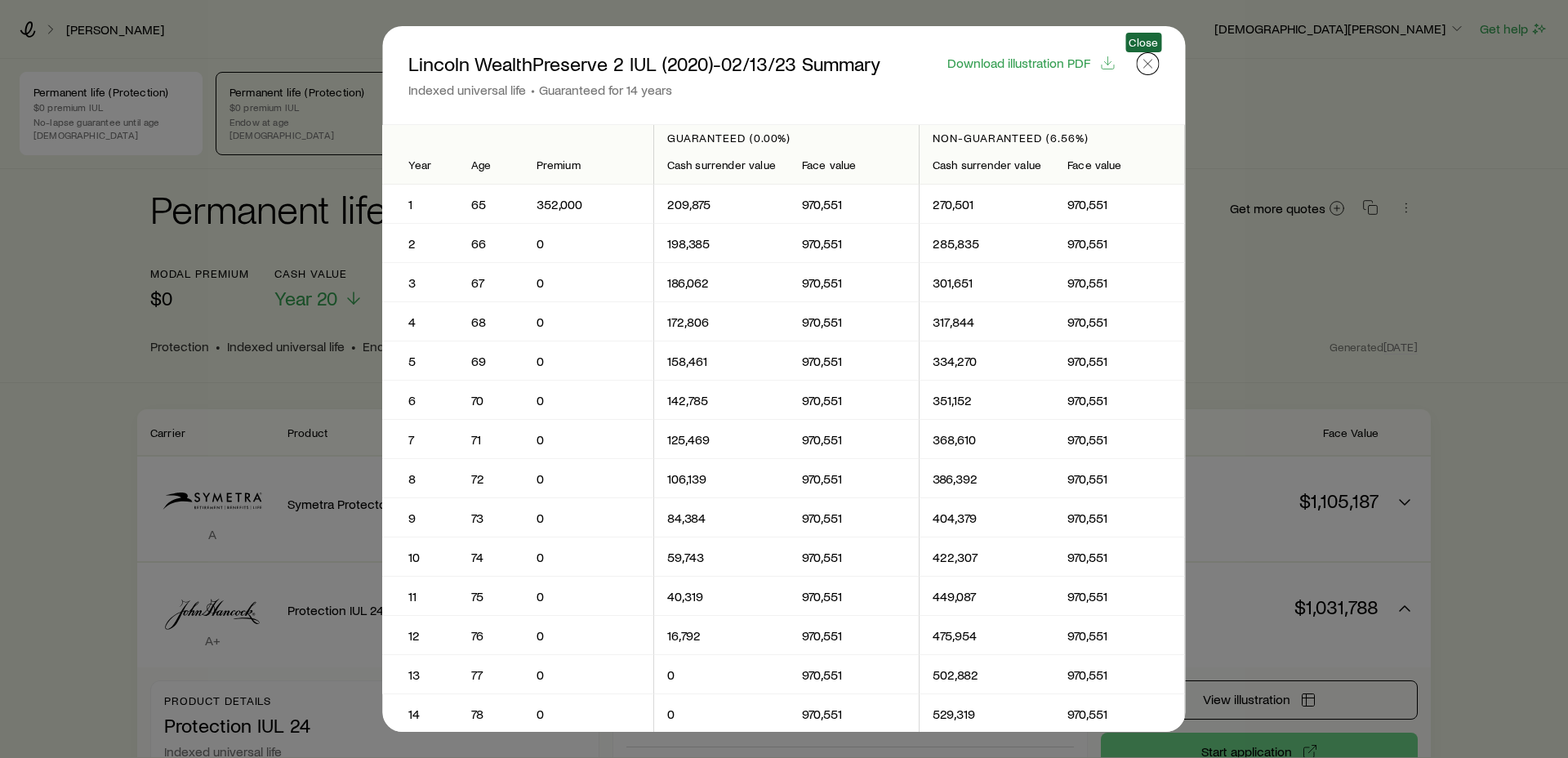
click at [1148, 65] on icon "button" at bounding box center [1148, 64] width 16 height 16
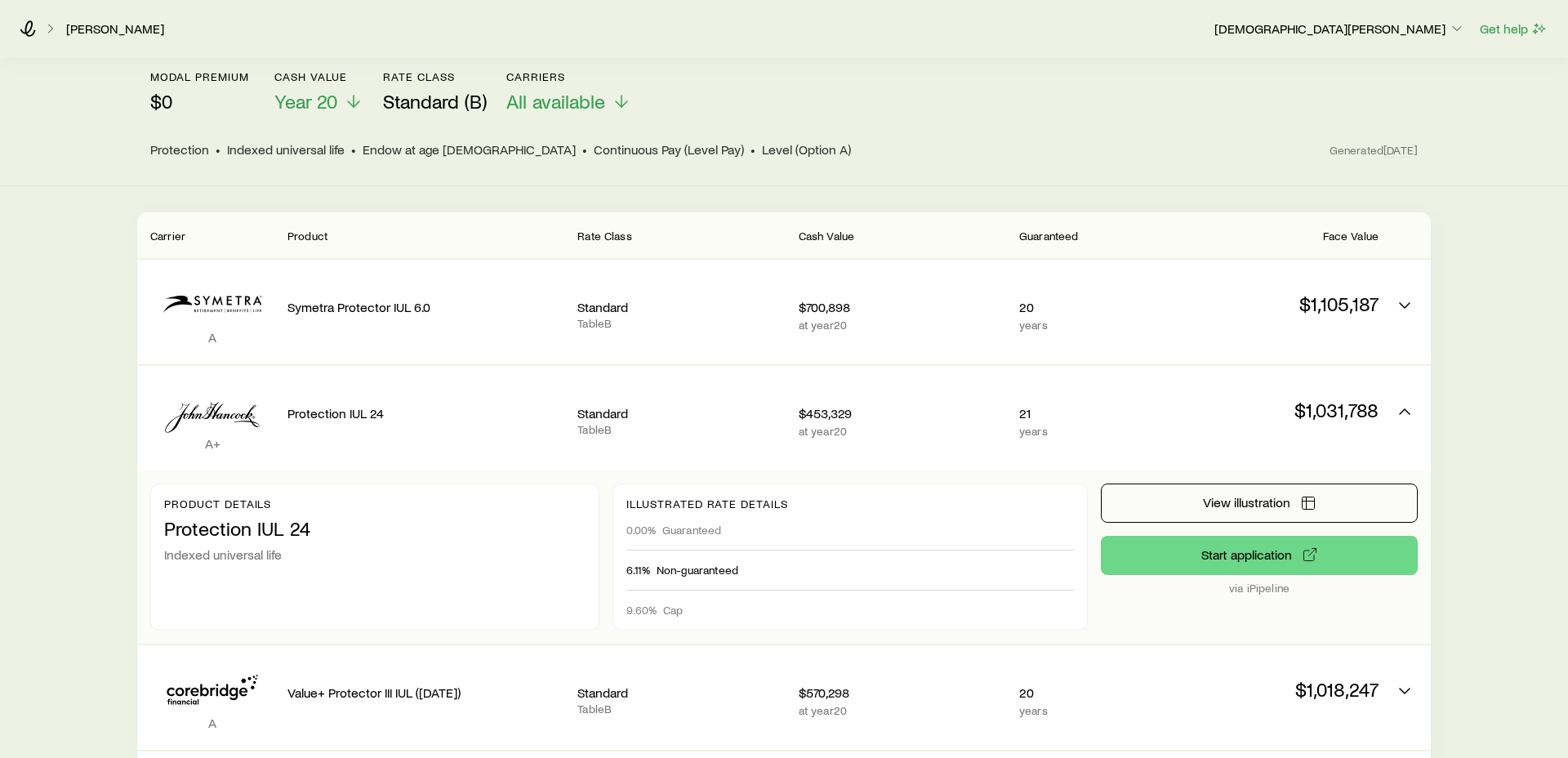
scroll to position [327, 0]
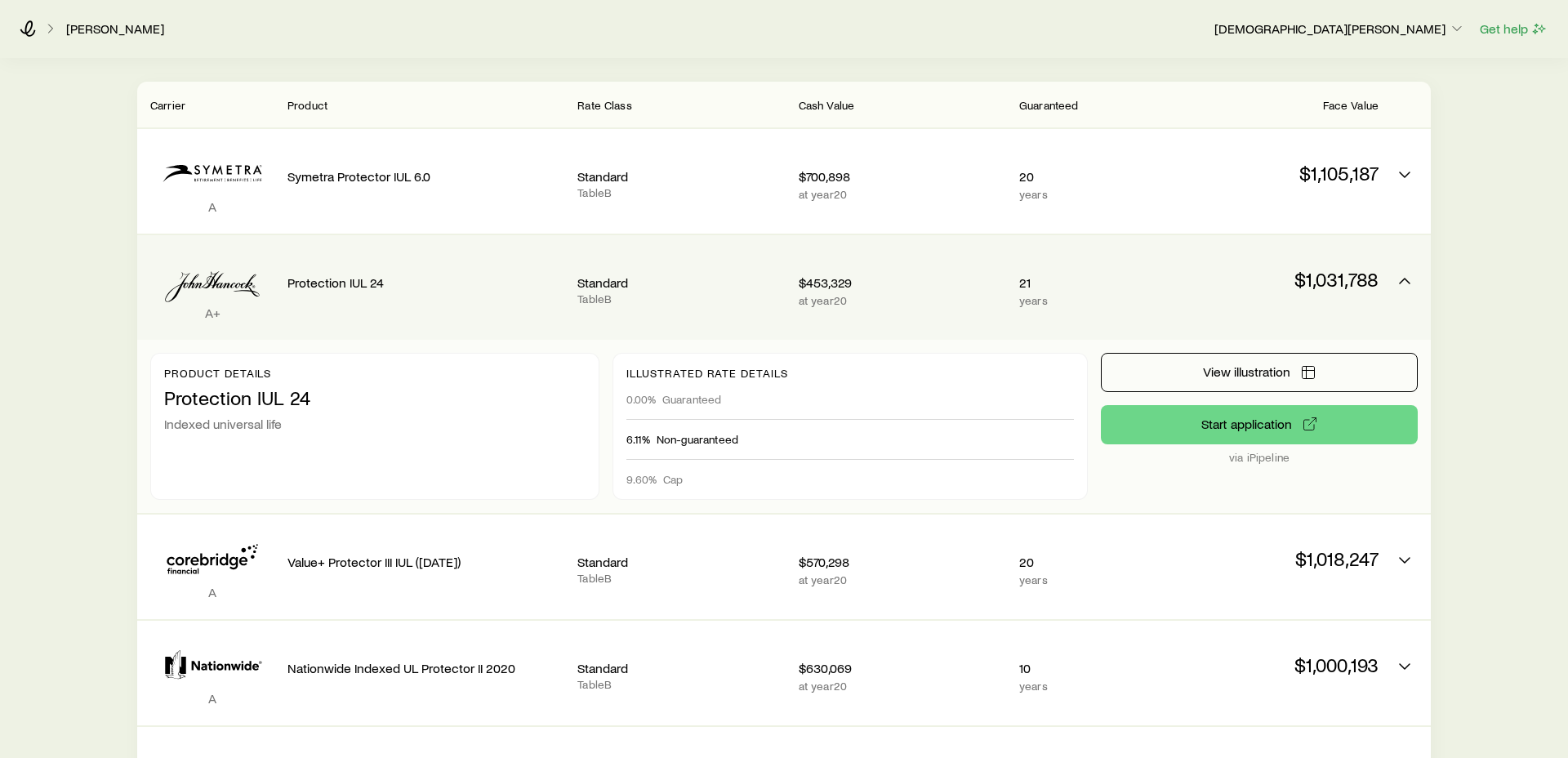
click at [1376, 268] on p "$1,031,788" at bounding box center [1274, 280] width 207 height 23
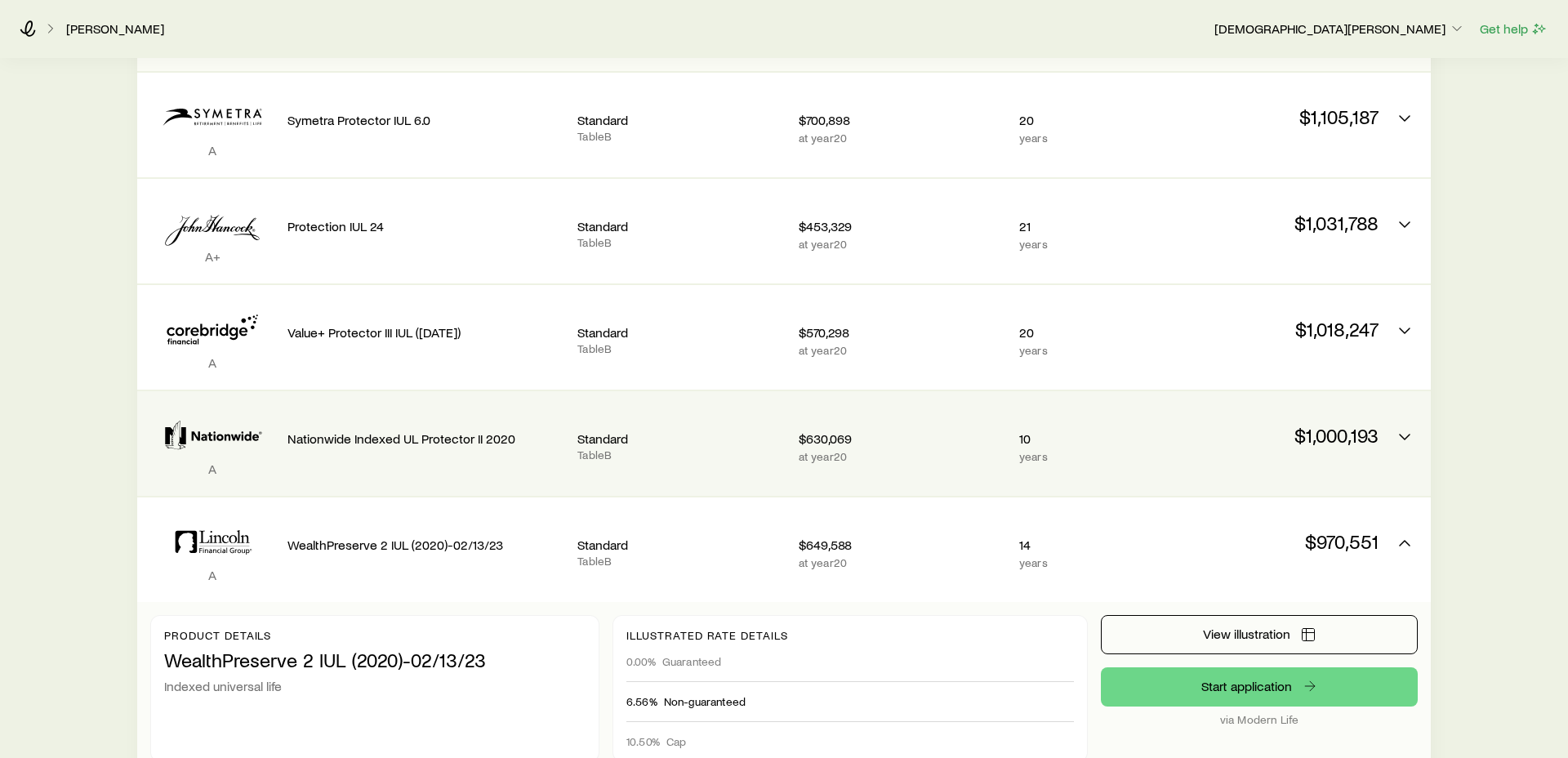
scroll to position [416, 0]
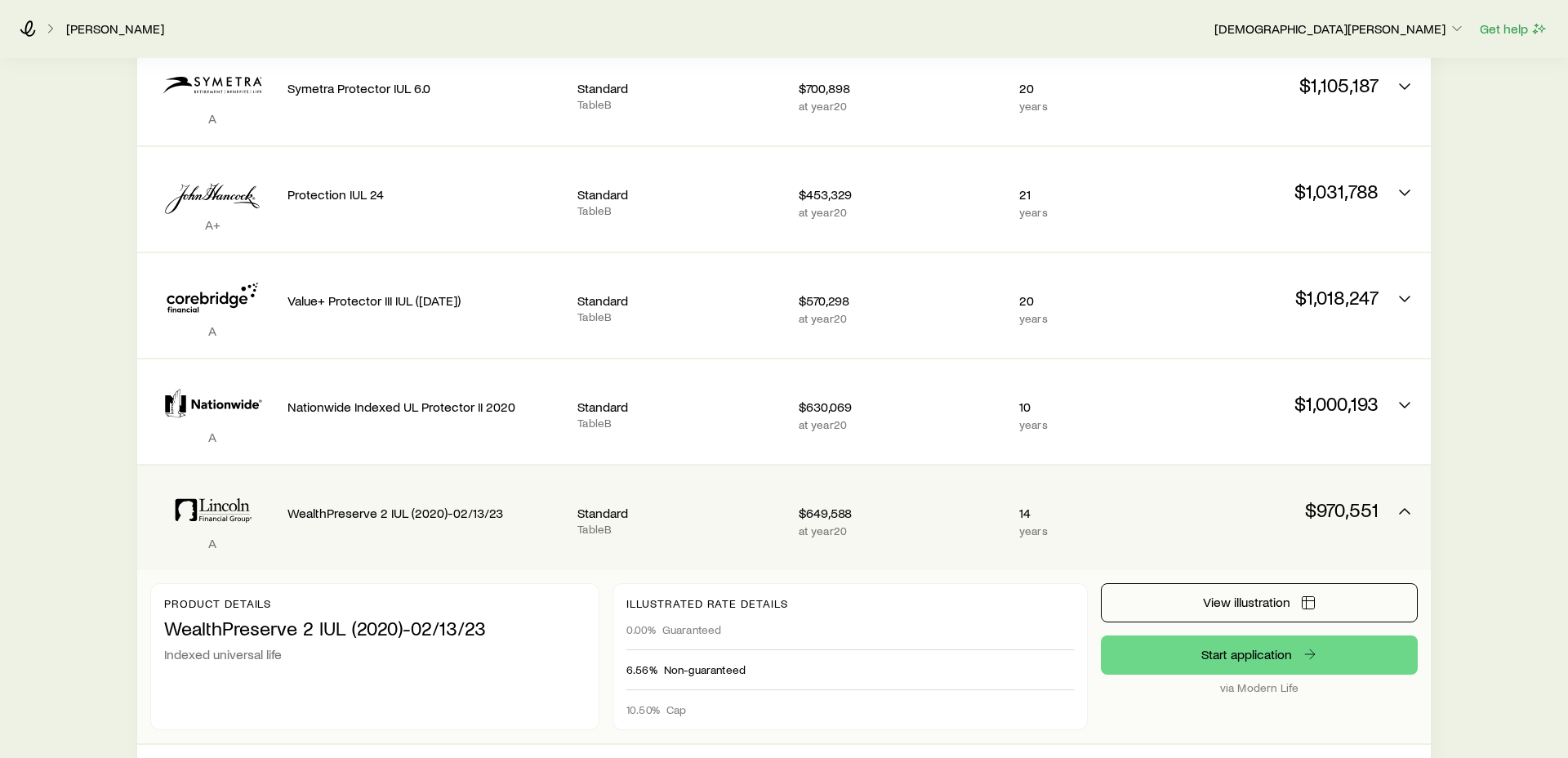
click at [1376, 499] on p "$970,551" at bounding box center [1274, 510] width 207 height 23
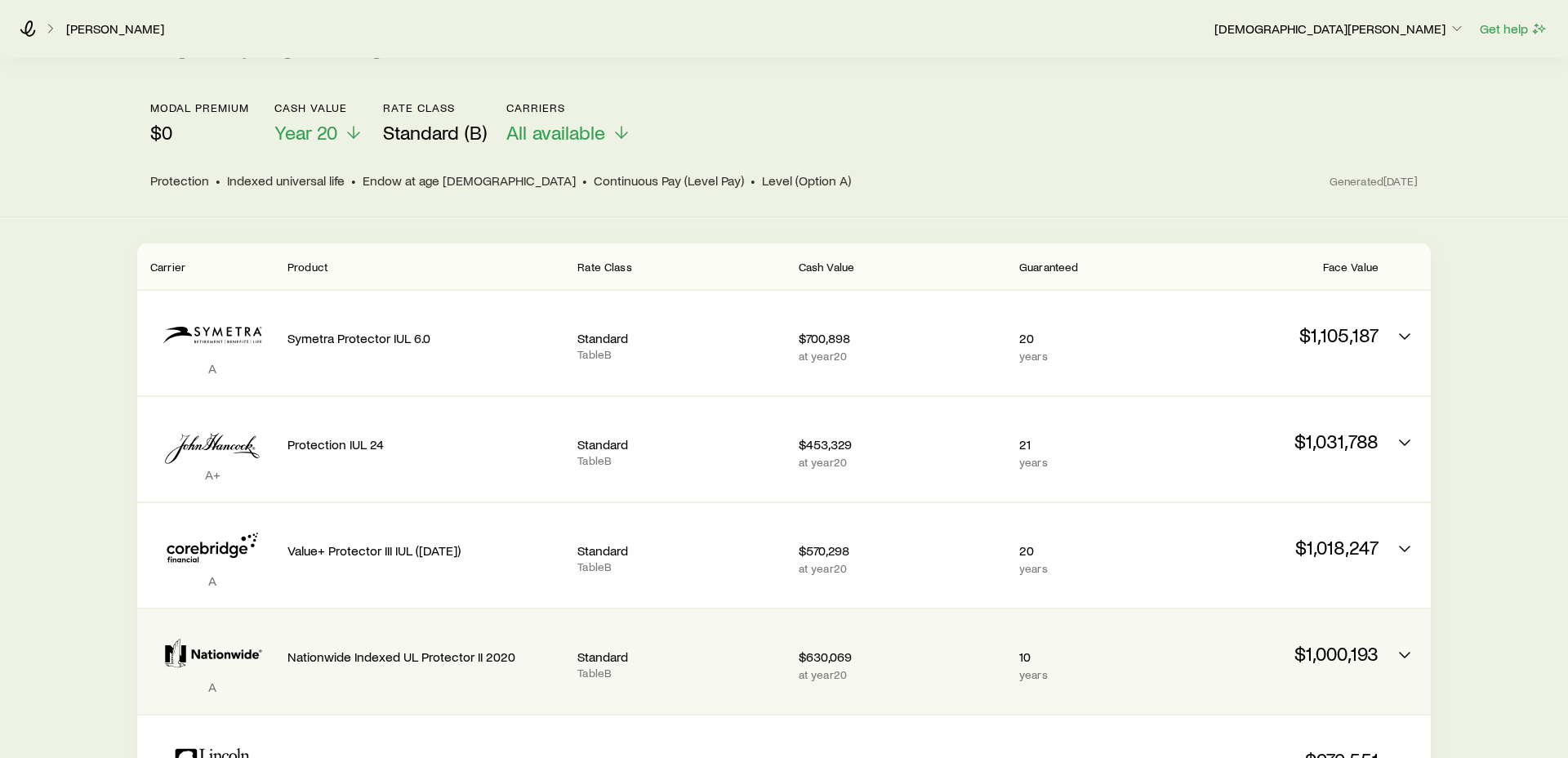
scroll to position [0, 0]
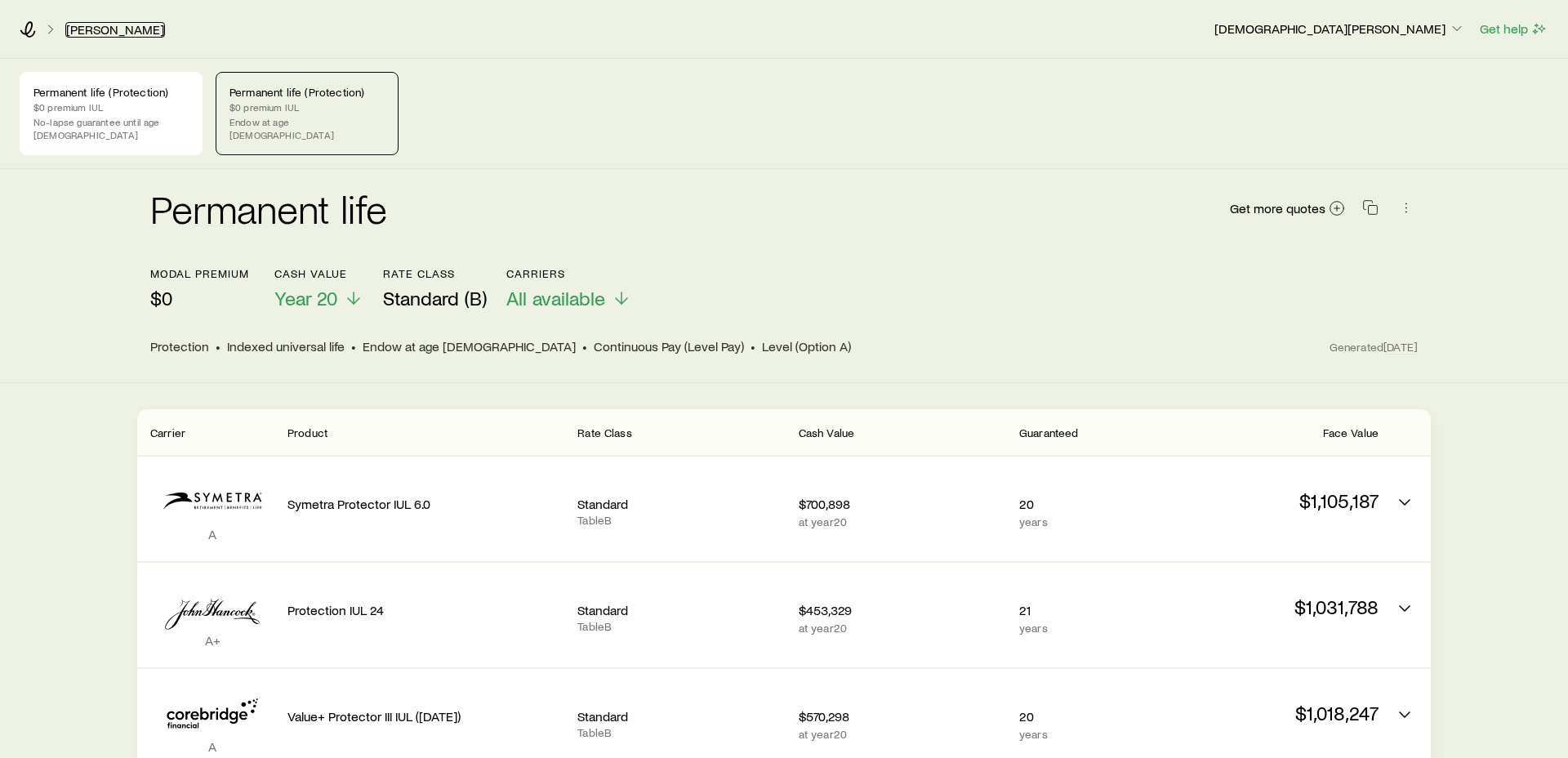
click at [89, 27] on link "[PERSON_NAME]" at bounding box center [115, 30] width 100 height 15
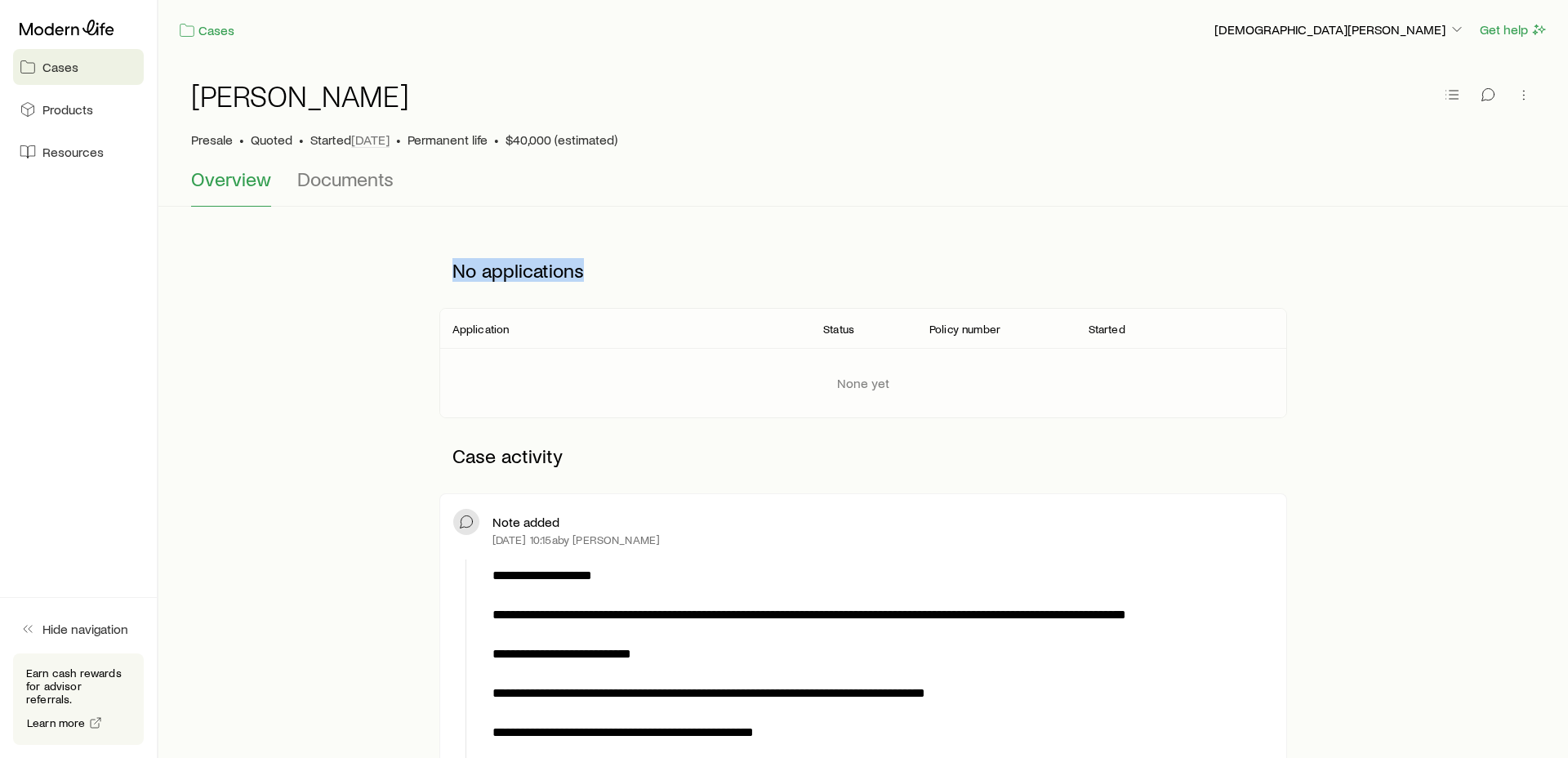
drag, startPoint x: 587, startPoint y: 274, endPoint x: 455, endPoint y: 275, distance: 132.0
click at [455, 275] on p "No applications" at bounding box center [863, 270] width 848 height 49
click at [904, 381] on div "None yet" at bounding box center [864, 382] width 875 height 69
drag, startPoint x: 891, startPoint y: 384, endPoint x: 435, endPoint y: 289, distance: 465.8
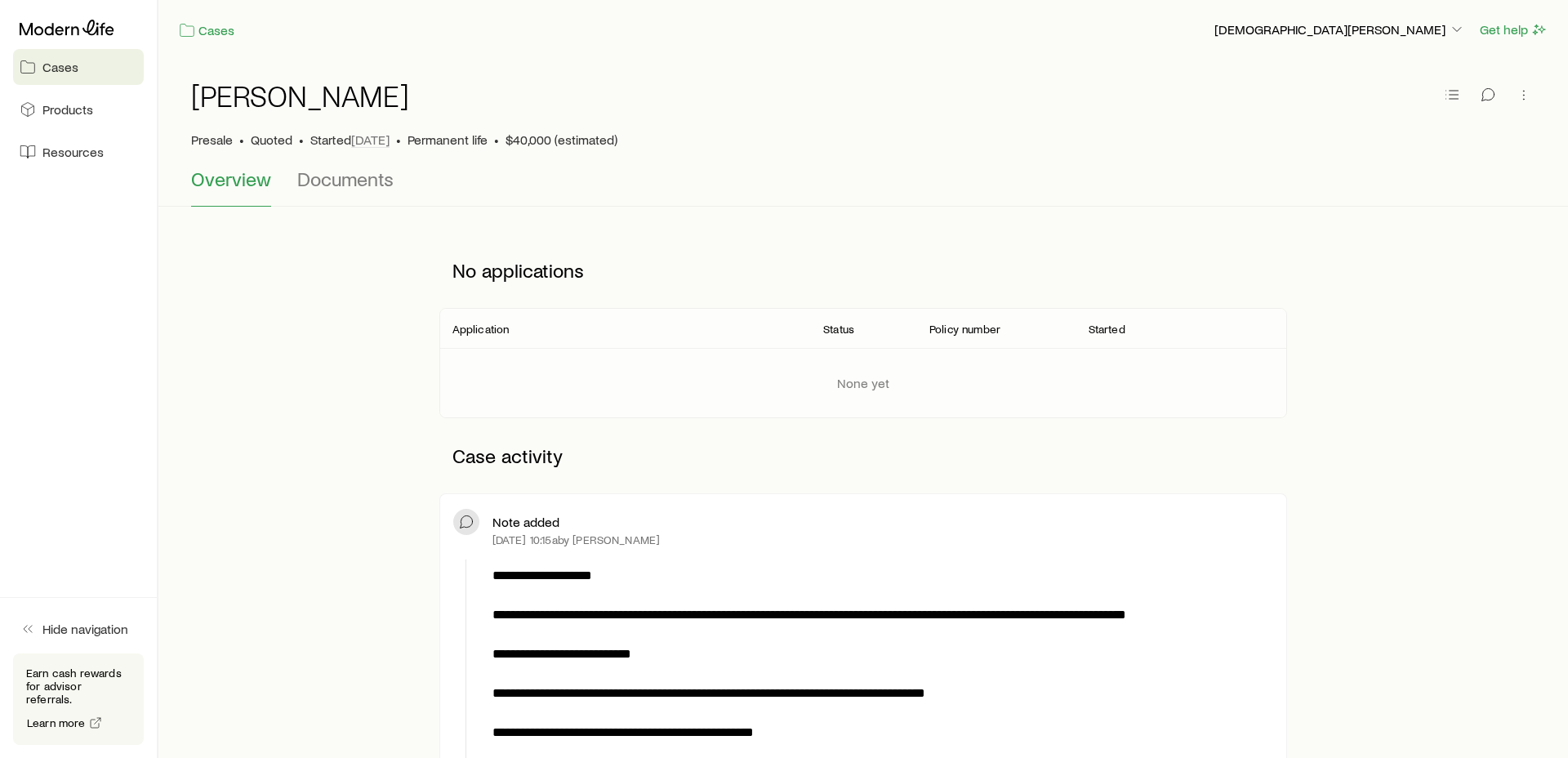
click at [452, 274] on p "No applications" at bounding box center [863, 270] width 848 height 49
drag, startPoint x: 909, startPoint y: 382, endPoint x: 764, endPoint y: 300, distance: 166.6
click at [764, 300] on div "No applications Application Status Policy number Started None yet" at bounding box center [863, 326] width 848 height 186
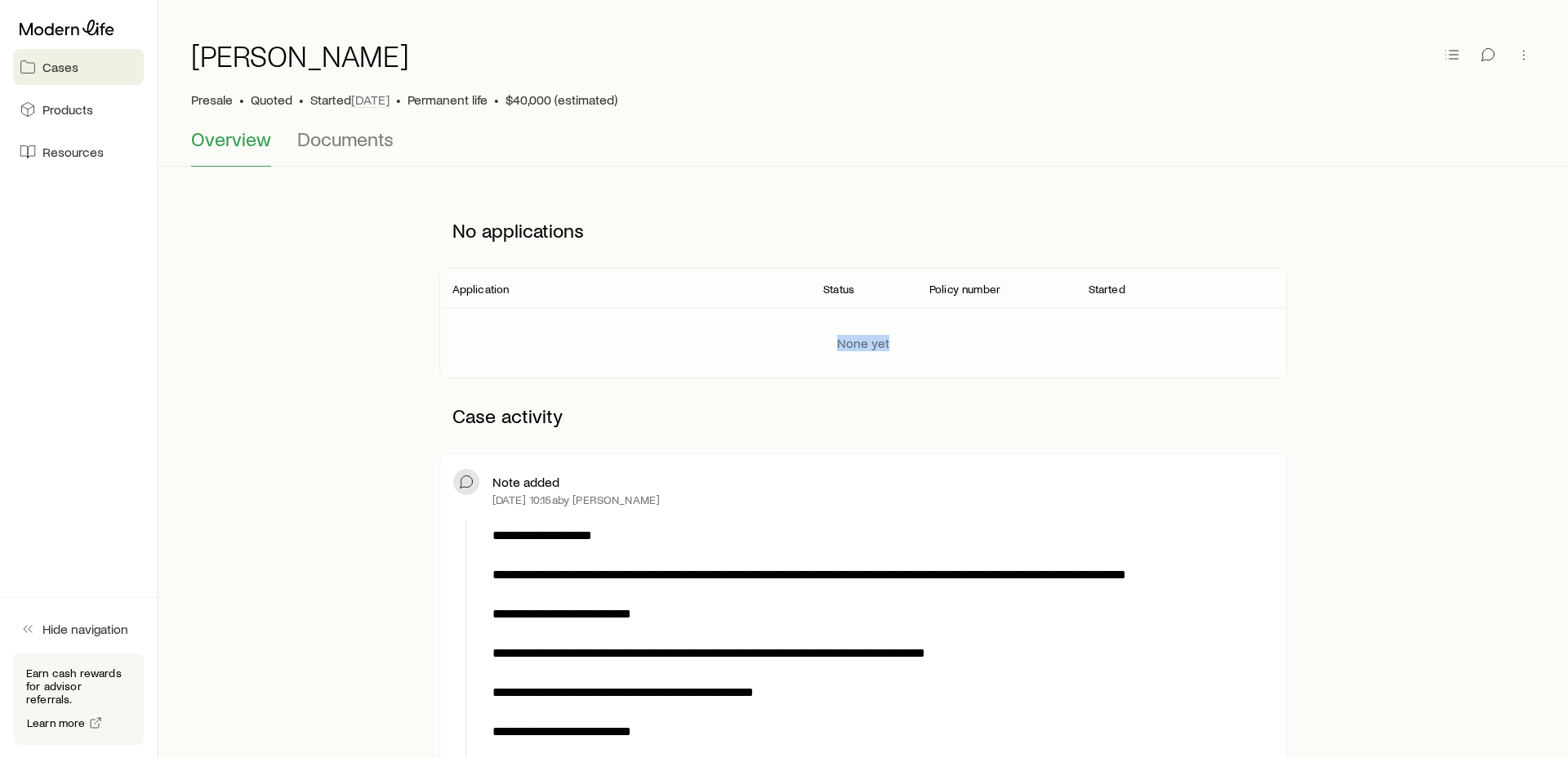
scroll to position [41, 0]
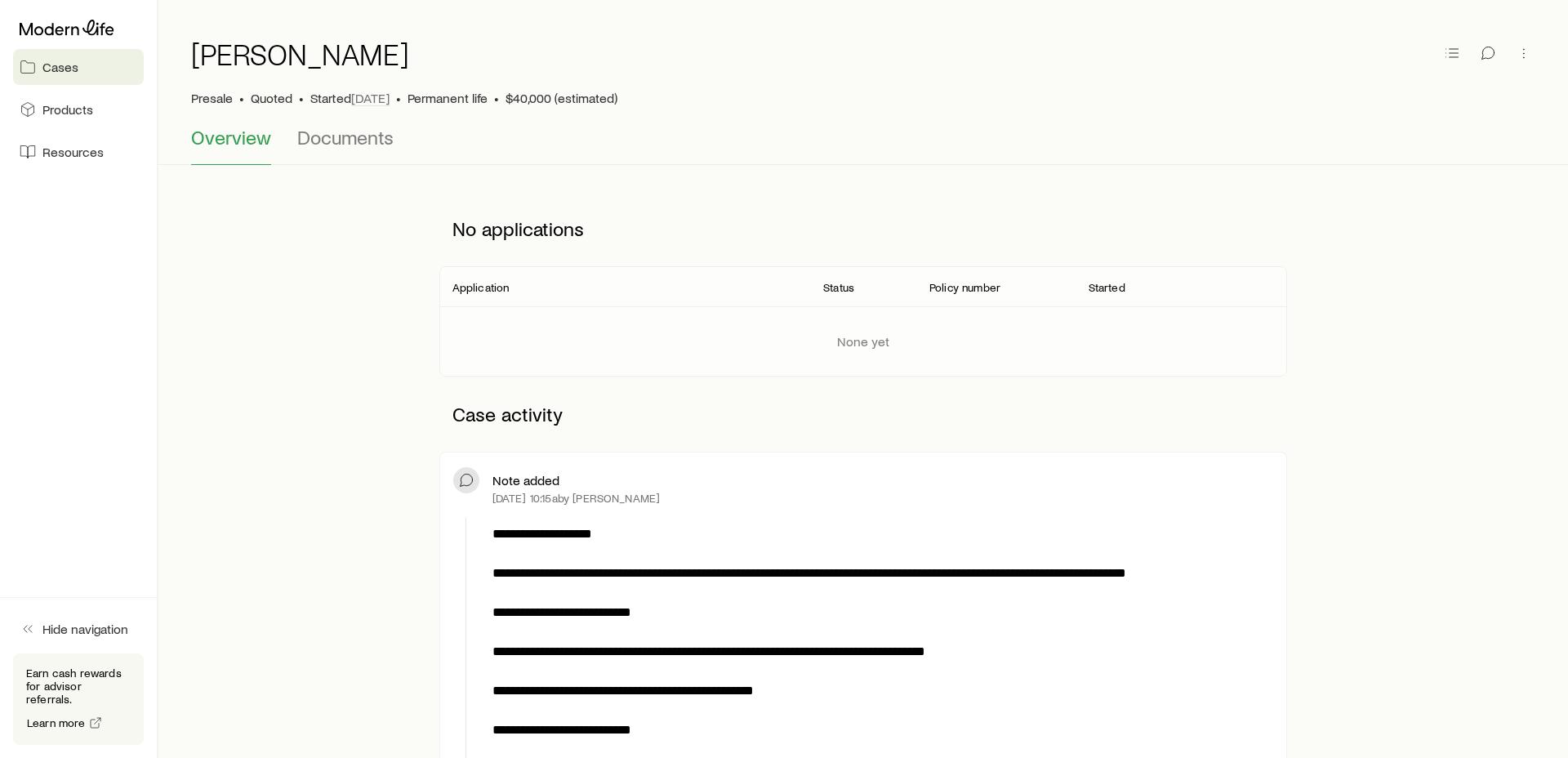
click at [891, 390] on p "Case activity" at bounding box center [863, 414] width 848 height 49
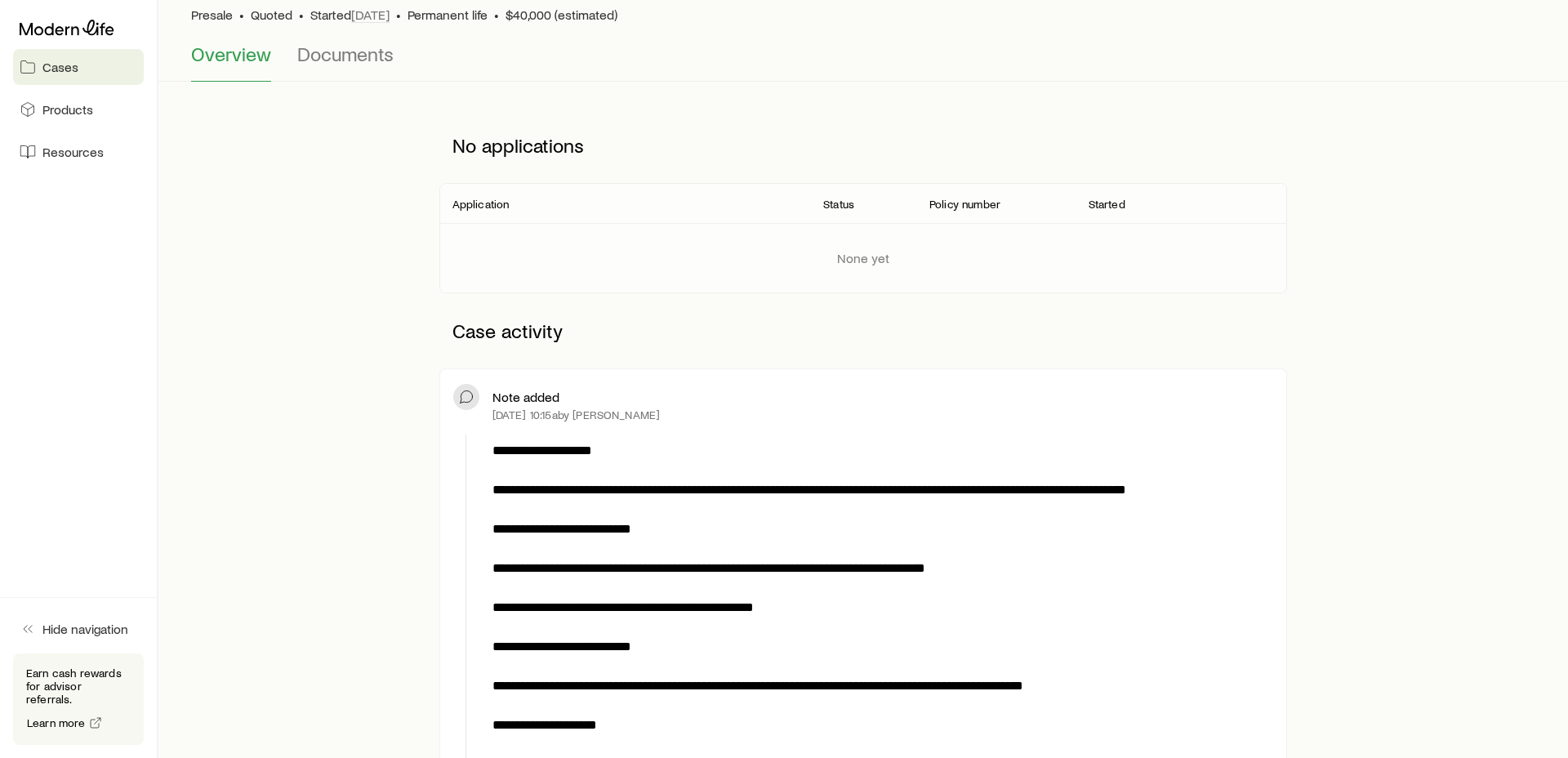
scroll to position [128, 0]
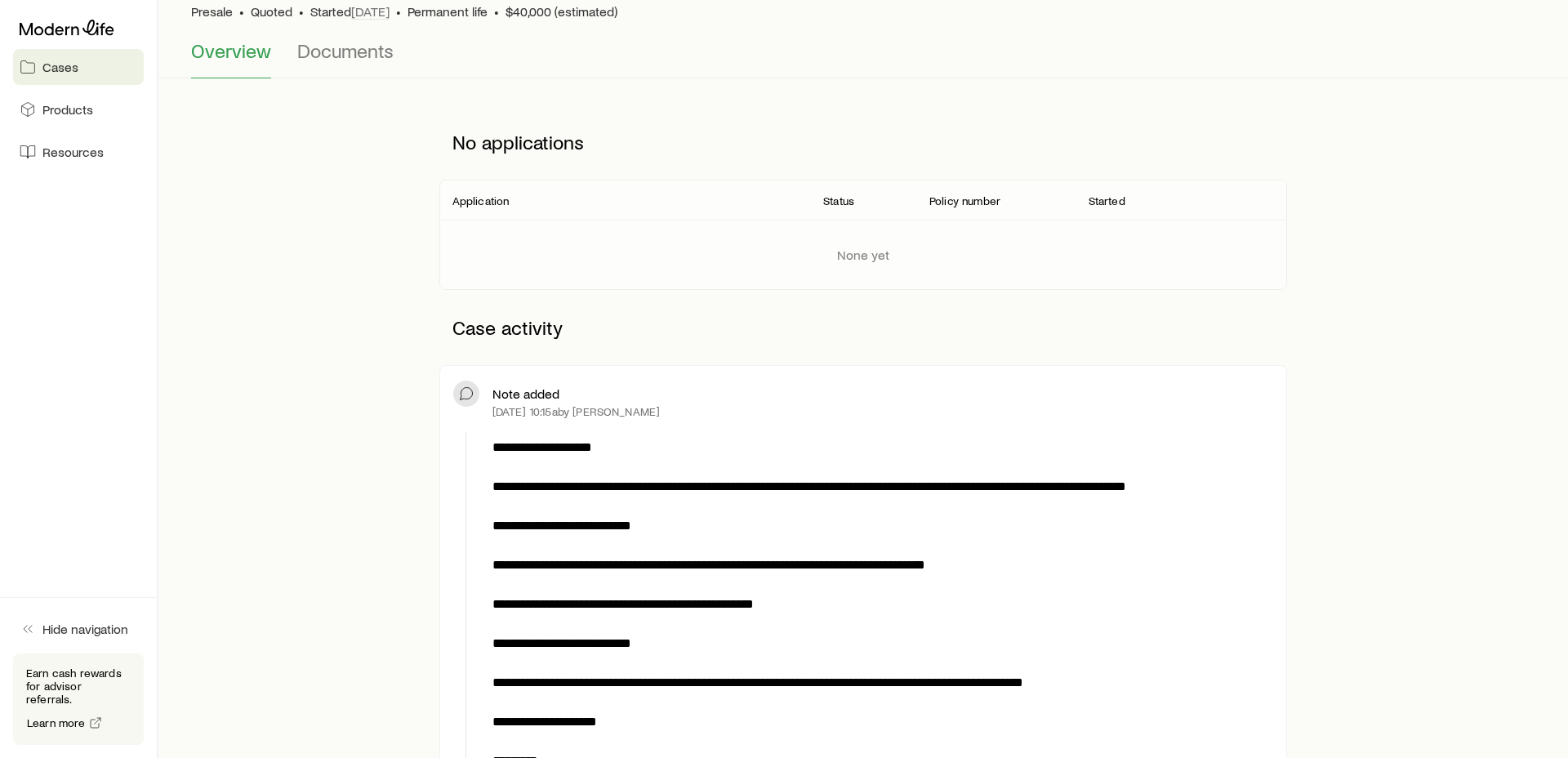
click at [901, 257] on div "None yet" at bounding box center [864, 254] width 875 height 69
drag, startPoint x: 889, startPoint y: 257, endPoint x: 611, endPoint y: 214, distance: 281.3
click at [611, 214] on div "Application Status Policy number Started None yet" at bounding box center [863, 234] width 848 height 109
click at [939, 183] on header "Application Status Policy number Started" at bounding box center [863, 200] width 848 height 39
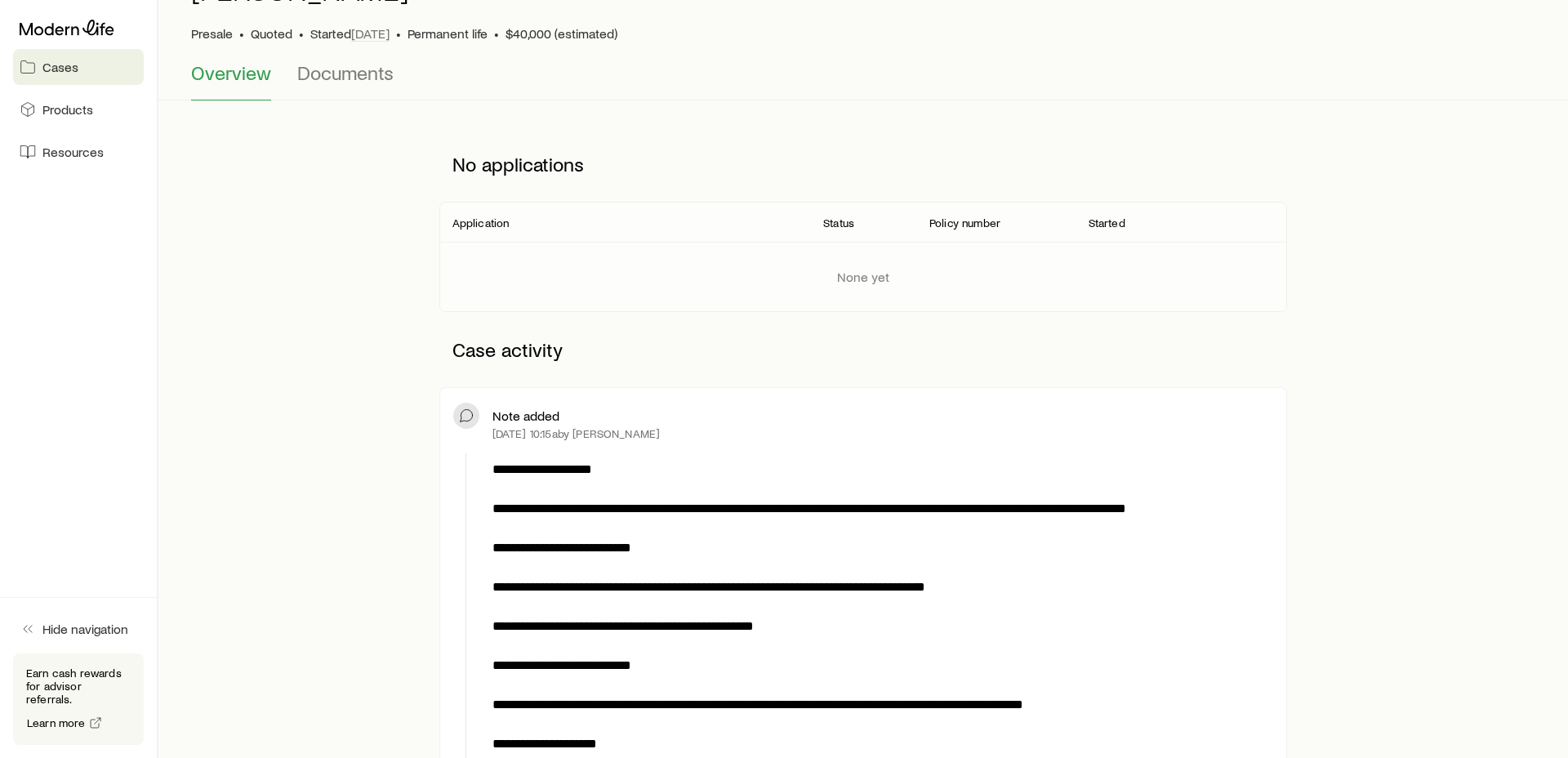
scroll to position [106, 0]
